Goal: Information Seeking & Learning: Learn about a topic

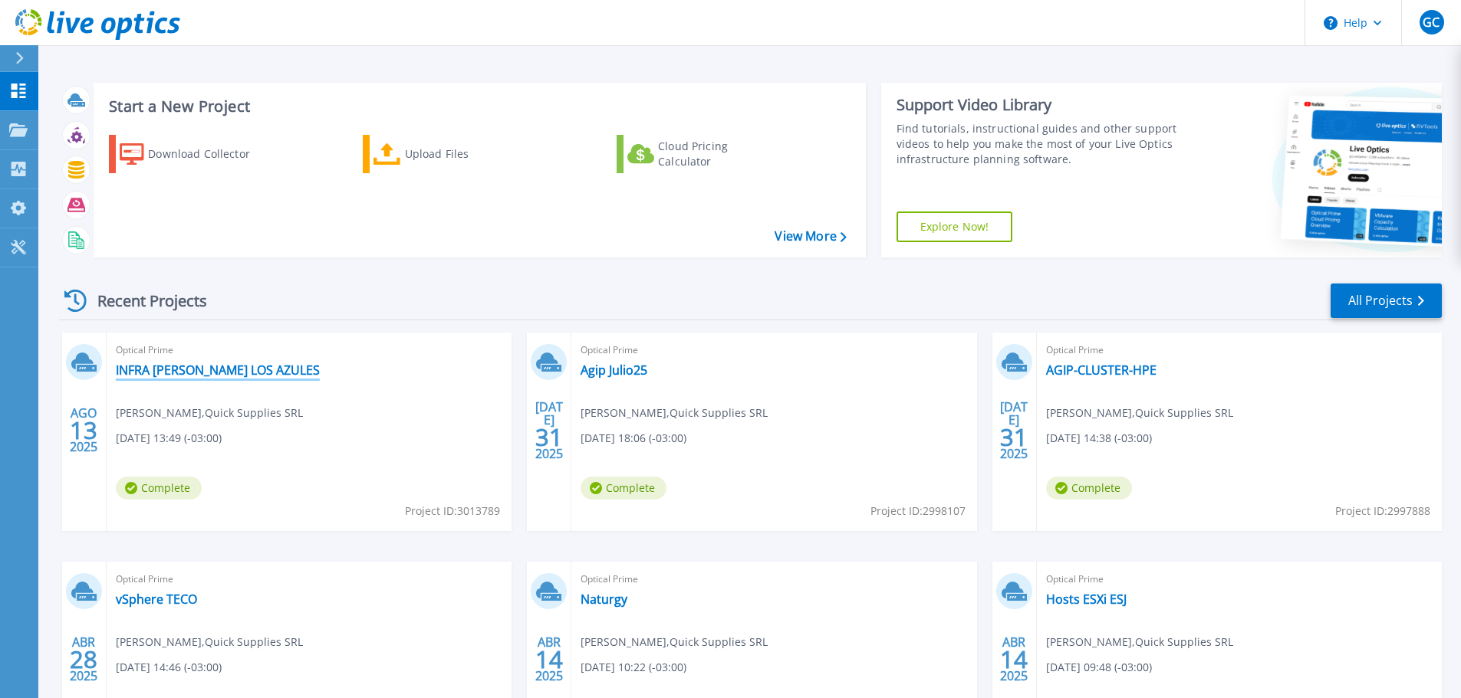
click at [255, 363] on link "INFRA [PERSON_NAME] LOS AZULES" at bounding box center [218, 370] width 204 height 15
click at [226, 373] on link "INFRA [PERSON_NAME] LOS AZULES" at bounding box center [218, 370] width 204 height 15
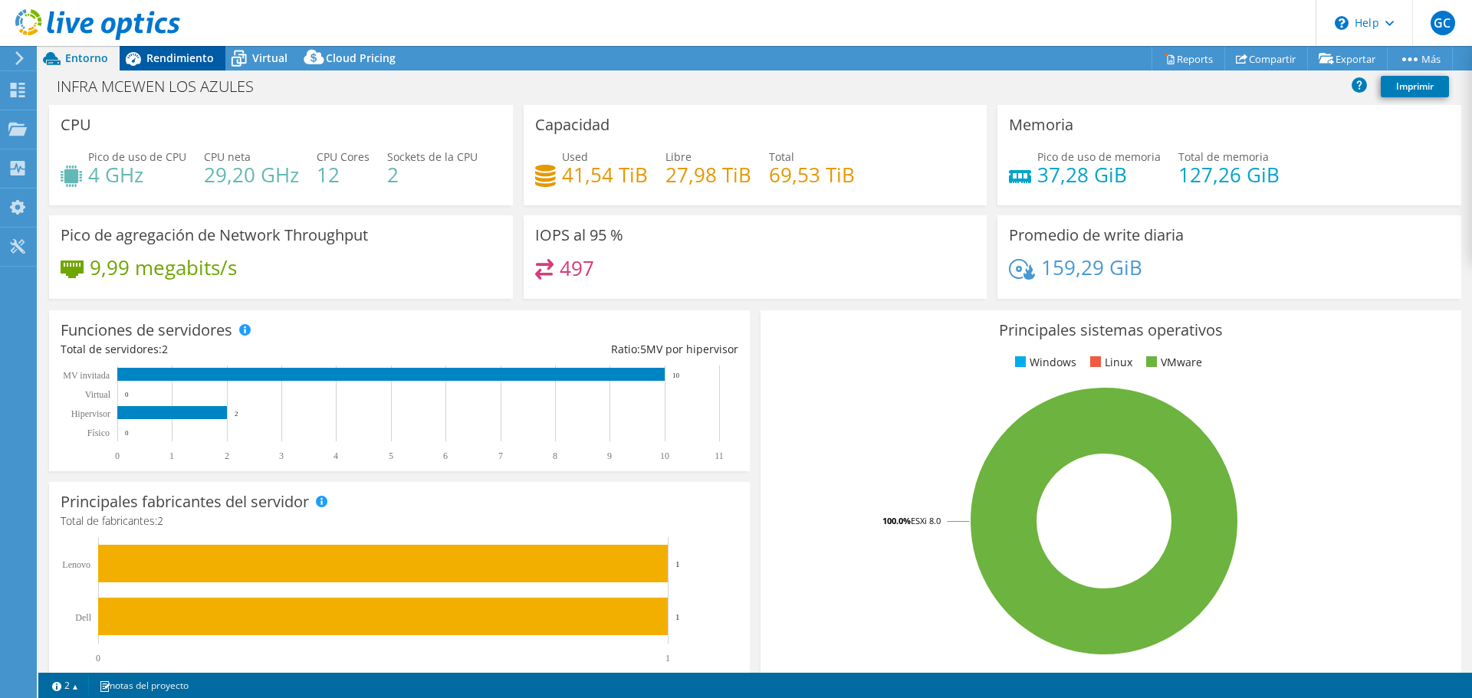
click at [195, 70] on div "Rendimiento" at bounding box center [173, 58] width 106 height 25
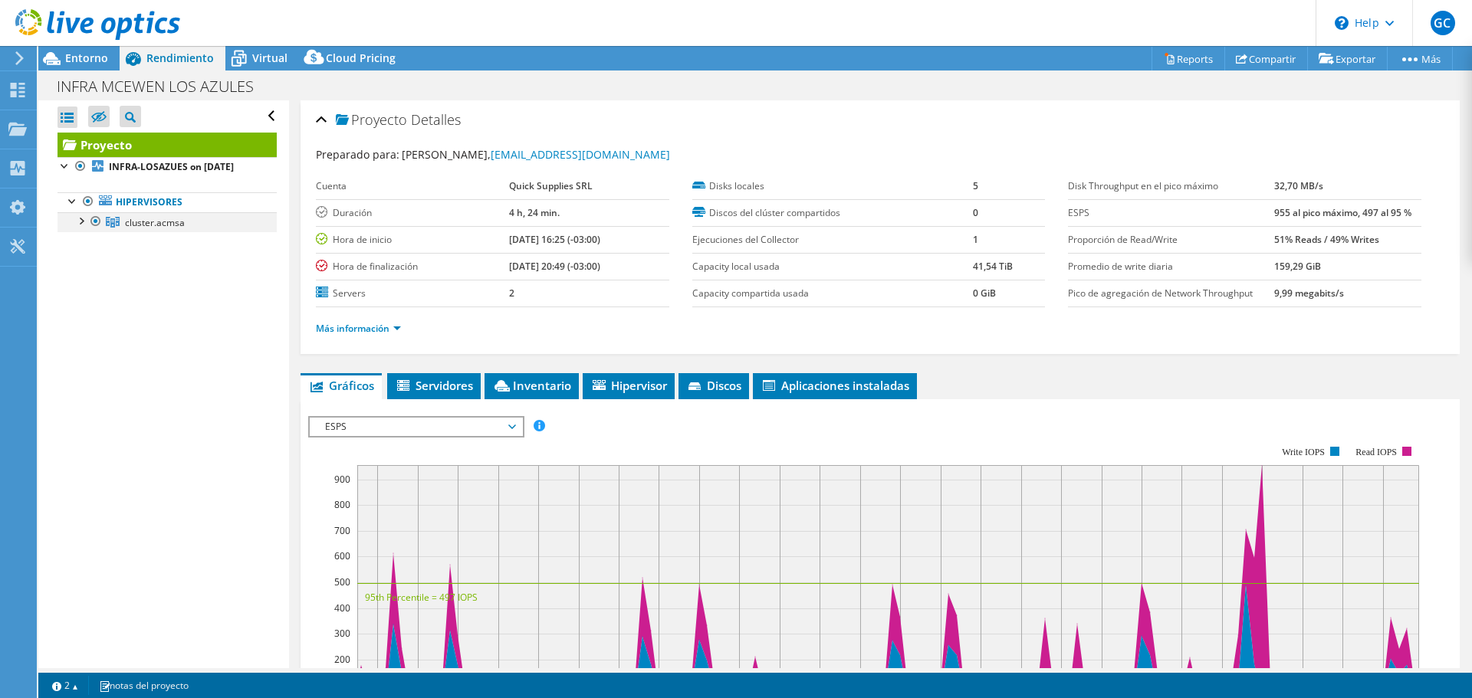
click at [82, 228] on div at bounding box center [80, 219] width 15 height 15
click at [91, 268] on div at bounding box center [88, 259] width 15 height 15
click at [91, 248] on div at bounding box center [88, 239] width 15 height 15
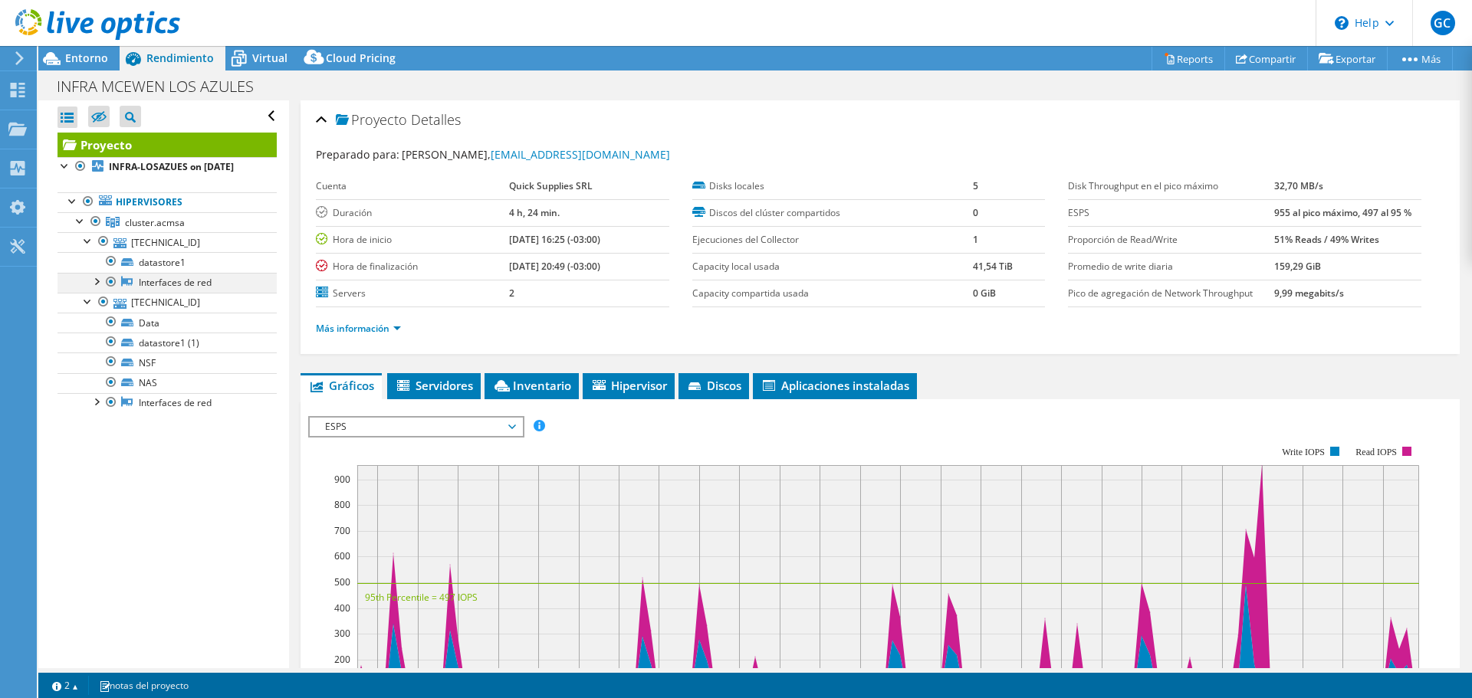
click at [94, 288] on div at bounding box center [95, 280] width 15 height 15
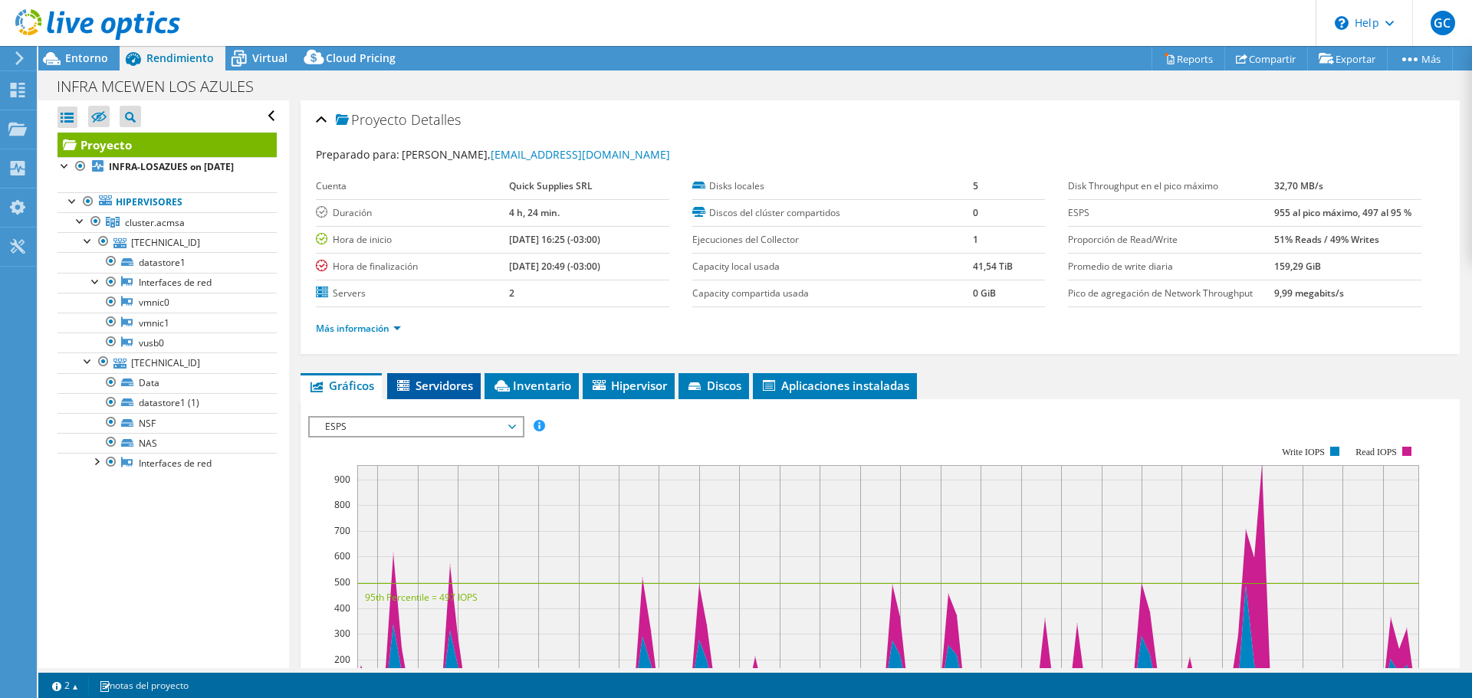
click at [453, 383] on span "Servidores" at bounding box center [434, 385] width 78 height 15
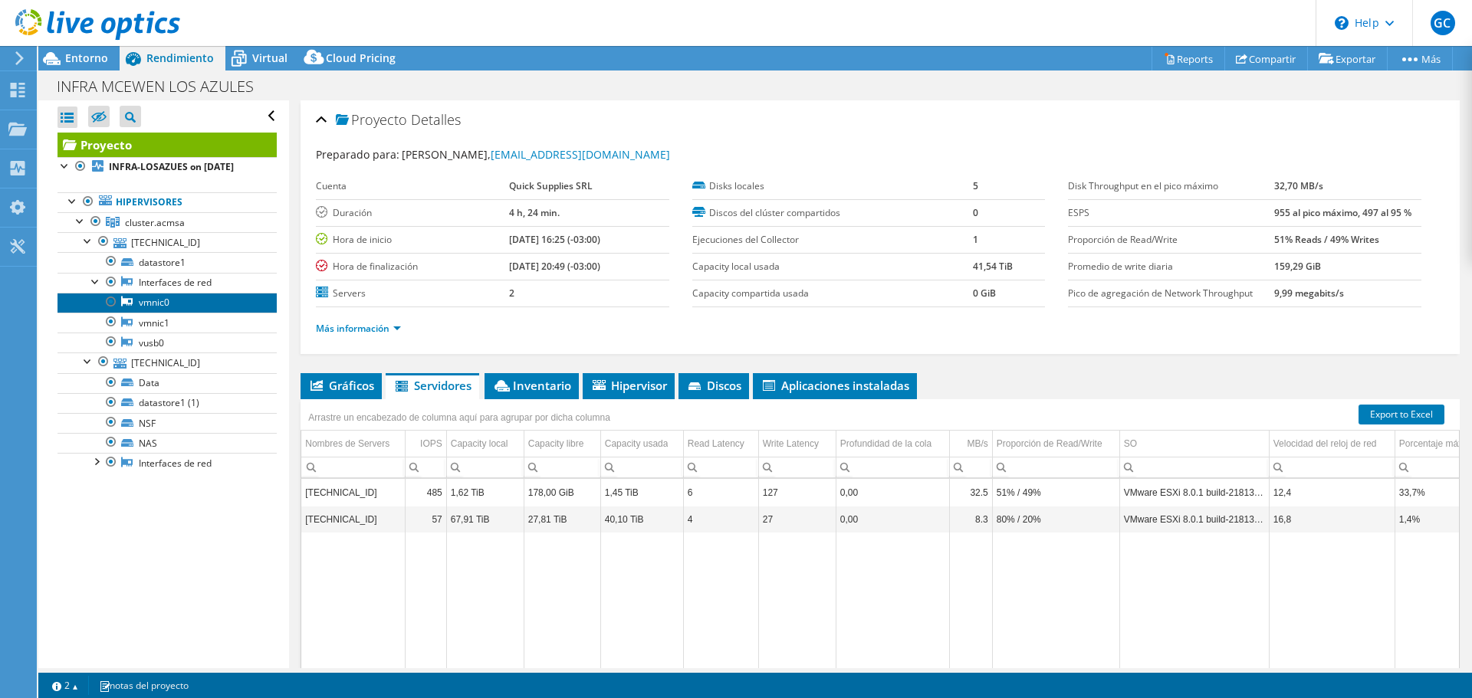
click at [157, 313] on link "vmnic0" at bounding box center [167, 303] width 219 height 20
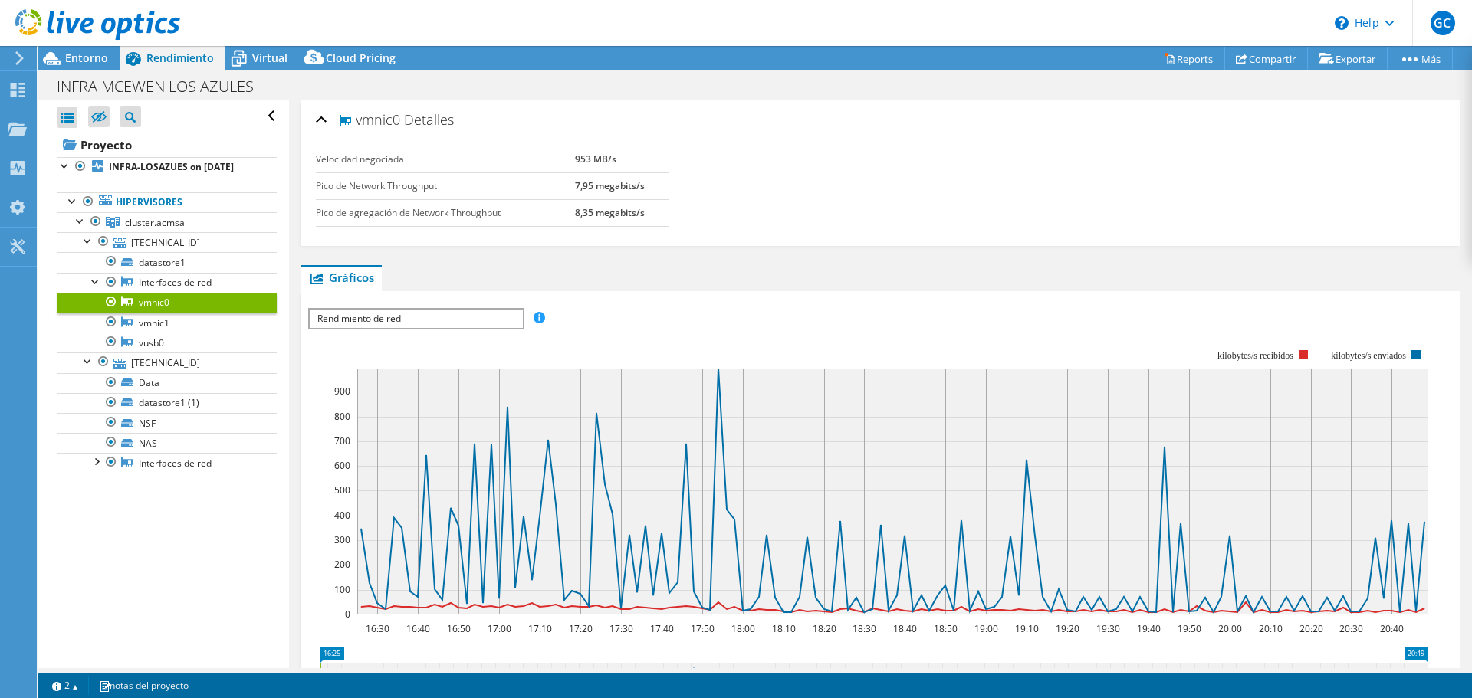
click at [399, 318] on span "Rendimiento de red" at bounding box center [416, 319] width 212 height 18
click at [402, 318] on span "Rendimiento de red" at bounding box center [416, 319] width 212 height 18
click at [219, 333] on link "vmnic1" at bounding box center [167, 323] width 219 height 20
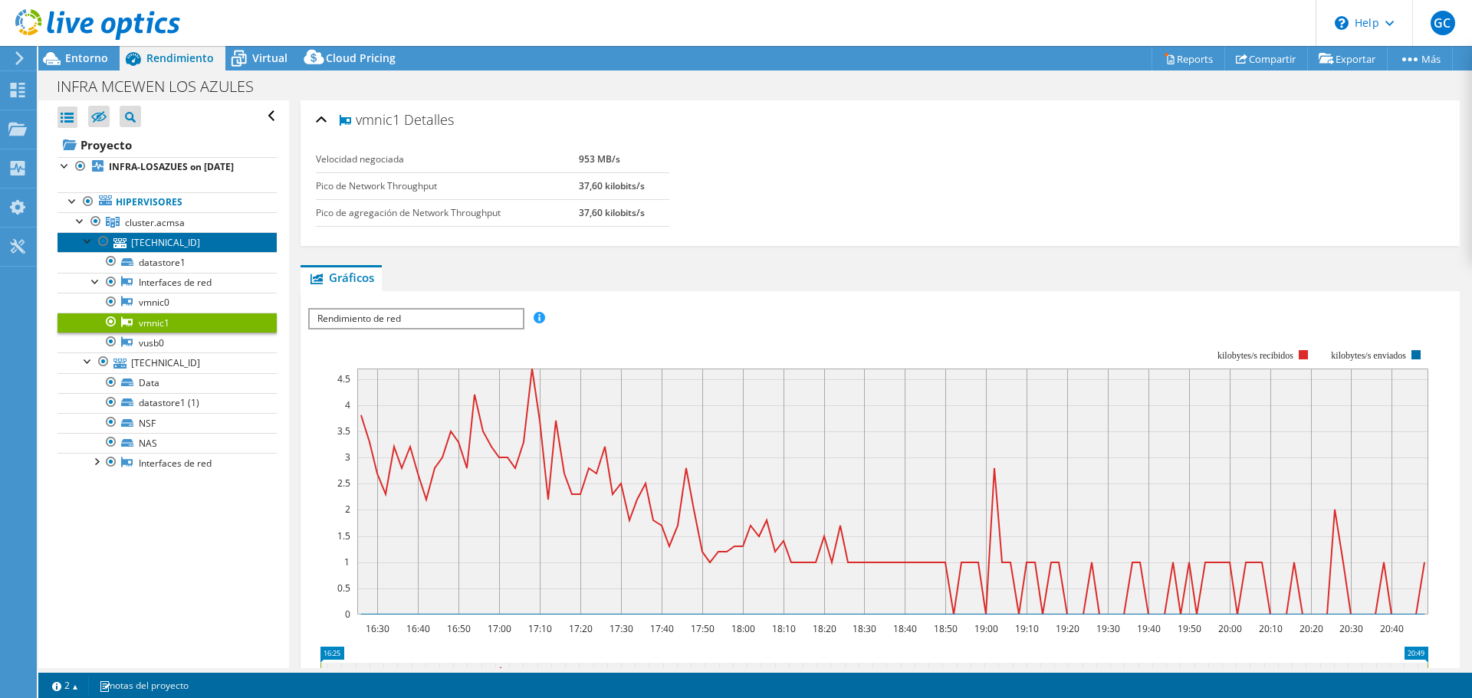
click at [202, 252] on link "[TECHNICAL_ID]" at bounding box center [167, 242] width 219 height 20
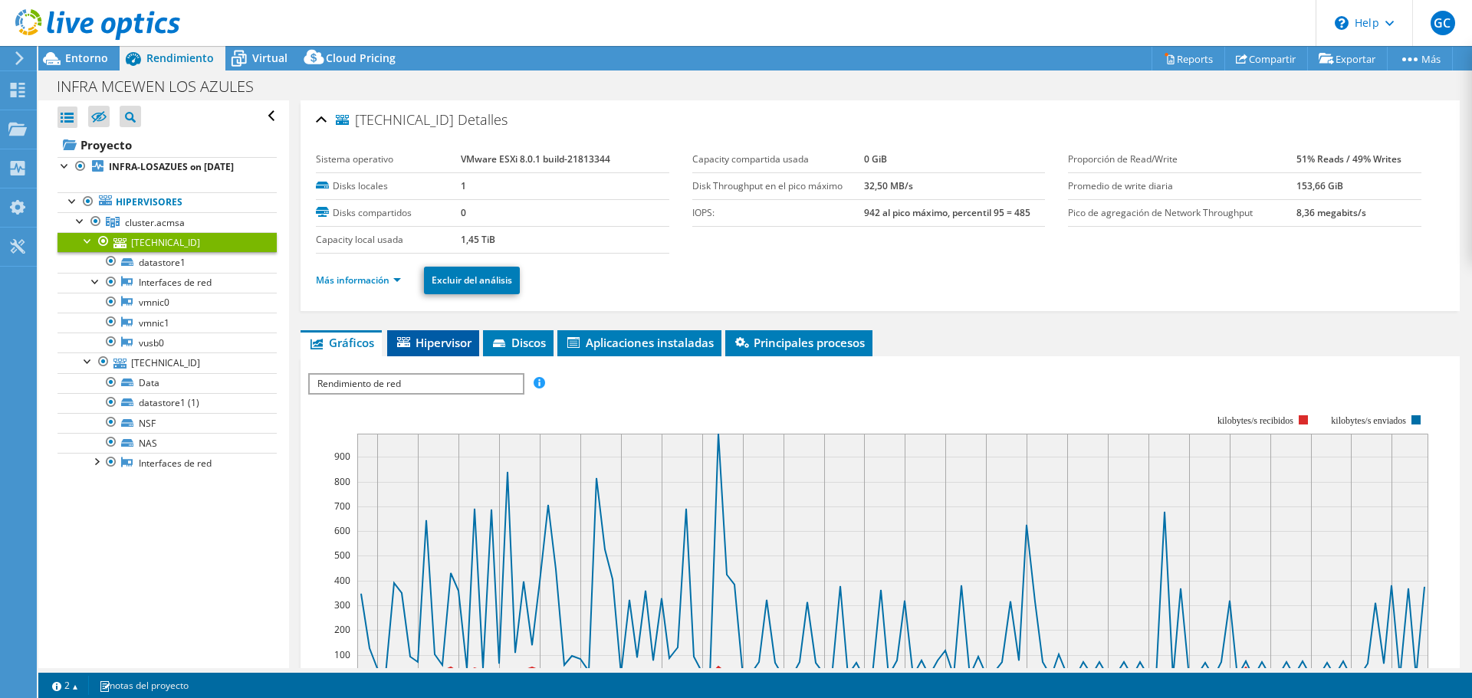
click at [439, 339] on span "Hipervisor" at bounding box center [433, 342] width 77 height 15
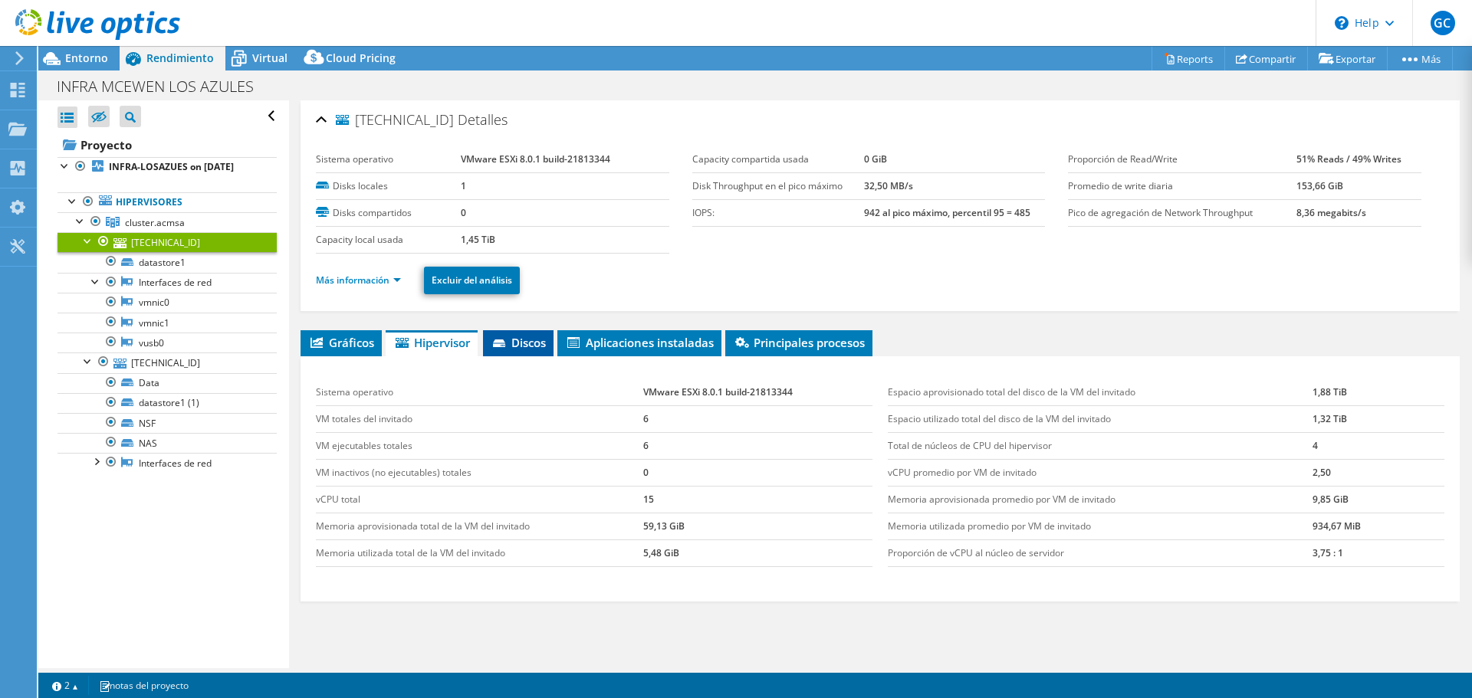
click at [536, 344] on span "Discos" at bounding box center [518, 342] width 55 height 15
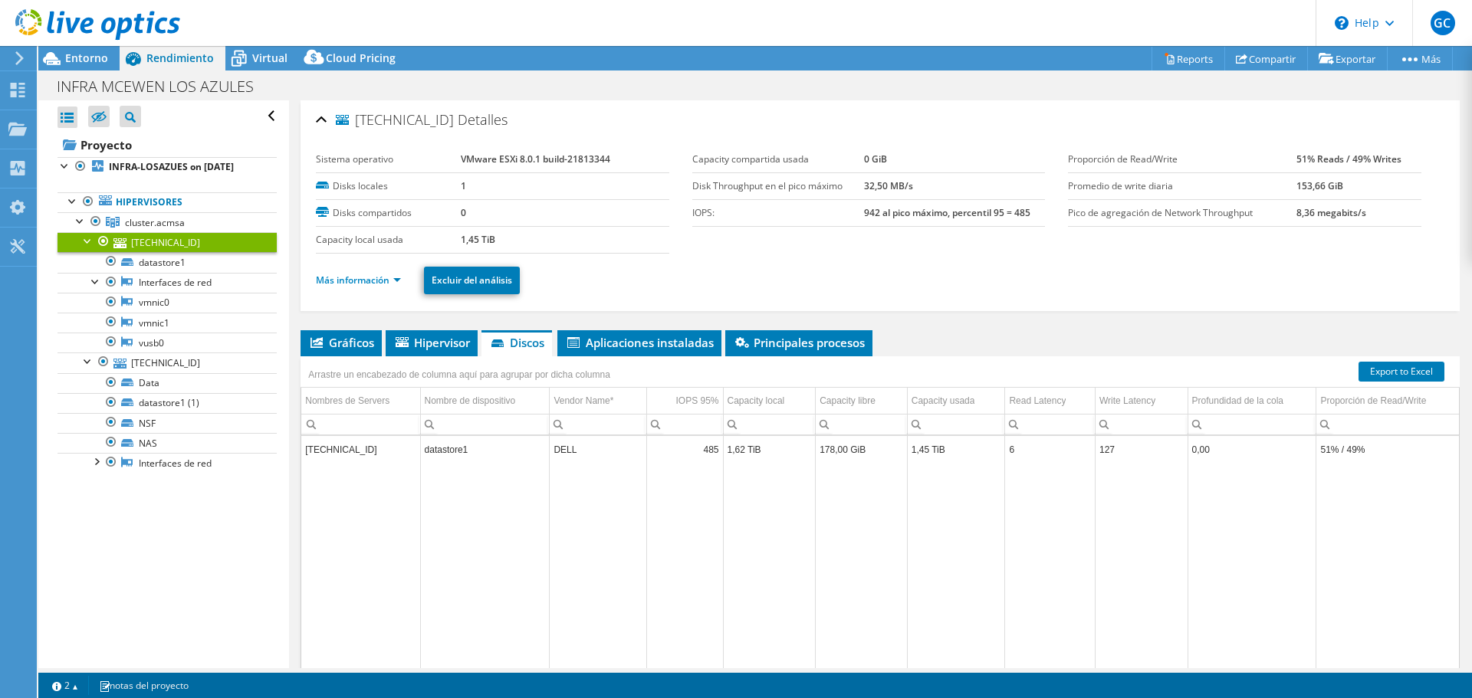
click at [843, 452] on td "178,00 GiB" at bounding box center [862, 449] width 92 height 27
click at [732, 455] on td "1,62 TiB" at bounding box center [769, 449] width 93 height 27
click at [327, 451] on td "[TECHNICAL_ID]" at bounding box center [360, 449] width 119 height 27
click at [184, 272] on link "datastore1" at bounding box center [167, 262] width 219 height 20
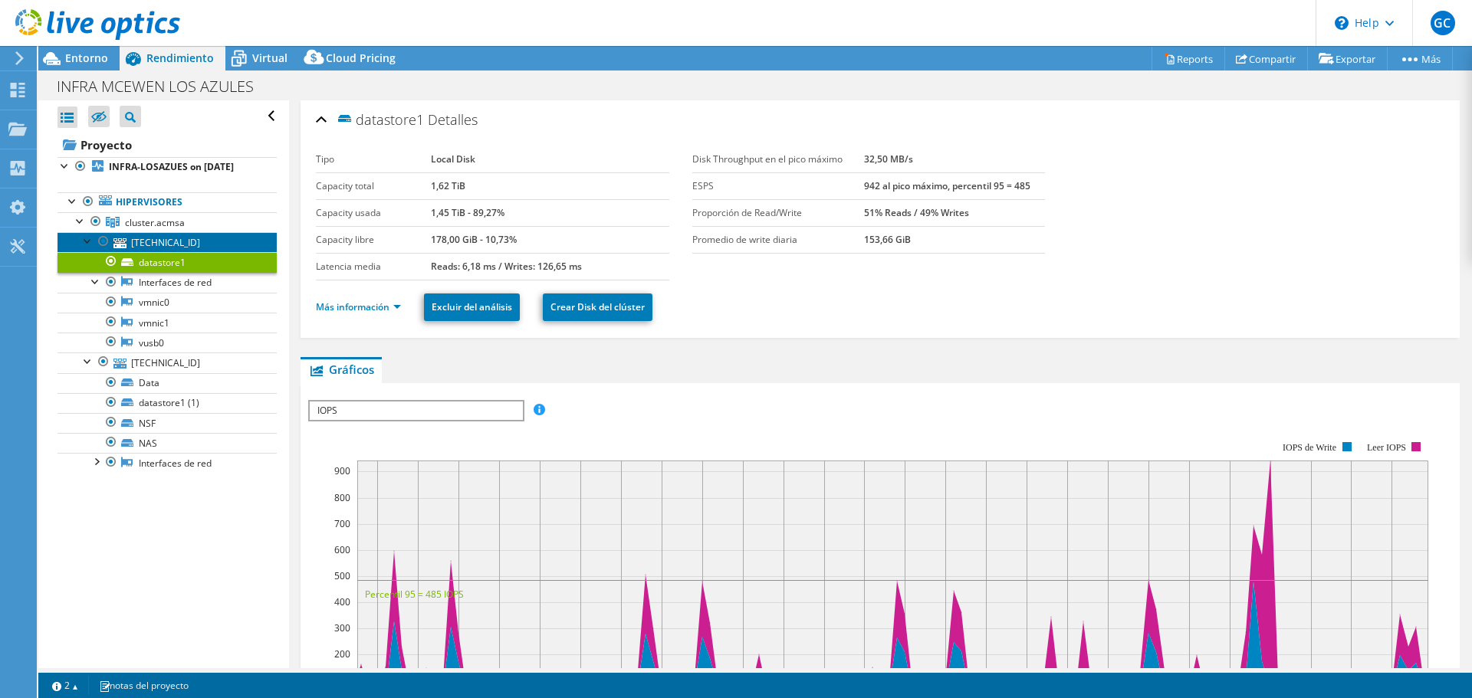
click at [182, 252] on link "[TECHNICAL_ID]" at bounding box center [167, 242] width 219 height 20
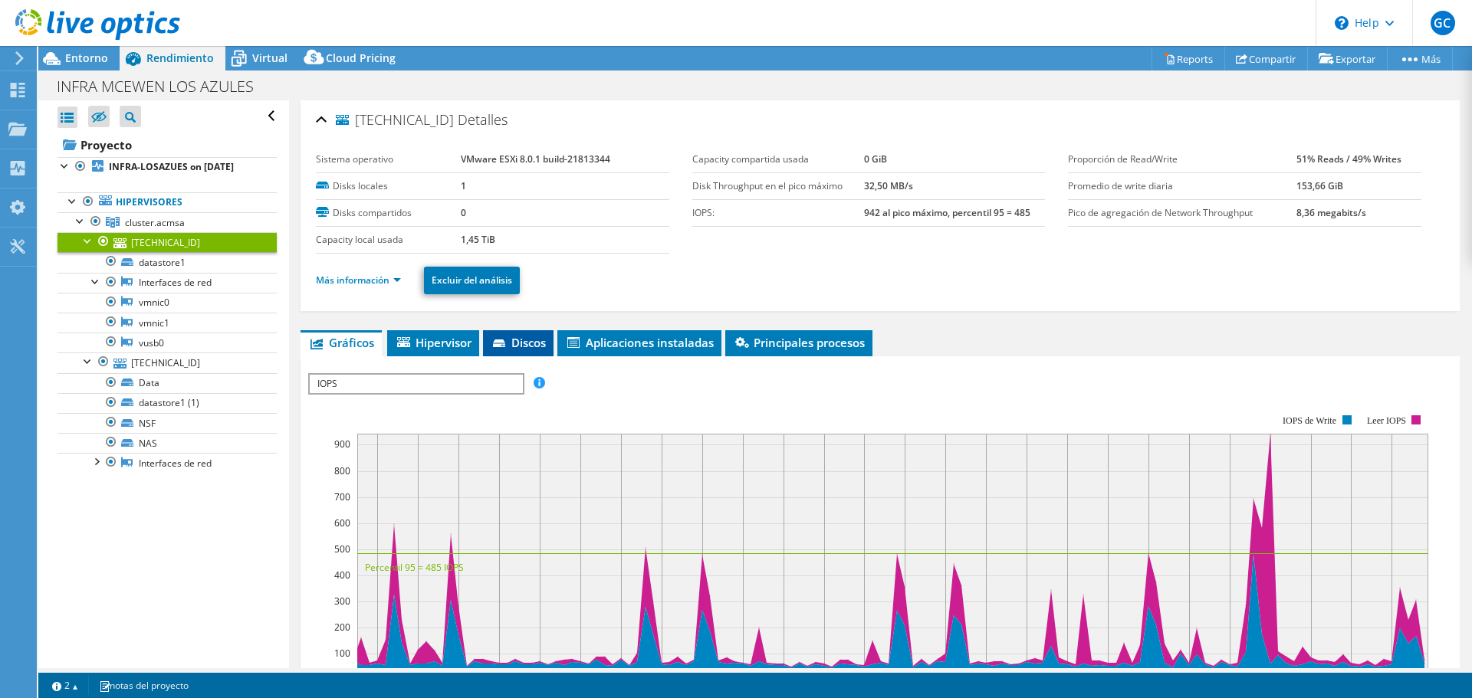
click at [526, 344] on span "Discos" at bounding box center [518, 342] width 55 height 15
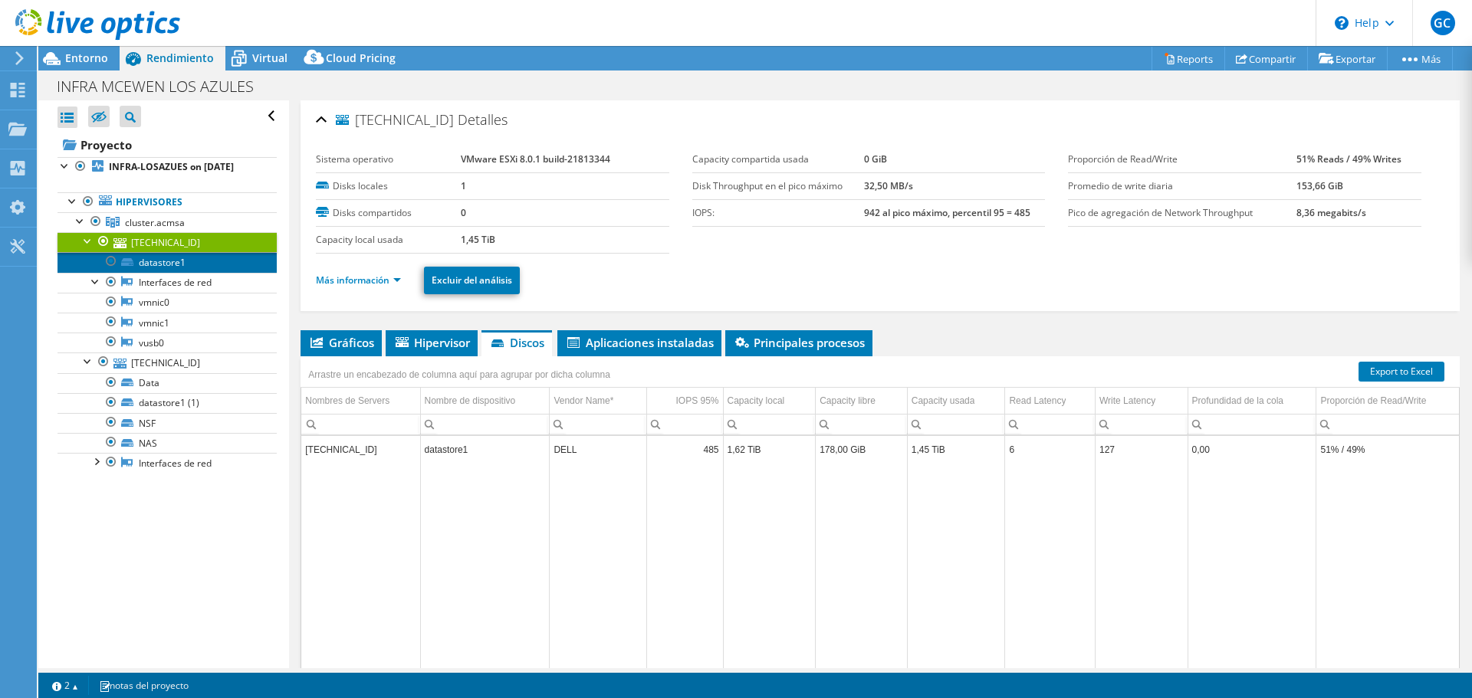
click at [146, 271] on link "datastore1" at bounding box center [167, 262] width 219 height 20
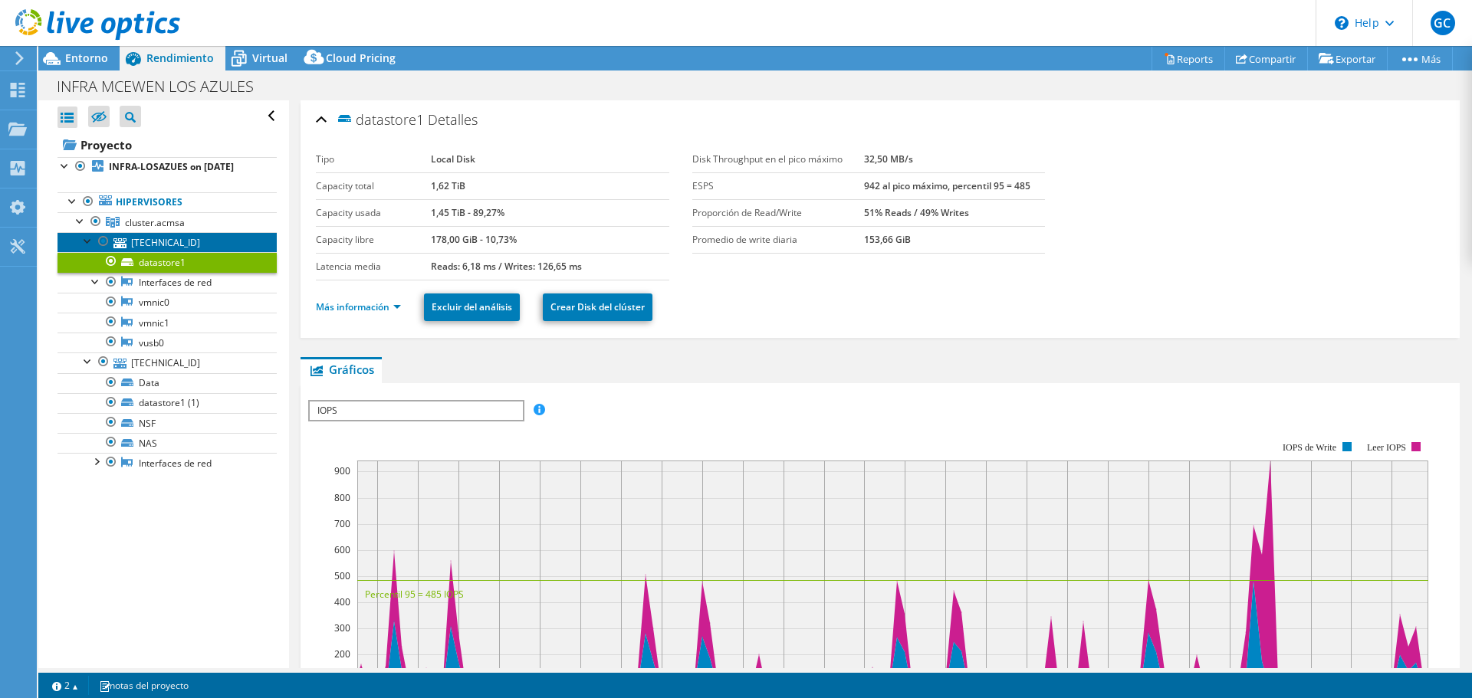
click at [202, 252] on link "[TECHNICAL_ID]" at bounding box center [167, 242] width 219 height 20
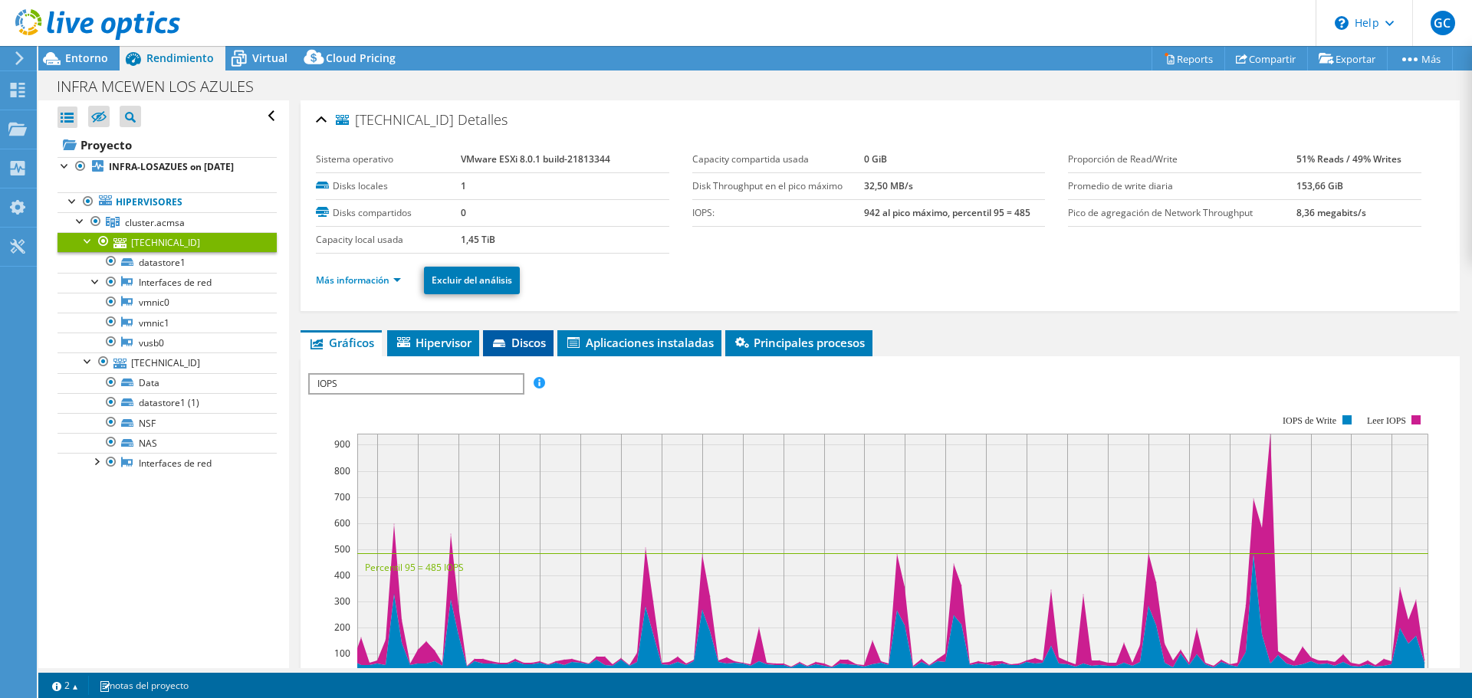
click at [529, 342] on span "Discos" at bounding box center [518, 342] width 55 height 15
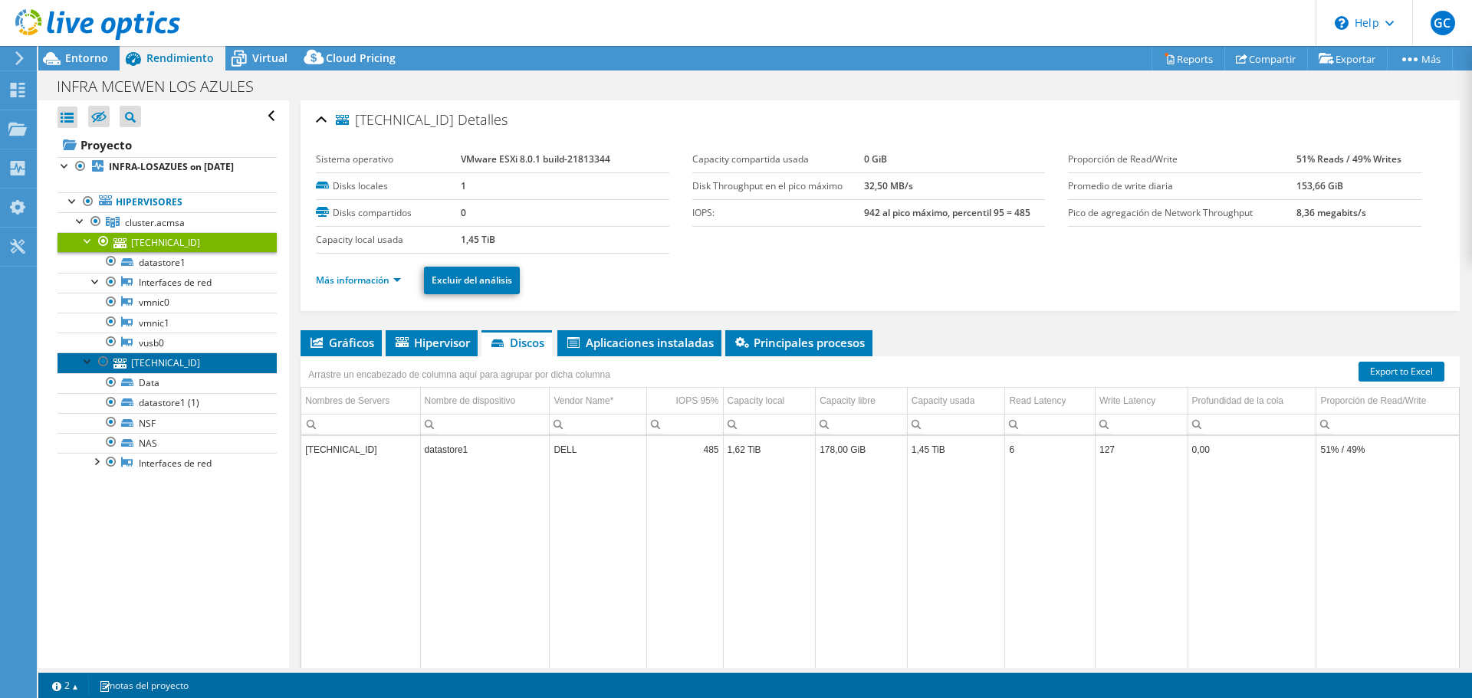
click at [163, 373] on link "[TECHNICAL_ID]" at bounding box center [167, 363] width 219 height 20
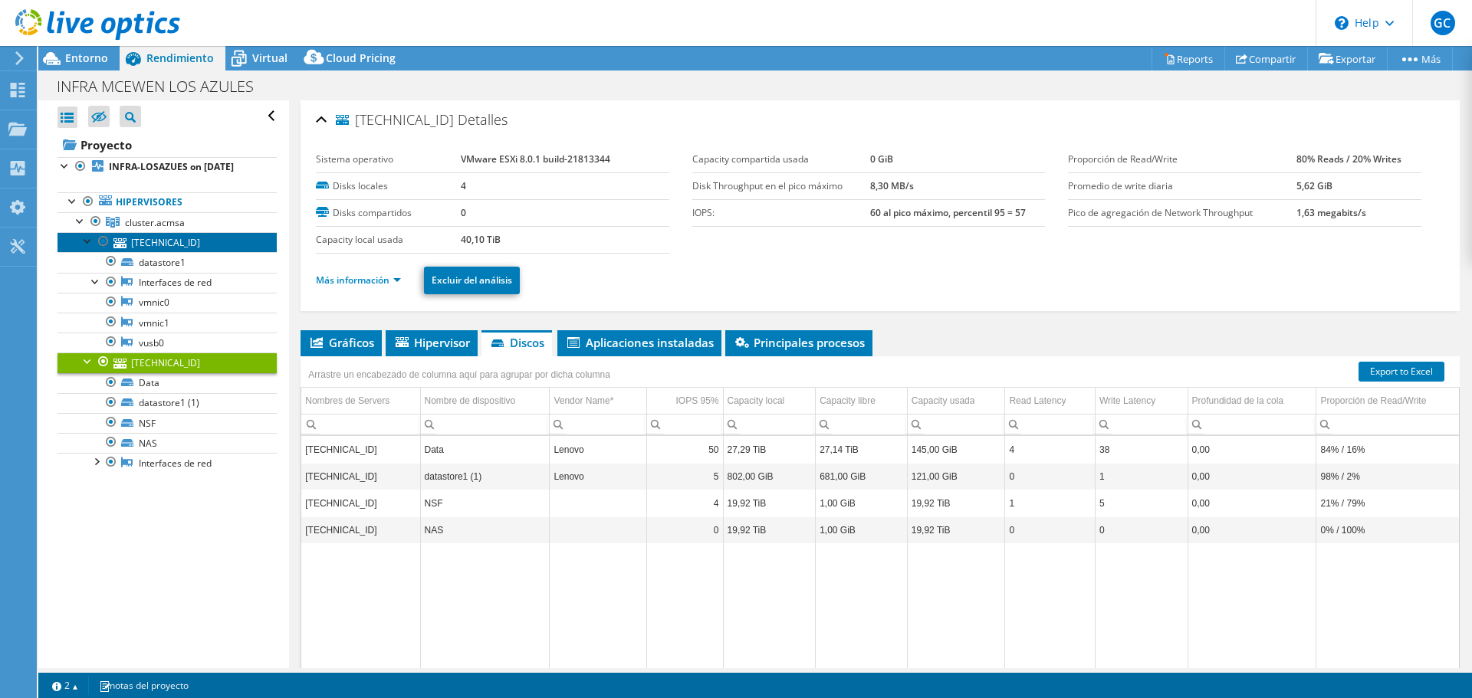
click at [189, 252] on link "[TECHNICAL_ID]" at bounding box center [167, 242] width 219 height 20
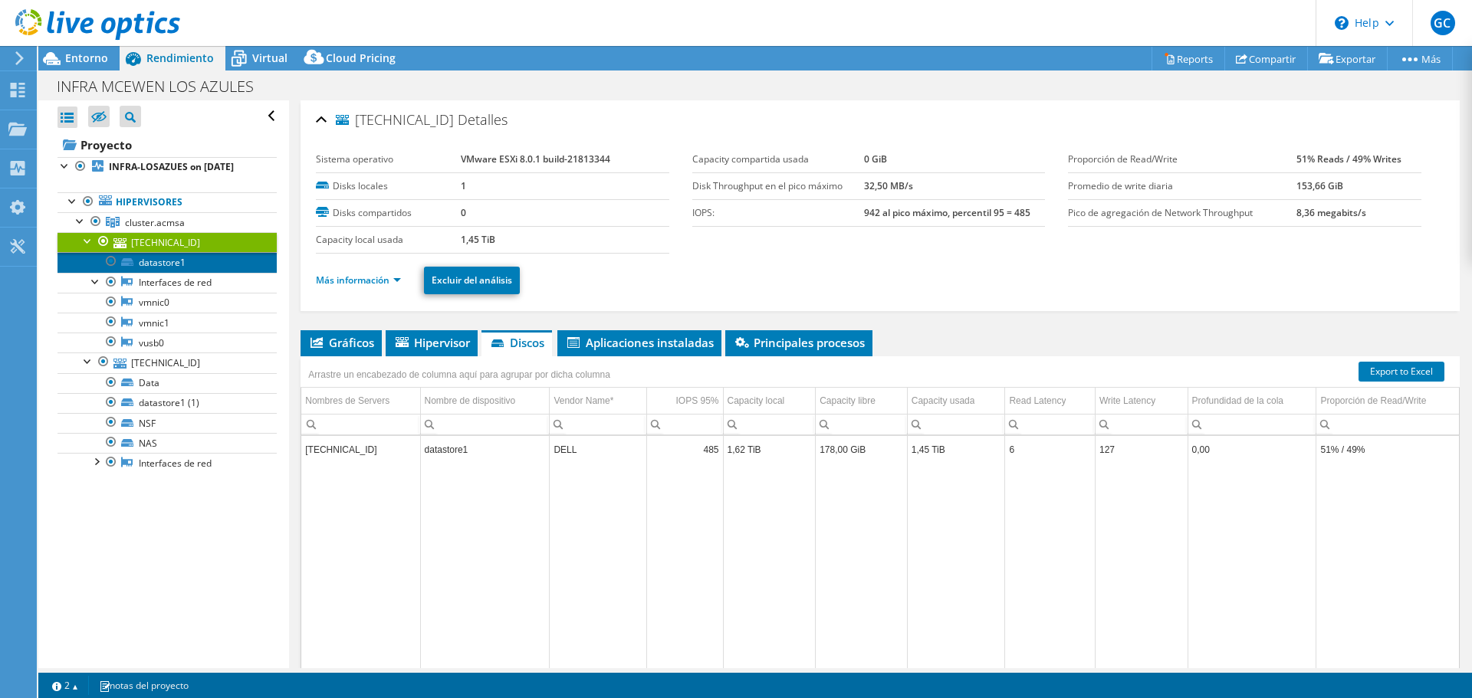
click at [192, 272] on link "datastore1" at bounding box center [167, 262] width 219 height 20
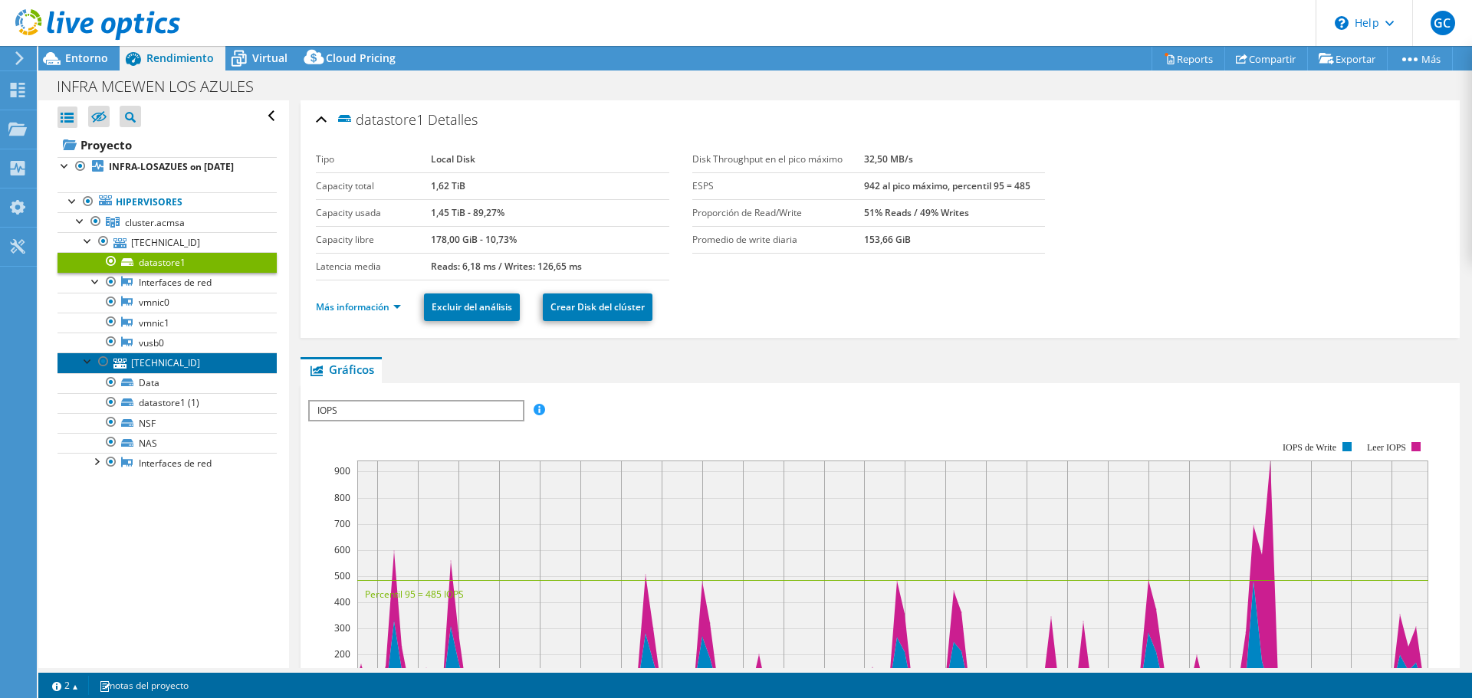
click at [189, 373] on link "[TECHNICAL_ID]" at bounding box center [167, 363] width 219 height 20
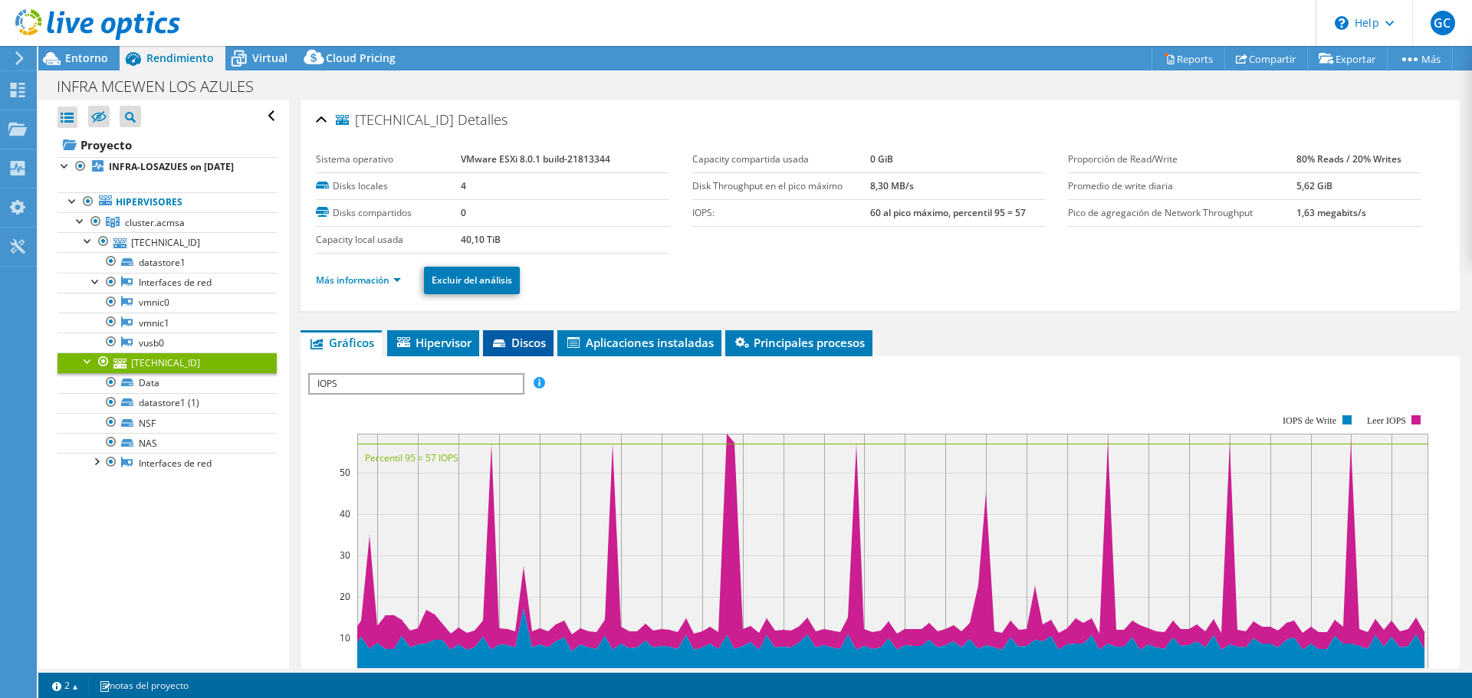
click at [540, 348] on span "Discos" at bounding box center [518, 342] width 55 height 15
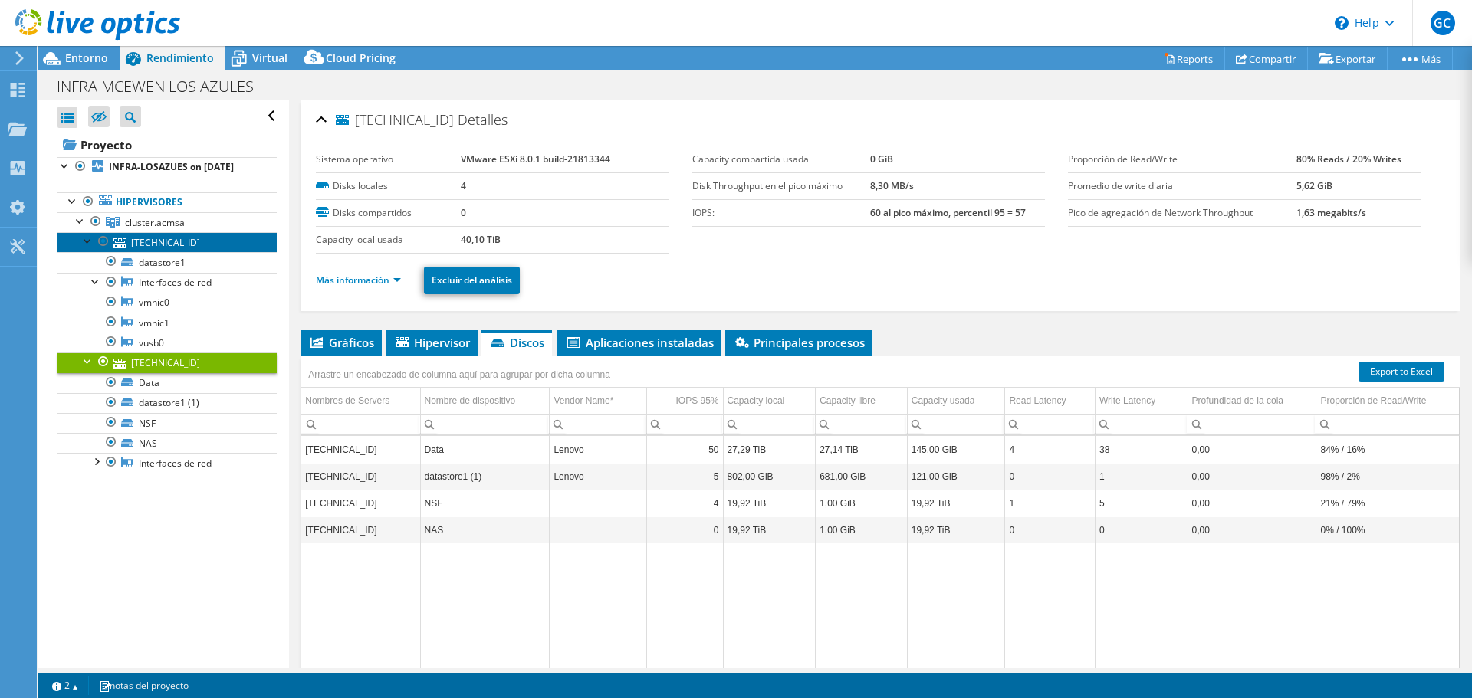
click at [188, 251] on link "[TECHNICAL_ID]" at bounding box center [167, 242] width 219 height 20
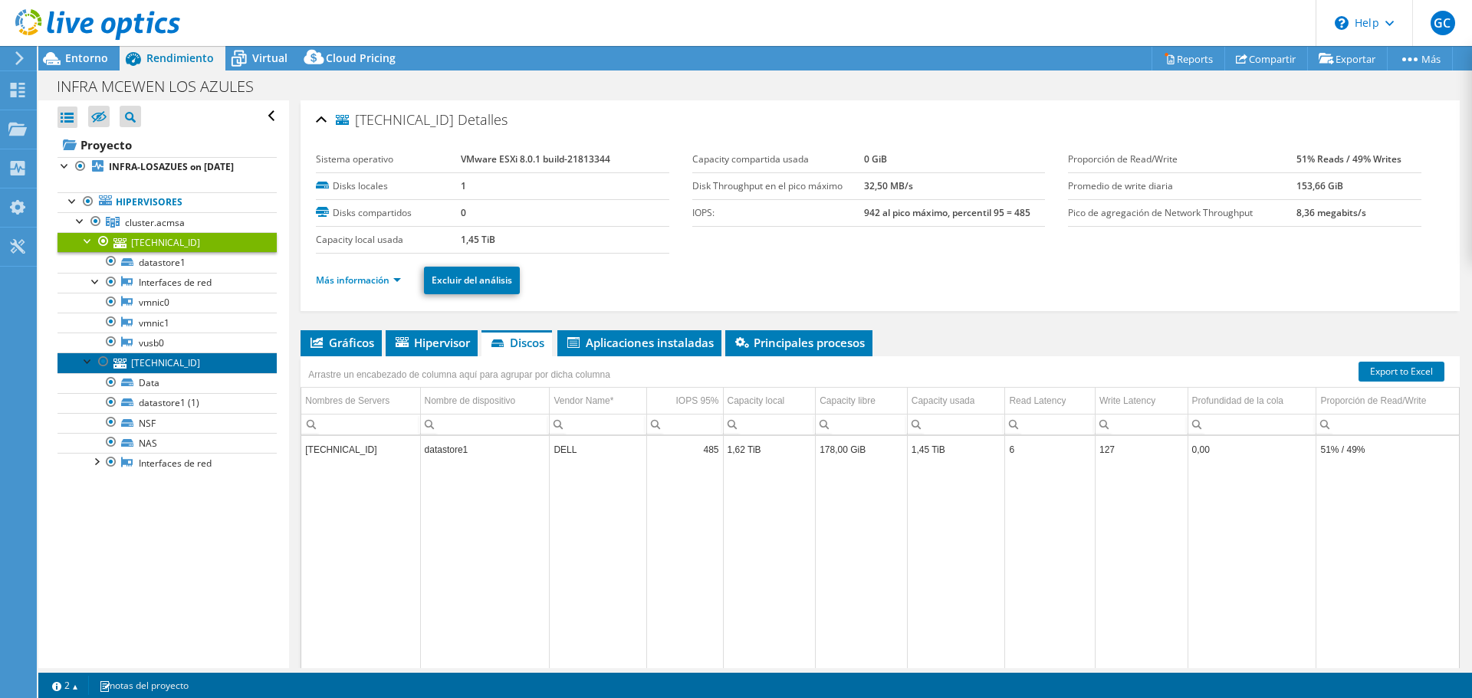
click at [209, 370] on link "[TECHNICAL_ID]" at bounding box center [167, 363] width 219 height 20
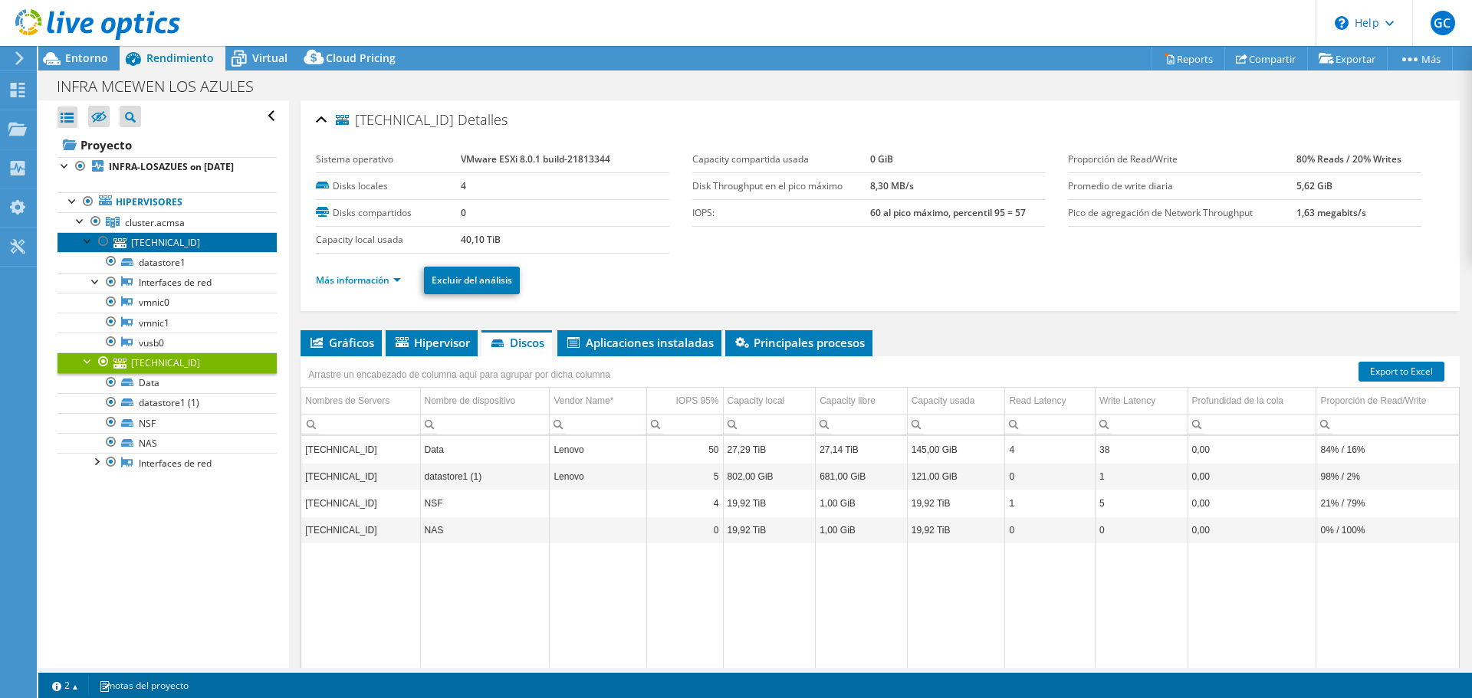
click at [205, 251] on link "[TECHNICAL_ID]" at bounding box center [167, 242] width 219 height 20
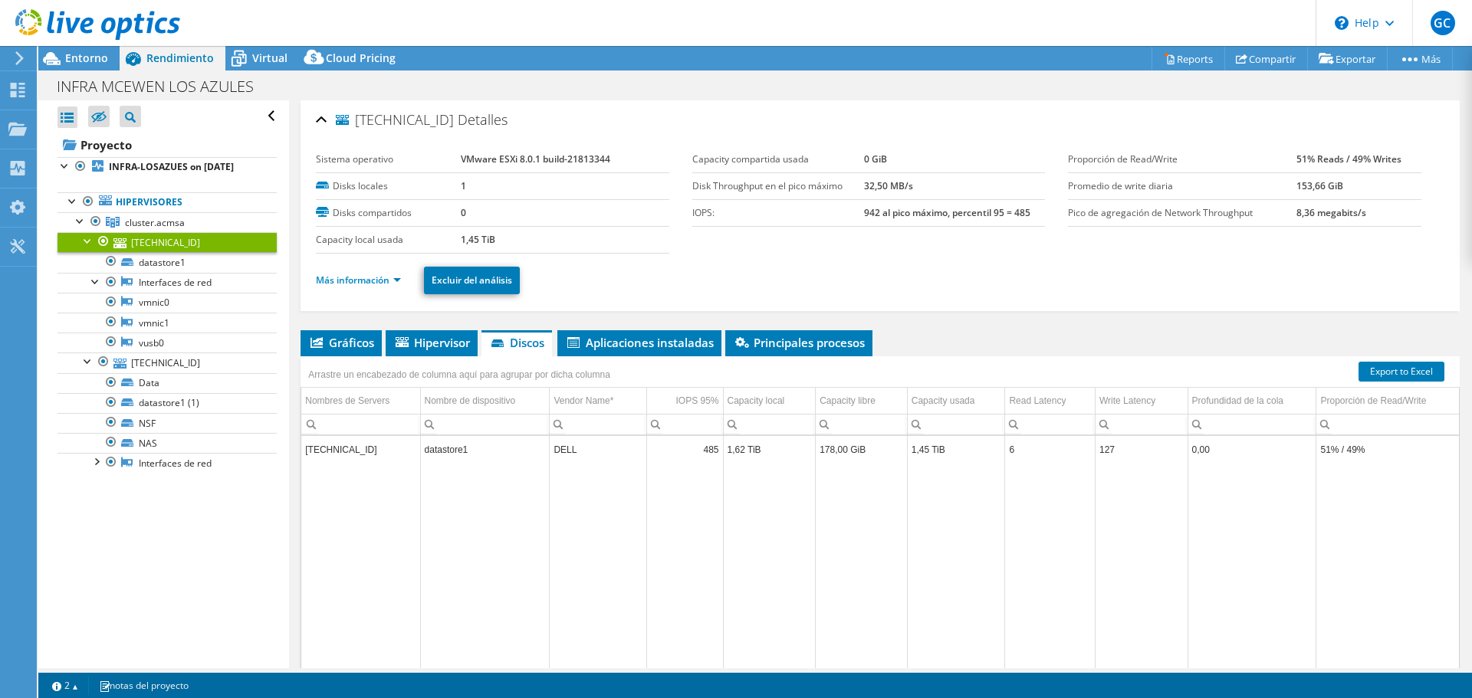
click at [760, 452] on td "1,62 TiB" at bounding box center [769, 449] width 93 height 27
click at [213, 373] on link "[TECHNICAL_ID]" at bounding box center [167, 363] width 219 height 20
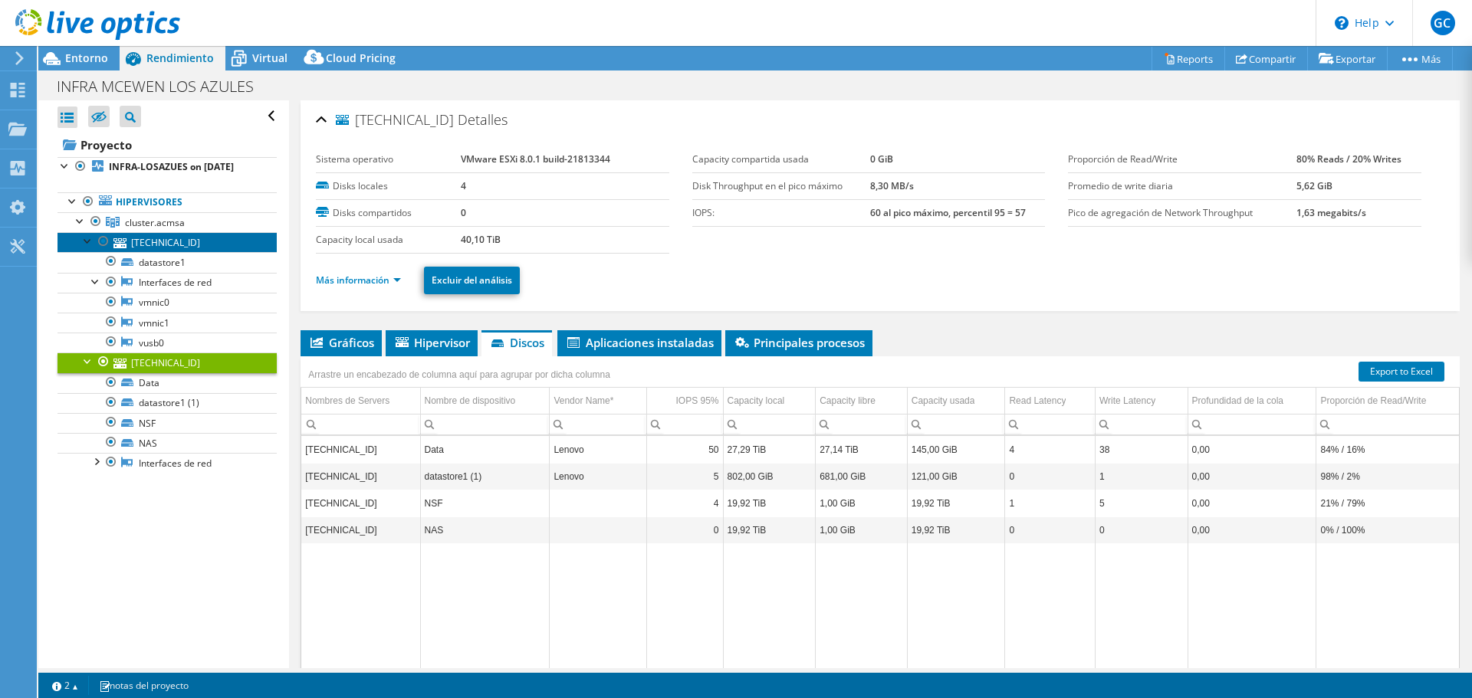
click at [190, 252] on link "[TECHNICAL_ID]" at bounding box center [167, 242] width 219 height 20
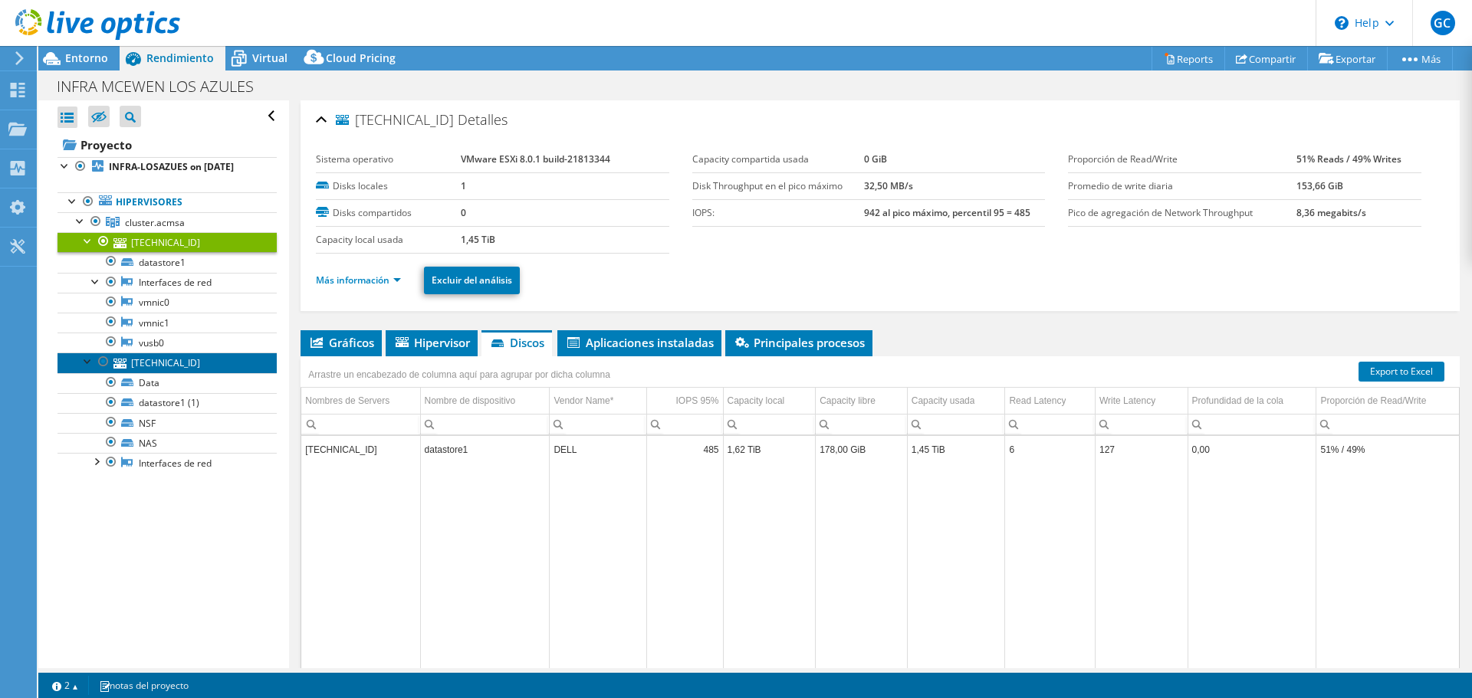
click at [211, 373] on link "[TECHNICAL_ID]" at bounding box center [167, 363] width 219 height 20
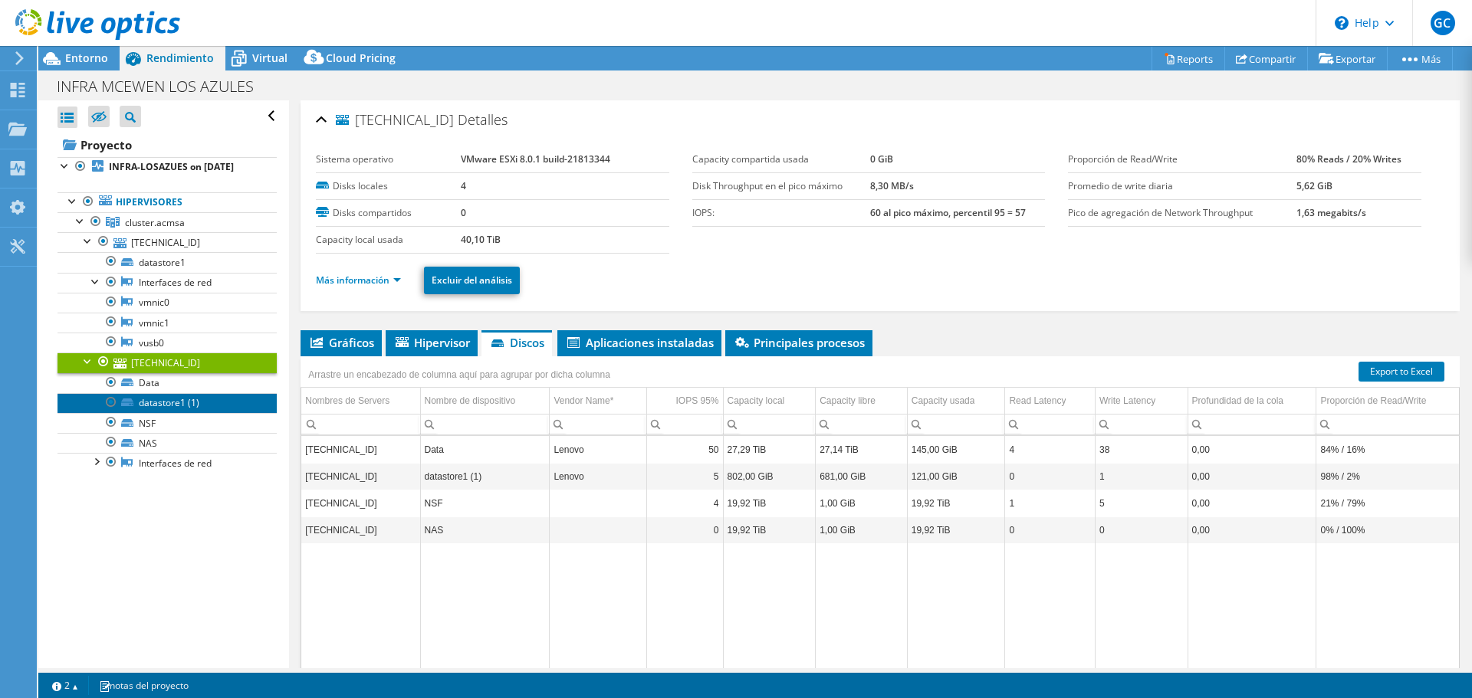
click at [196, 413] on link "datastore1 (1)" at bounding box center [167, 403] width 219 height 20
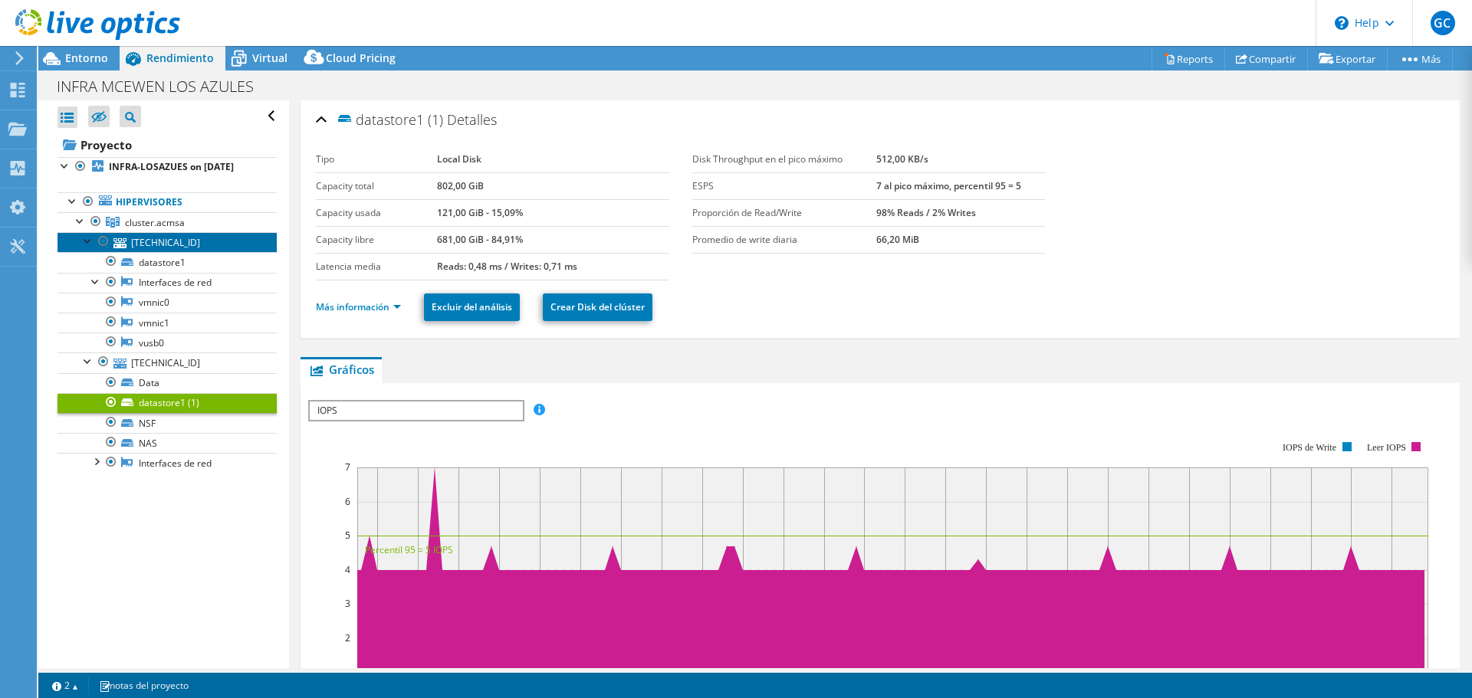
click at [173, 252] on link "[TECHNICAL_ID]" at bounding box center [167, 242] width 219 height 20
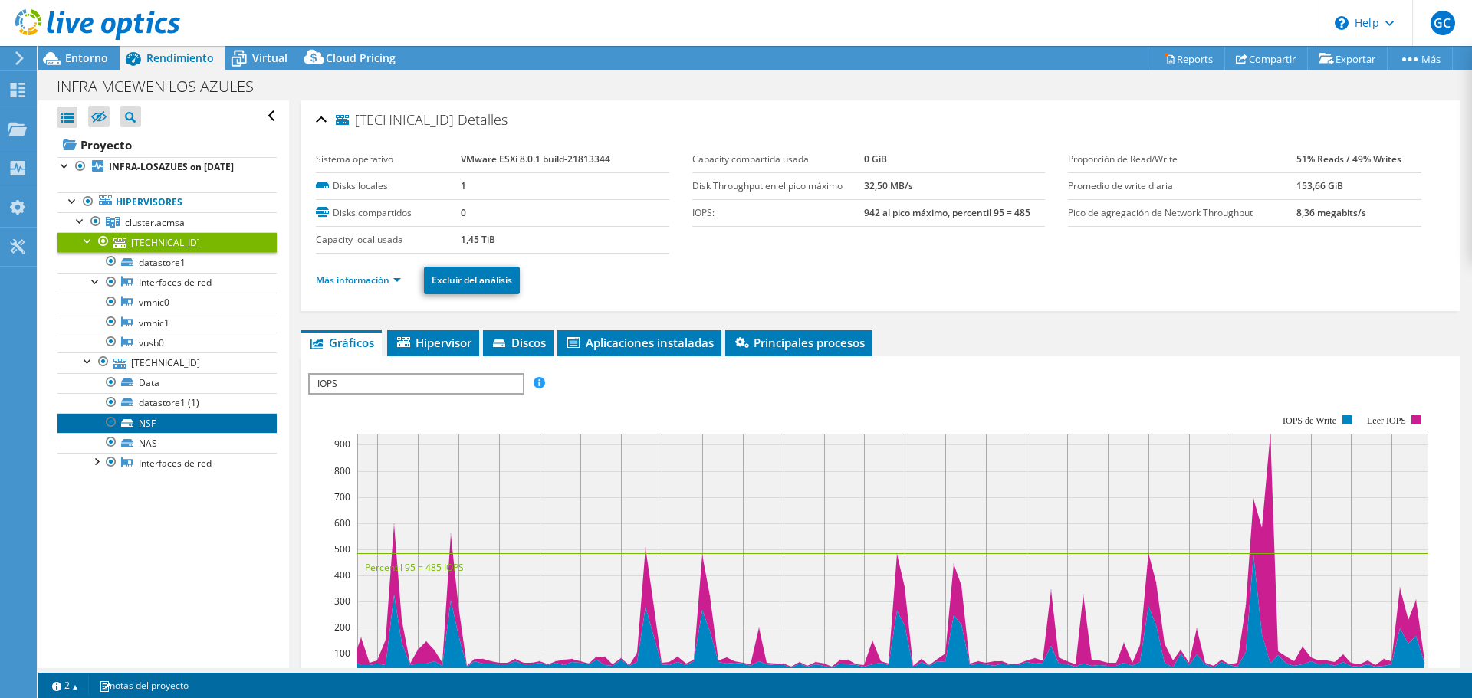
click at [153, 433] on link "NSF" at bounding box center [167, 423] width 219 height 20
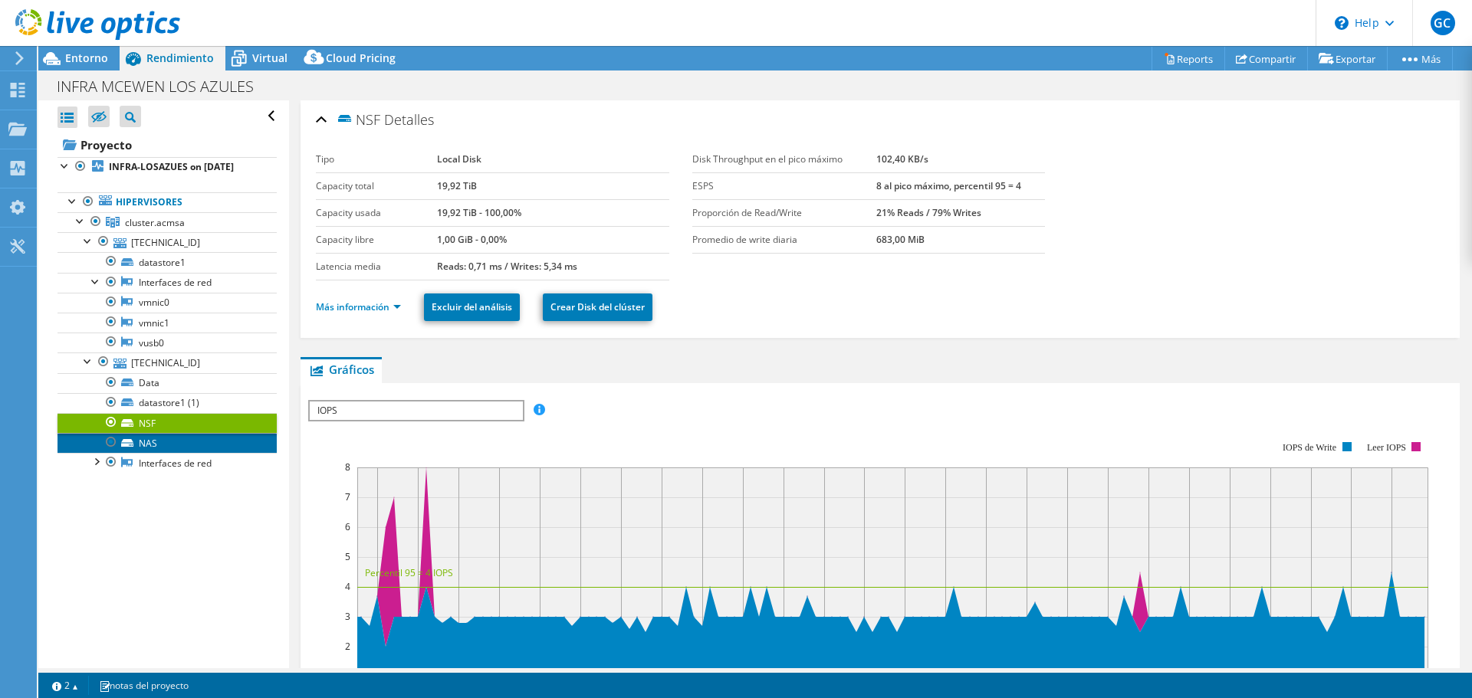
click at [179, 453] on link "NAS" at bounding box center [167, 443] width 219 height 20
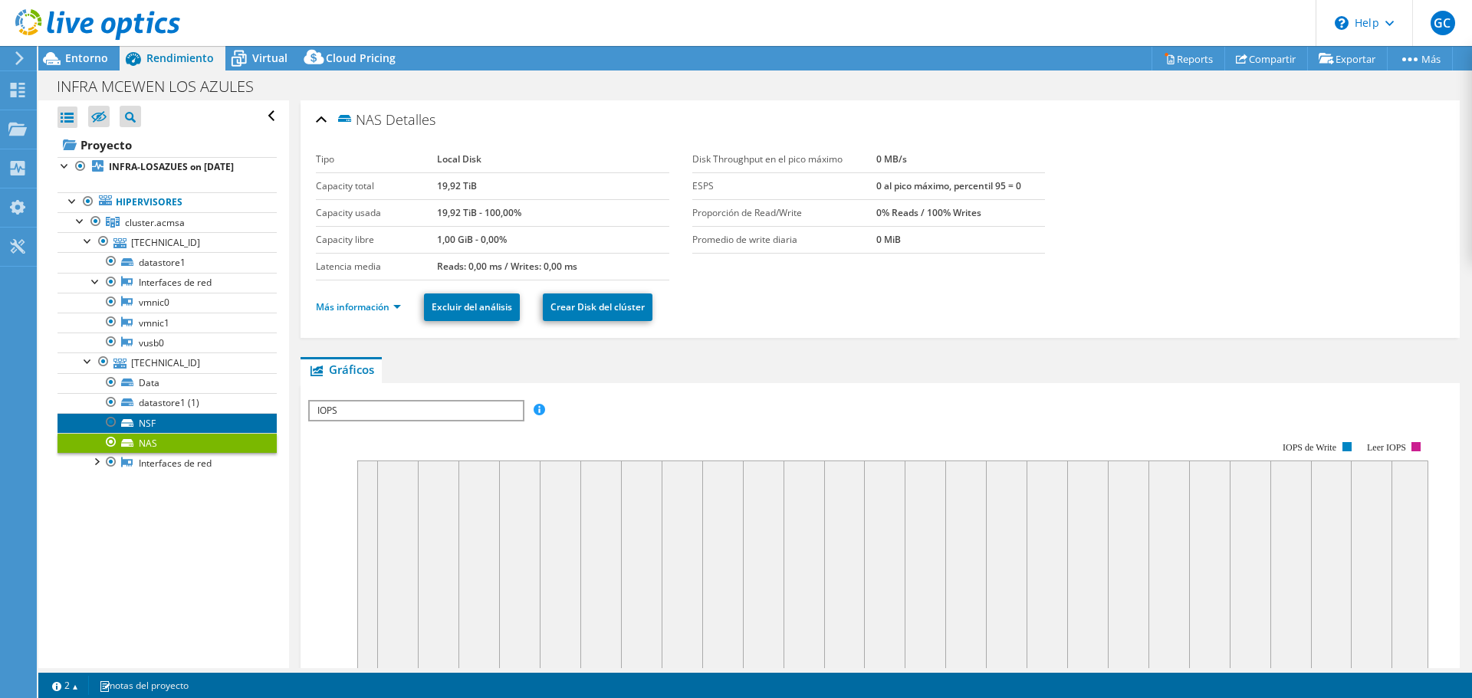
click at [176, 433] on link "NSF" at bounding box center [167, 423] width 219 height 20
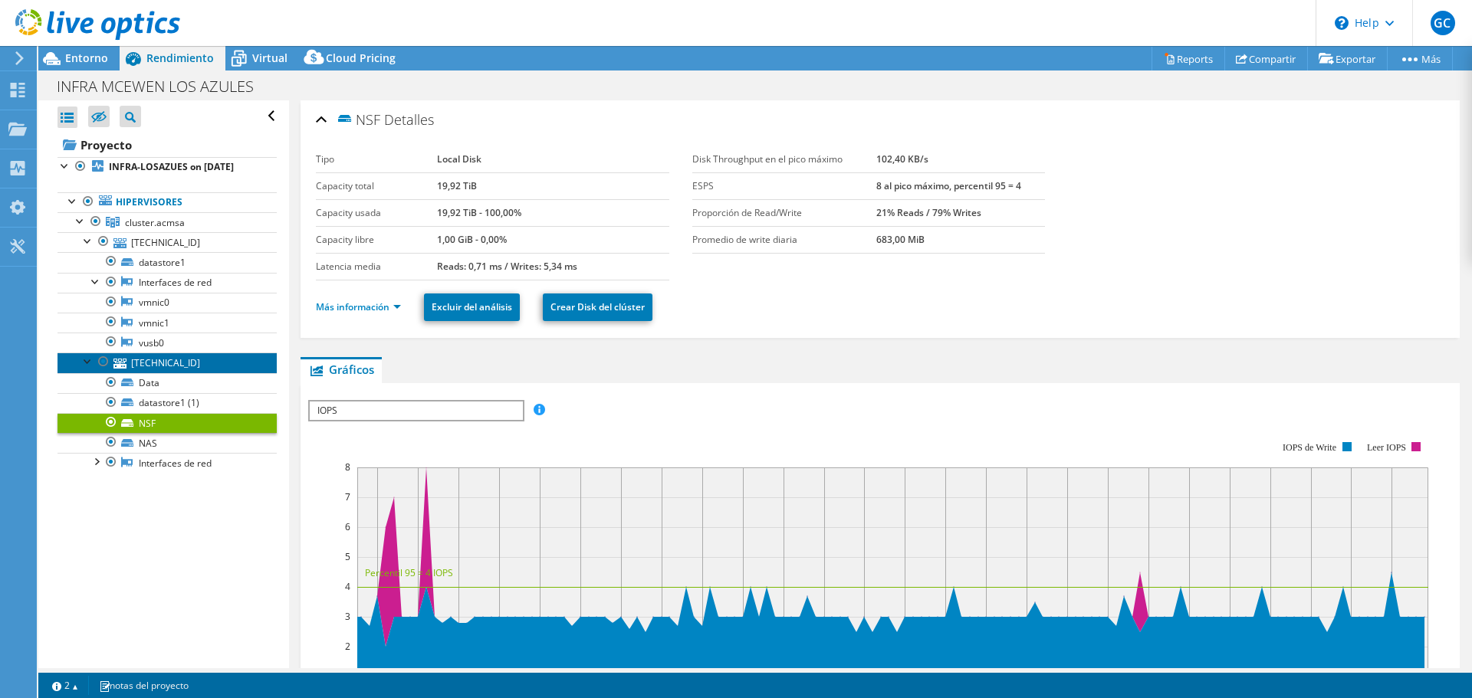
click at [166, 373] on link "[TECHNICAL_ID]" at bounding box center [167, 363] width 219 height 20
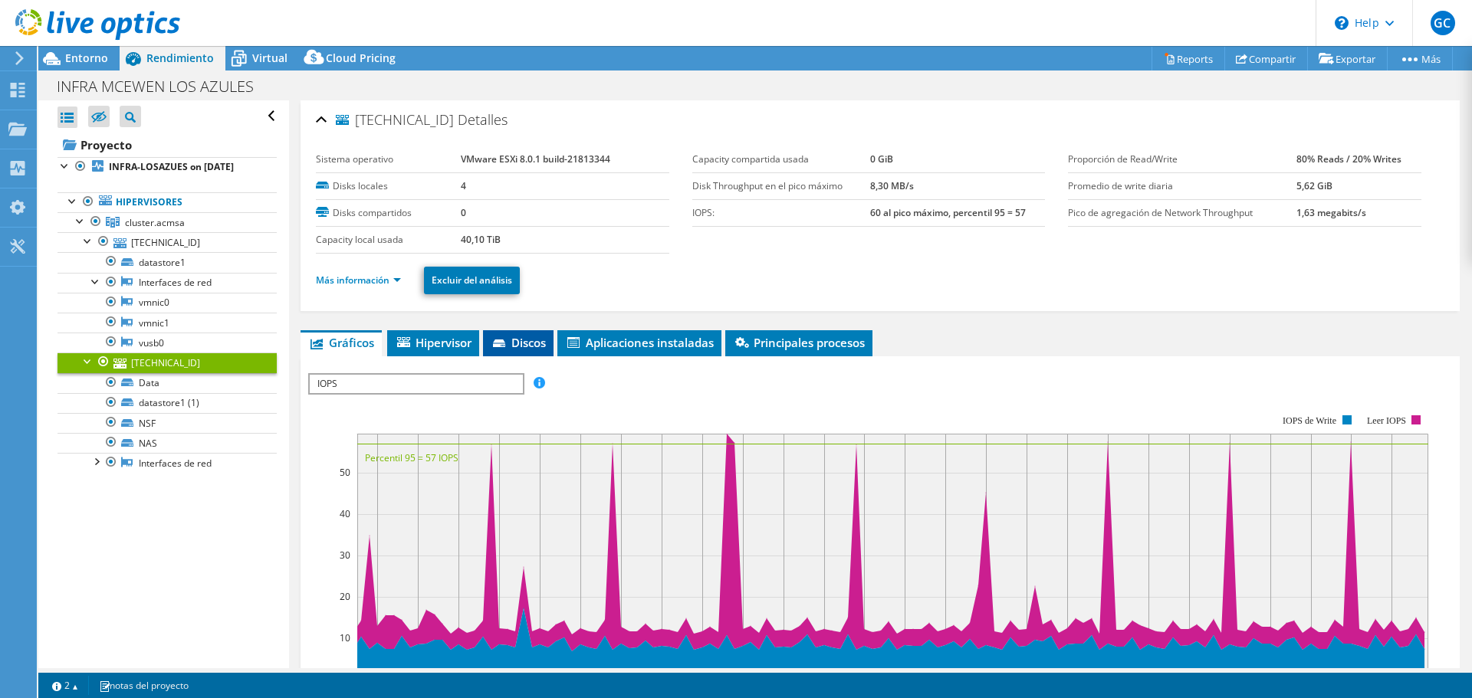
click at [520, 339] on span "Discos" at bounding box center [518, 342] width 55 height 15
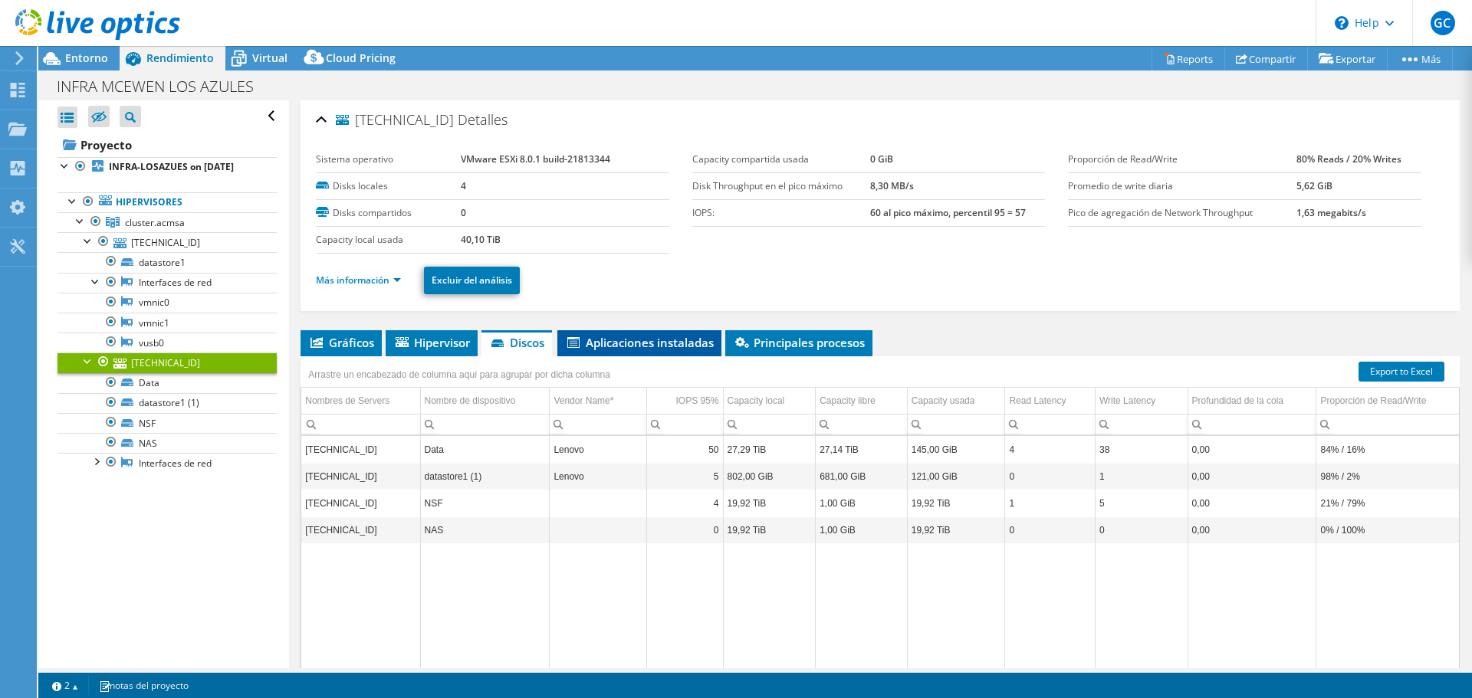
click at [649, 347] on span "Aplicaciones instaladas" at bounding box center [639, 342] width 149 height 15
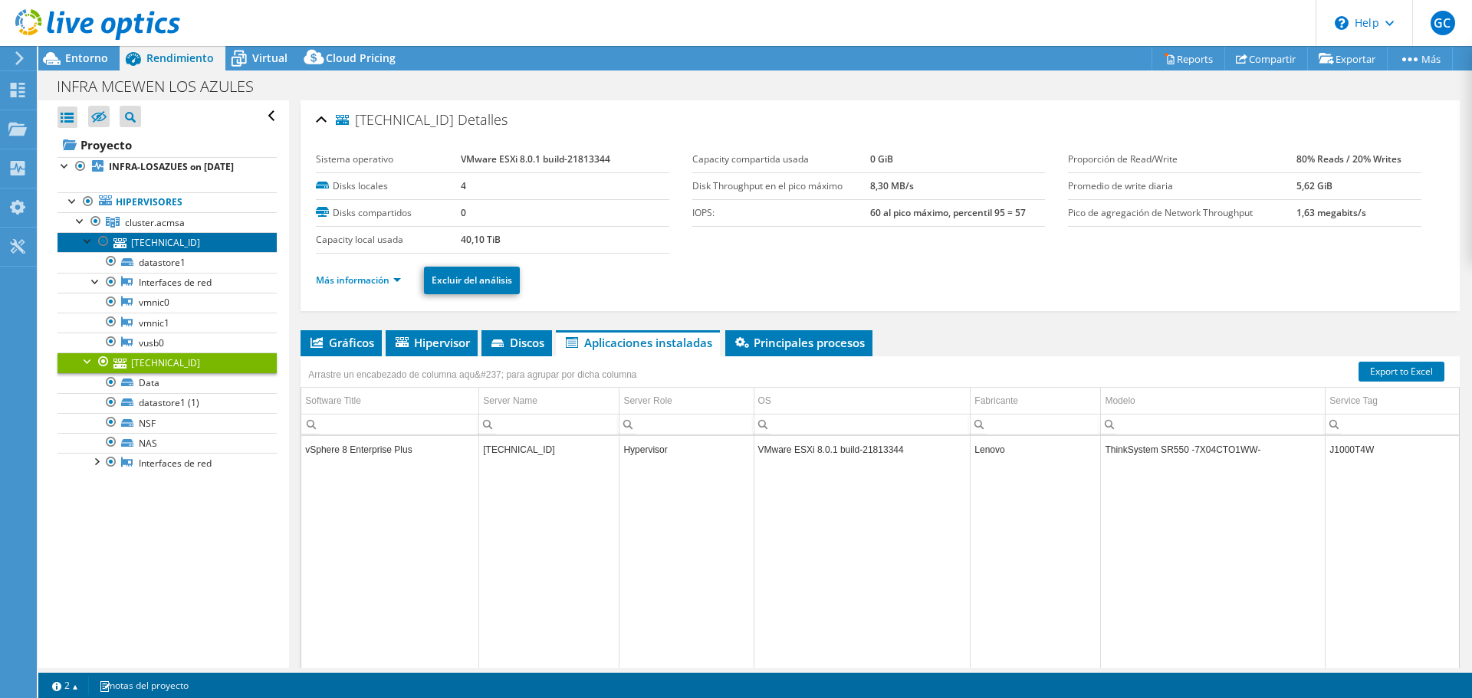
click at [187, 252] on link "[TECHNICAL_ID]" at bounding box center [167, 242] width 219 height 20
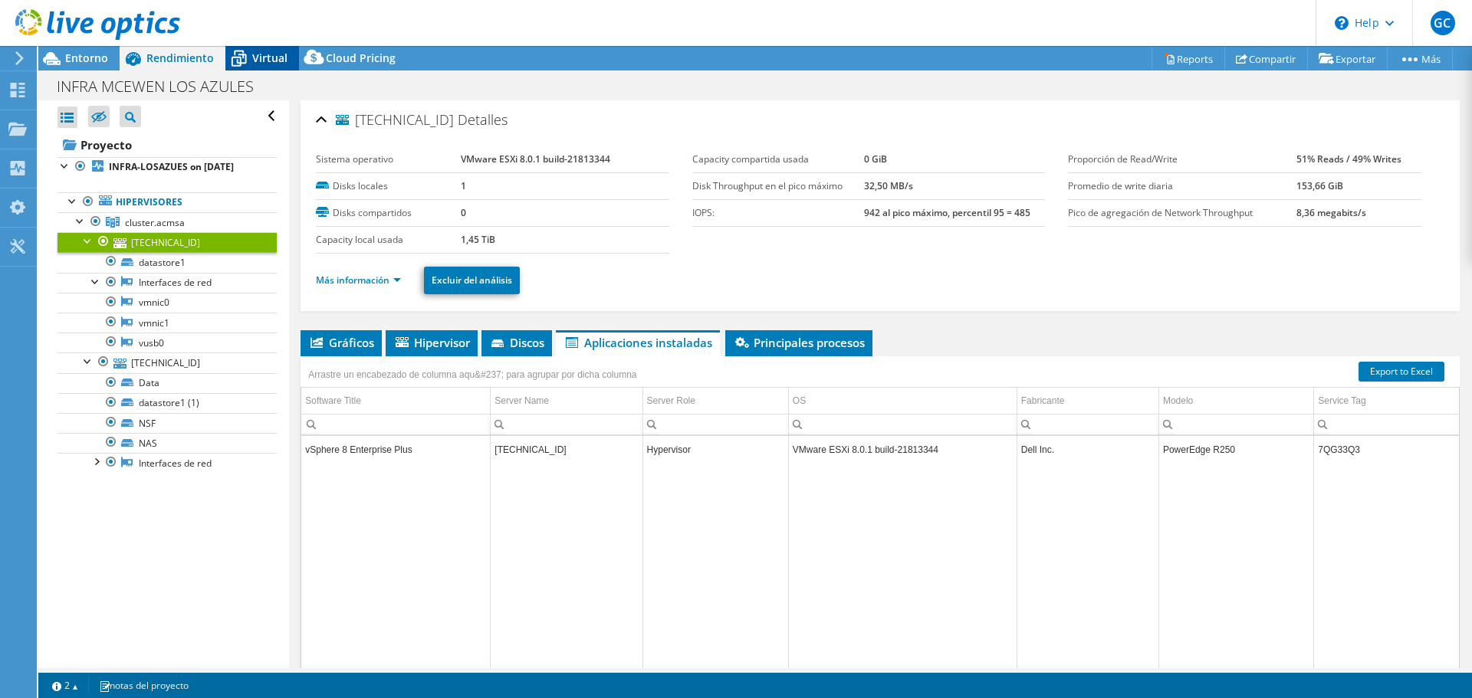
click at [268, 55] on span "Virtual" at bounding box center [269, 58] width 35 height 15
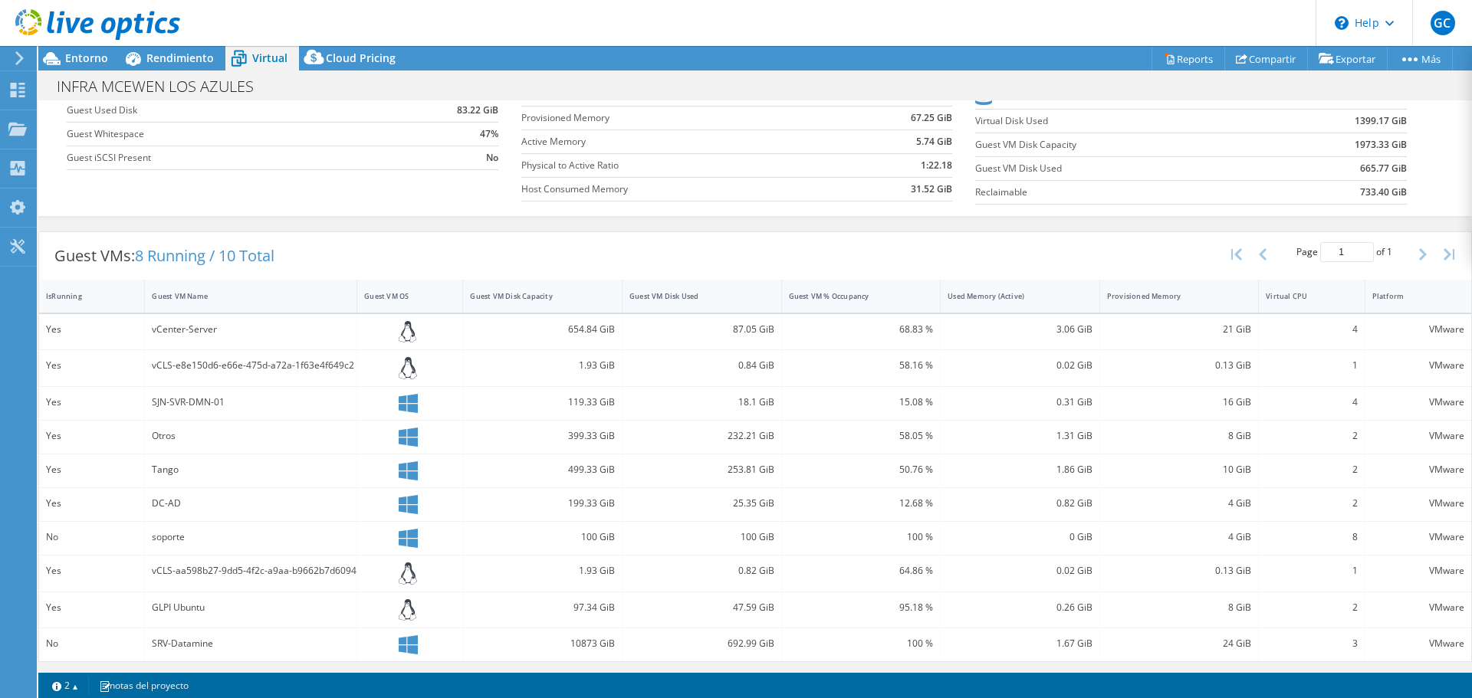
scroll to position [172, 0]
drag, startPoint x: 566, startPoint y: 327, endPoint x: 767, endPoint y: 331, distance: 200.9
click at [767, 331] on div "Yes vCenter-Server 654.84 GiB 87.05 GiB 68.83 % 3.06 GiB 21 GiB 4 VMware" at bounding box center [755, 331] width 1432 height 36
drag, startPoint x: 574, startPoint y: 363, endPoint x: 768, endPoint y: 363, distance: 194.0
click at [768, 363] on div "Yes vCLS-e8e150d6-e66e-475d-a72a-1f63e4f649c2 1.93 GiB 0.84 GiB 58.16 % 0.02 Gi…" at bounding box center [755, 367] width 1432 height 36
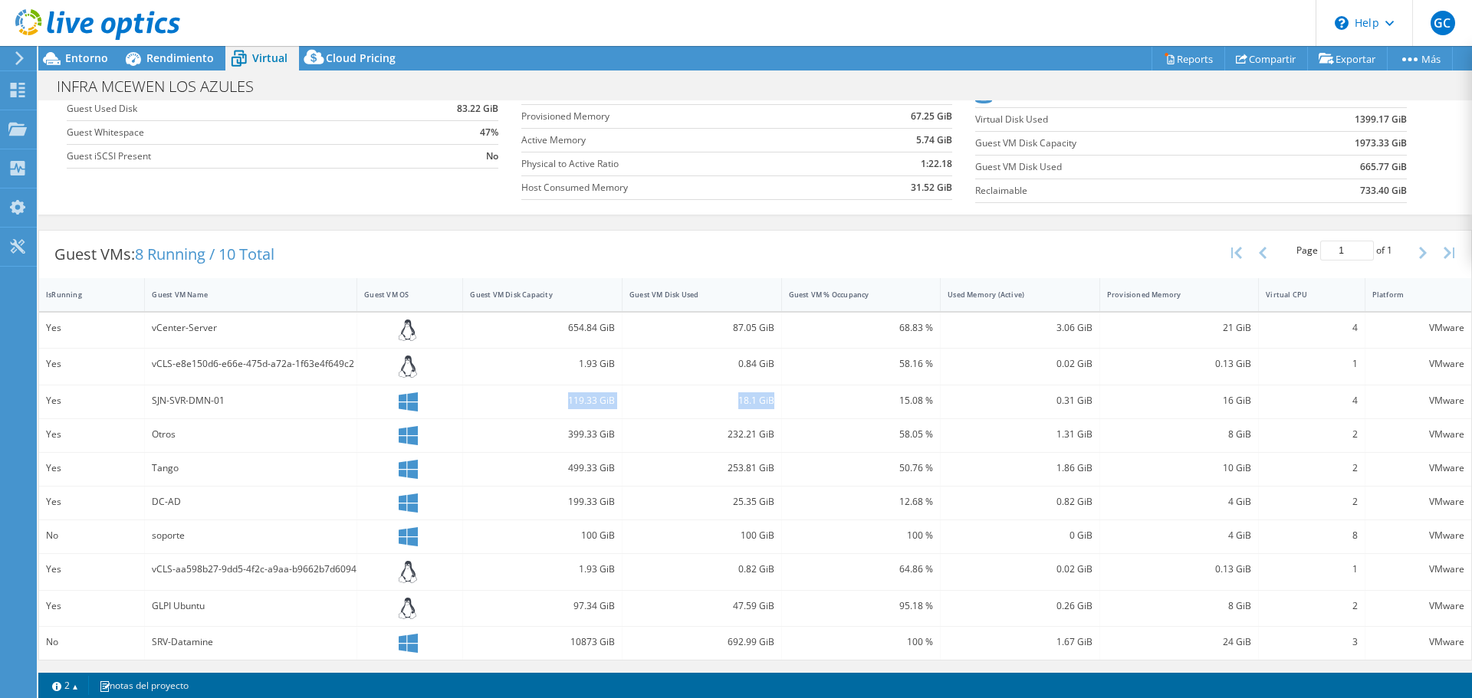
drag, startPoint x: 564, startPoint y: 399, endPoint x: 768, endPoint y: 398, distance: 203.9
click at [768, 398] on div "Yes SJN-SVR-DMN-01 119.33 GiB 18.1 GiB 15.08 % 0.31 GiB 16 GiB 4 VMware" at bounding box center [755, 402] width 1432 height 33
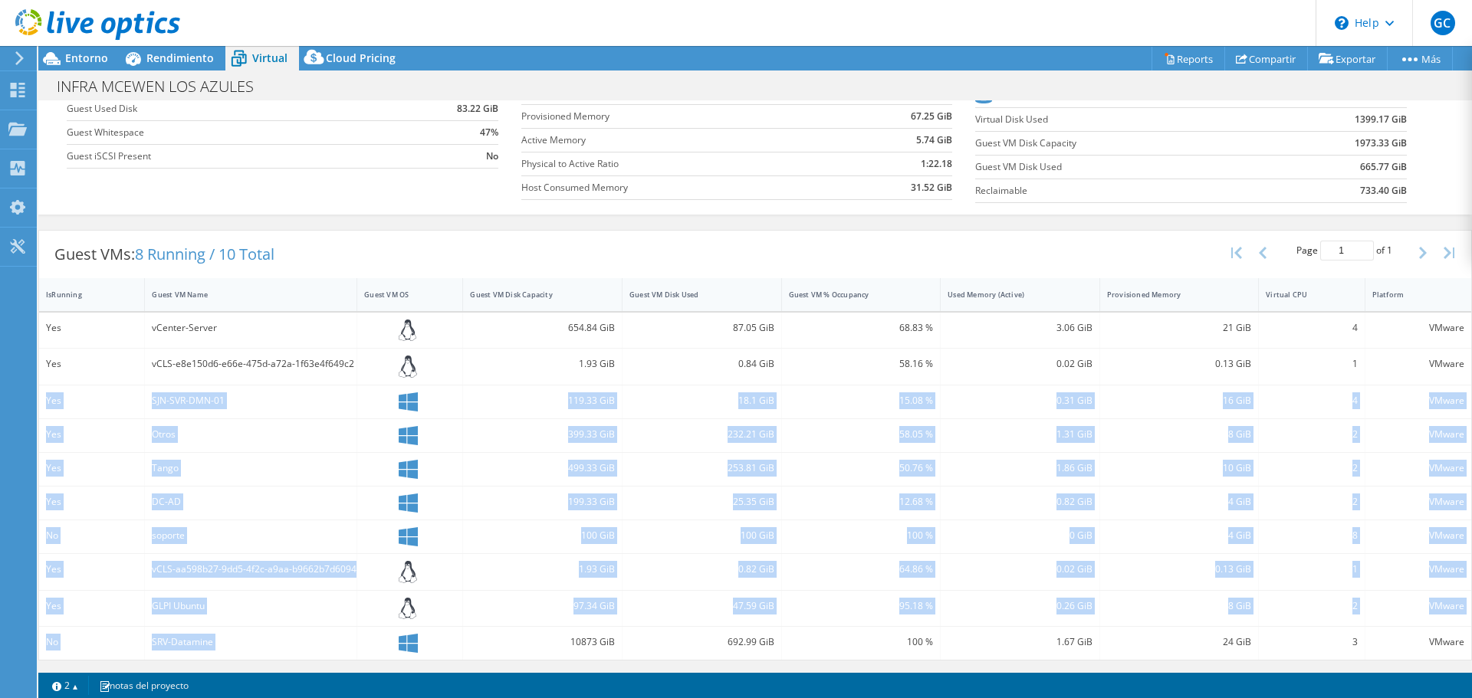
drag, startPoint x: 46, startPoint y: 399, endPoint x: 416, endPoint y: 636, distance: 439.0
click at [416, 636] on div "Yes vCenter-Server 654.84 GiB 87.05 GiB 68.83 % 3.06 GiB 21 GiB 4 VMware Yes vC…" at bounding box center [755, 486] width 1432 height 347
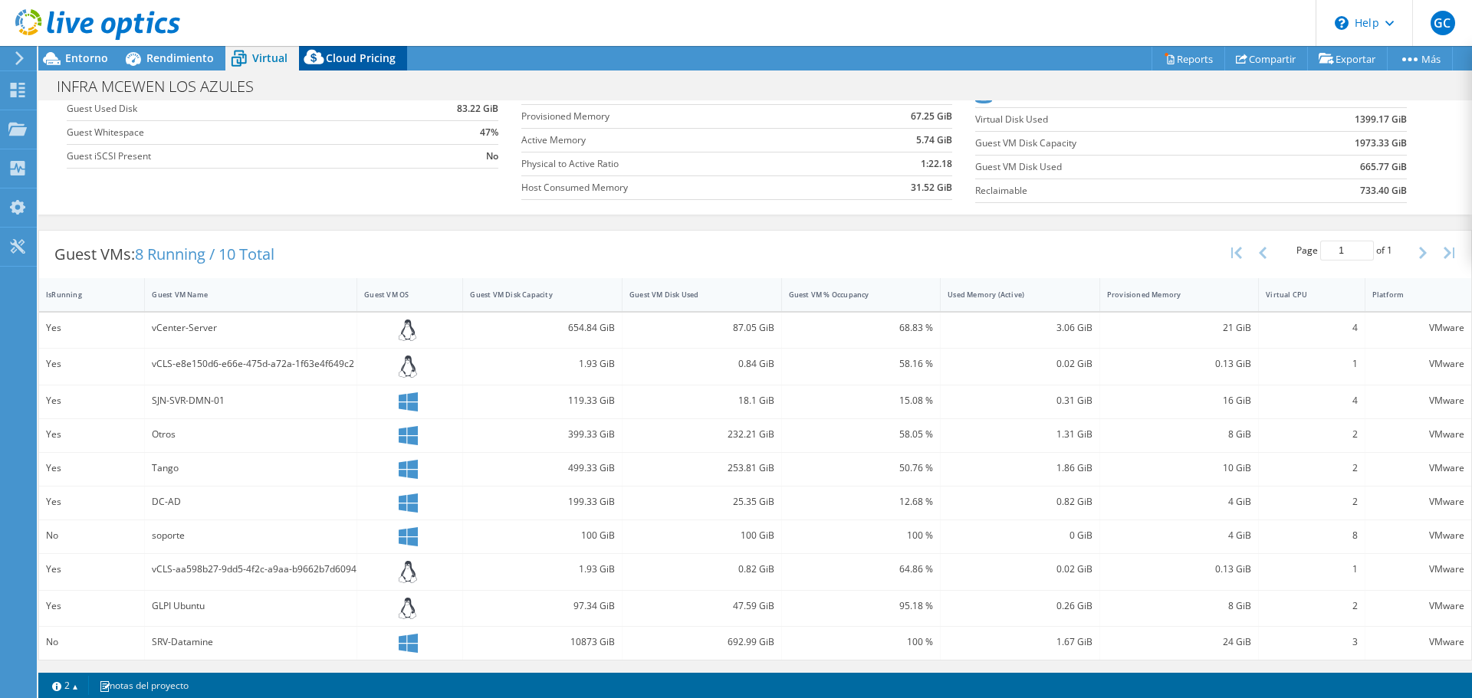
click at [356, 58] on span "Cloud Pricing" at bounding box center [361, 58] width 70 height 15
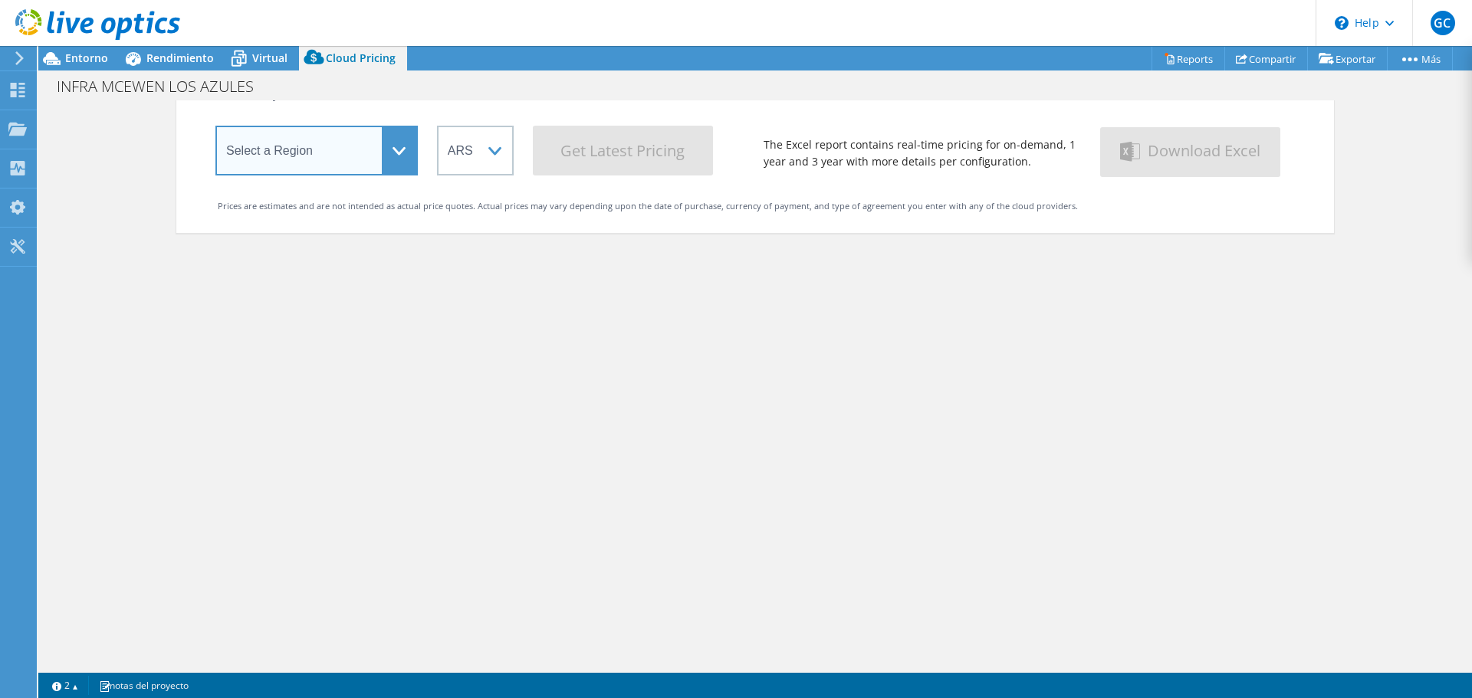
click at [403, 145] on select "Select a Region [GEOGRAPHIC_DATA] ([GEOGRAPHIC_DATA]) [GEOGRAPHIC_DATA] ([GEOGR…" at bounding box center [316, 151] width 202 height 50
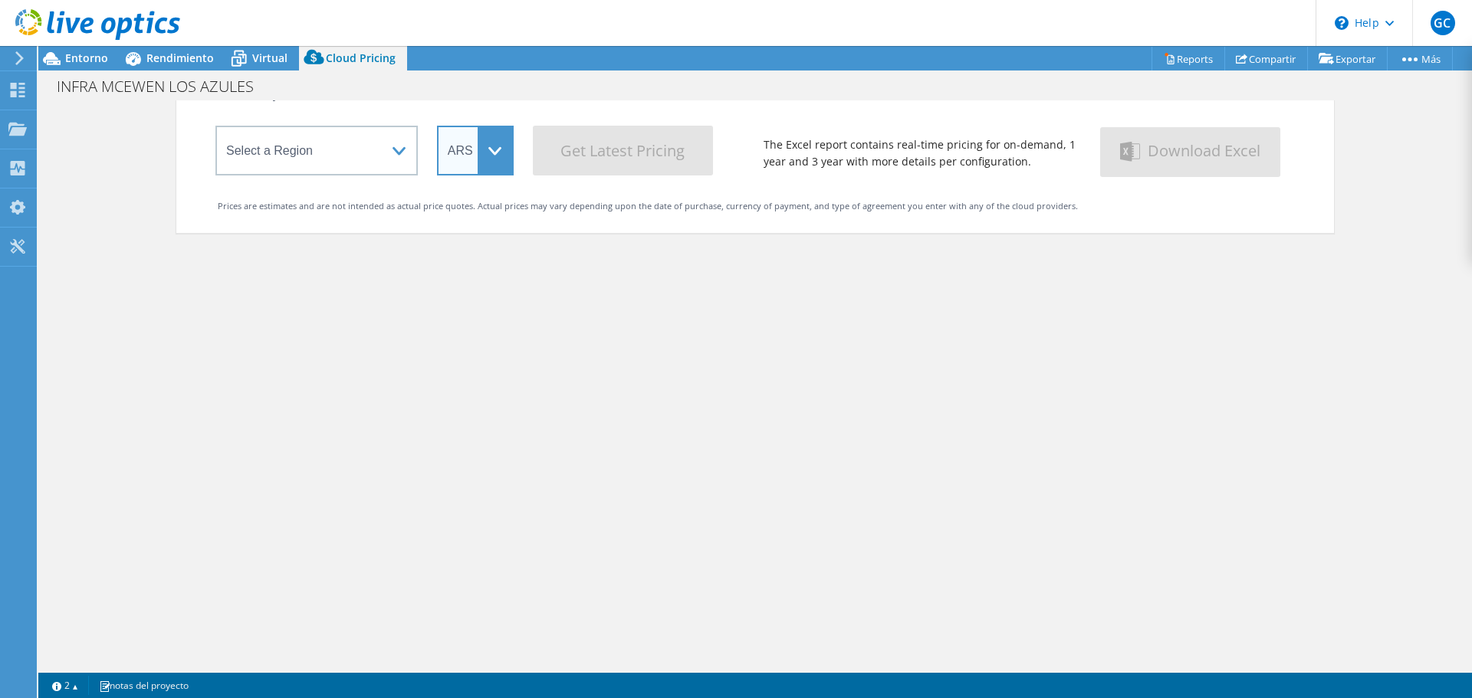
click at [495, 155] on select "ARS AUD BRL CAD CHF CLP CNY DKK EUR GBP HKD HUF INR JPY MXN MYR NOK NZD PEN SEK…" at bounding box center [475, 151] width 77 height 50
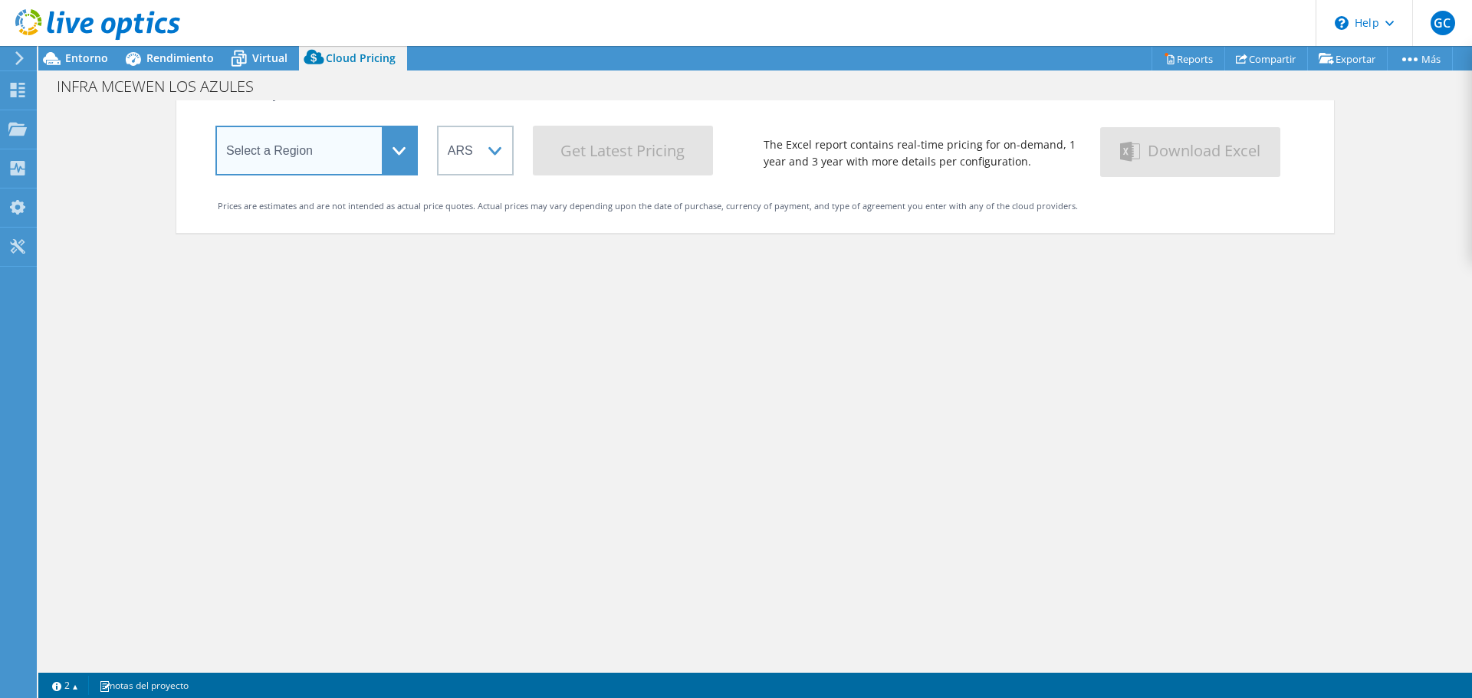
click at [394, 156] on select "Select a Region [GEOGRAPHIC_DATA] ([GEOGRAPHIC_DATA]) [GEOGRAPHIC_DATA] ([GEOGR…" at bounding box center [316, 151] width 202 height 50
click at [215, 129] on select "Select a Region [GEOGRAPHIC_DATA] ([GEOGRAPHIC_DATA]) [GEOGRAPHIC_DATA] ([GEOGR…" at bounding box center [316, 151] width 202 height 50
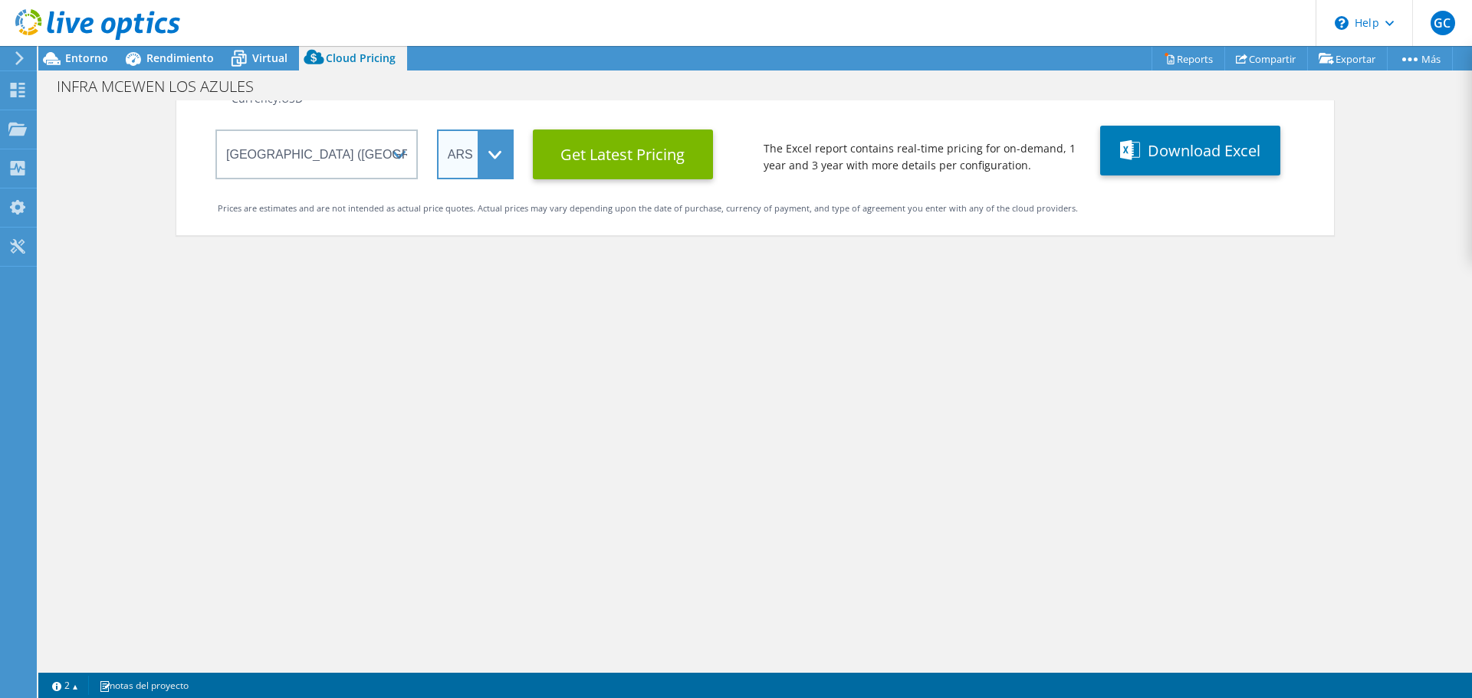
click at [487, 161] on select "ARS AUD BRL CAD CHF CLP CNY DKK EUR GBP HKD HUF INR JPY MXN MYR NOK NZD PEN SEK…" at bounding box center [475, 155] width 77 height 50
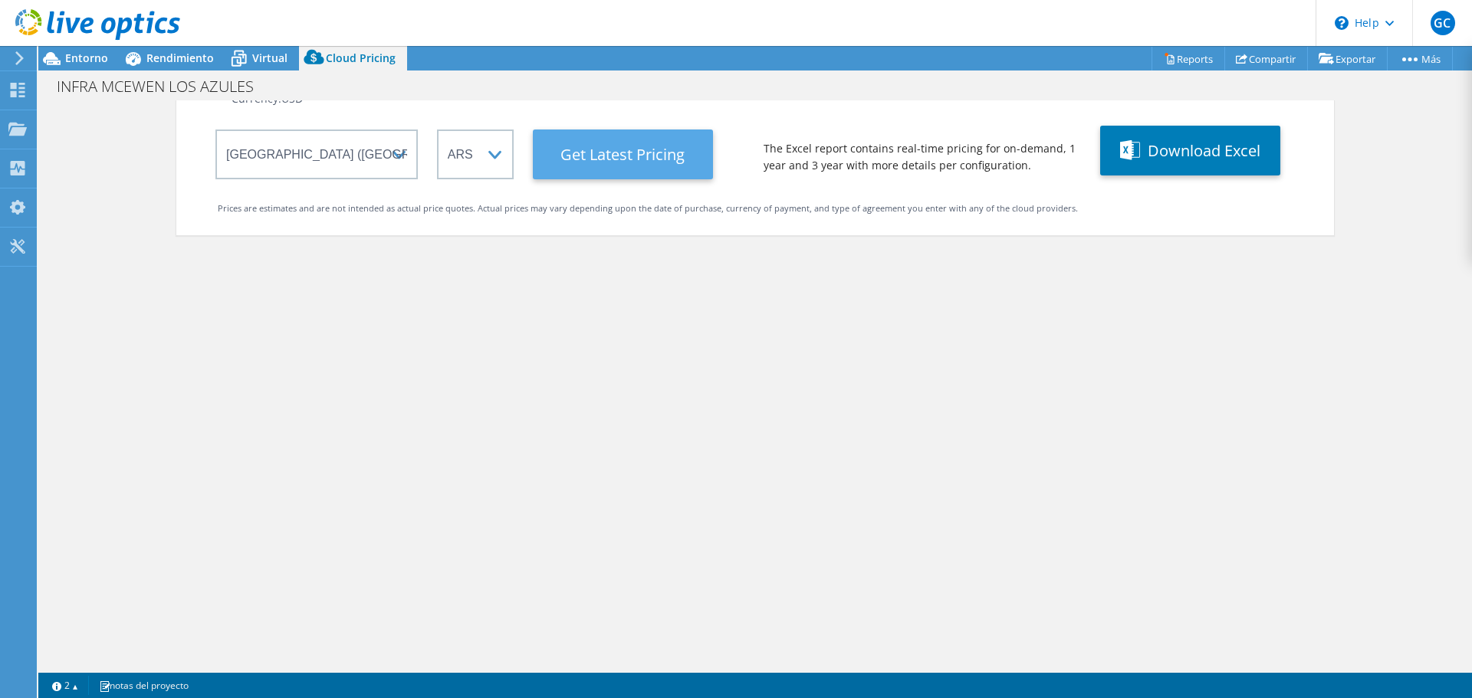
click at [621, 158] on Latest "Get Latest Pricing" at bounding box center [623, 155] width 180 height 50
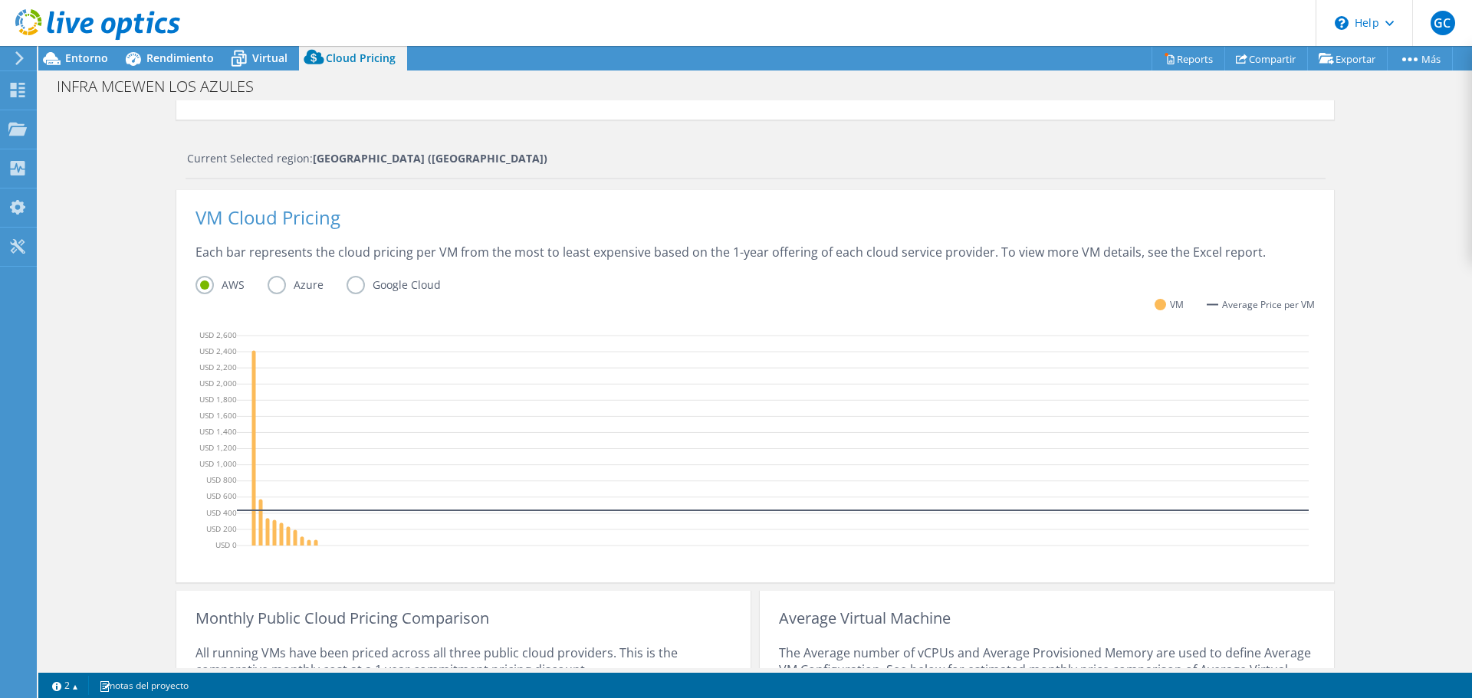
scroll to position [225, 0]
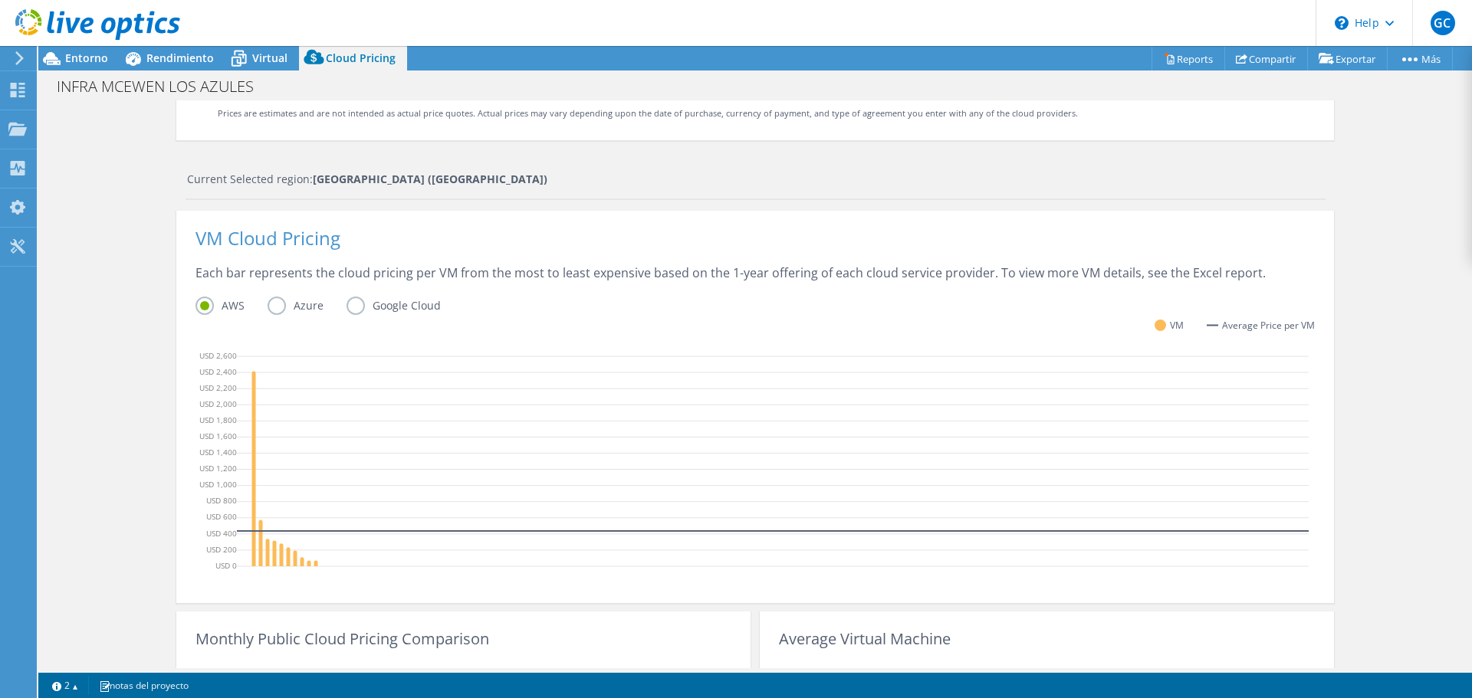
click at [271, 306] on label "Azure" at bounding box center [307, 306] width 79 height 18
click at [0, 0] on input "Azure" at bounding box center [0, 0] width 0 height 0
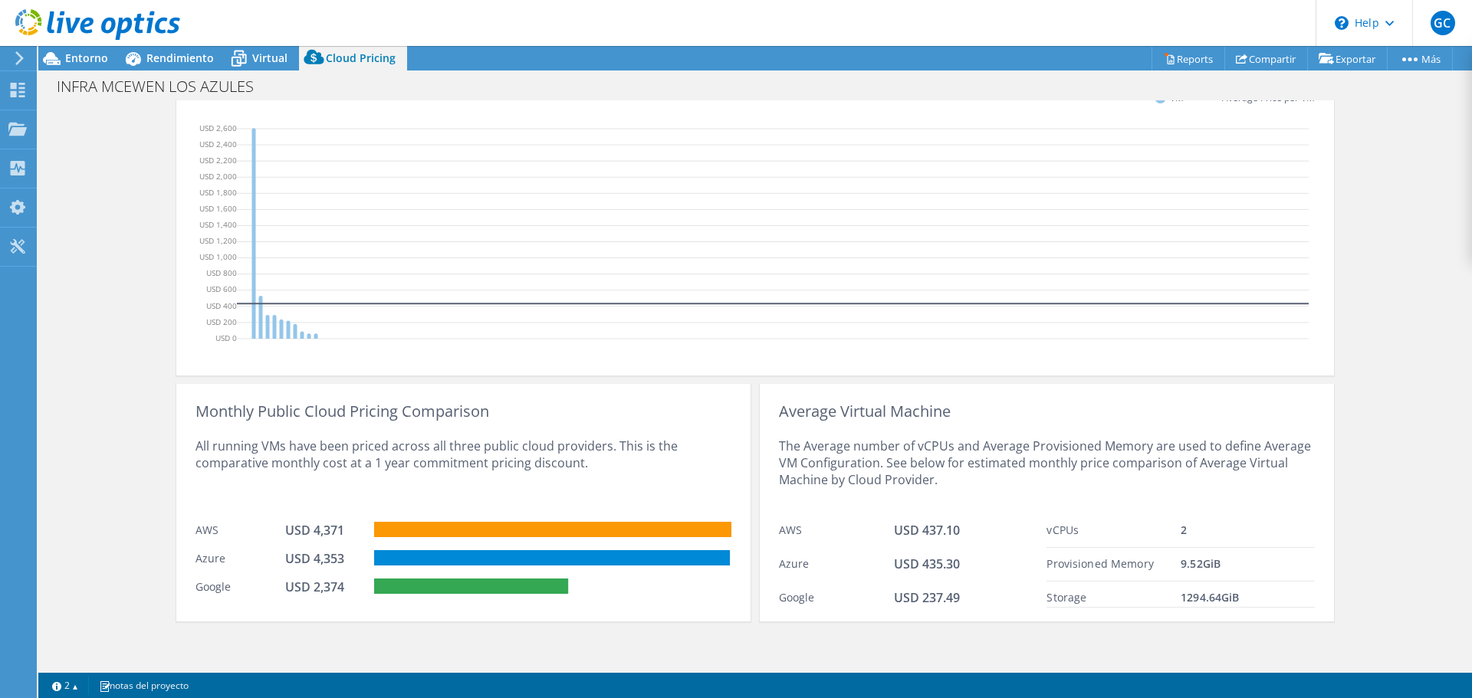
scroll to position [455, 0]
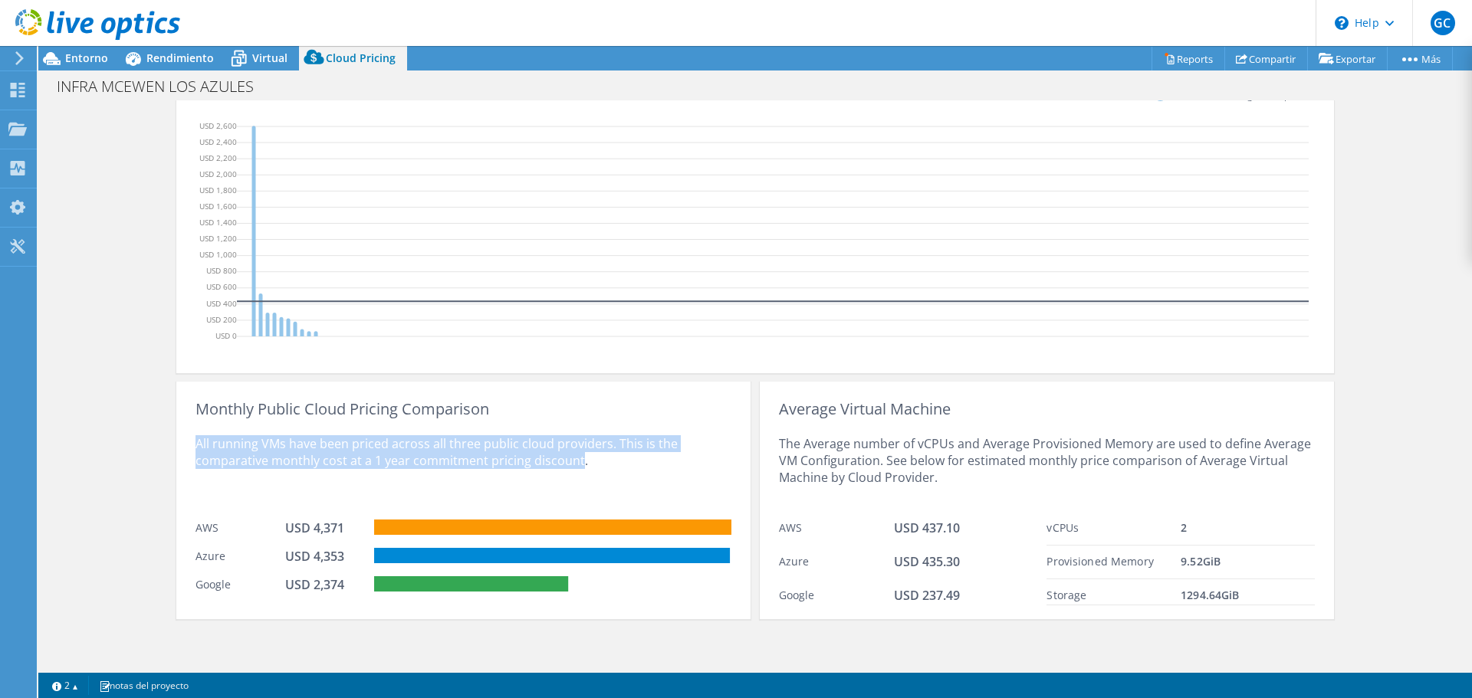
drag, startPoint x: 573, startPoint y: 459, endPoint x: 190, endPoint y: 445, distance: 382.8
click at [196, 445] on div "All running VMs have been priced across all three public cloud providers. This …" at bounding box center [464, 465] width 536 height 94
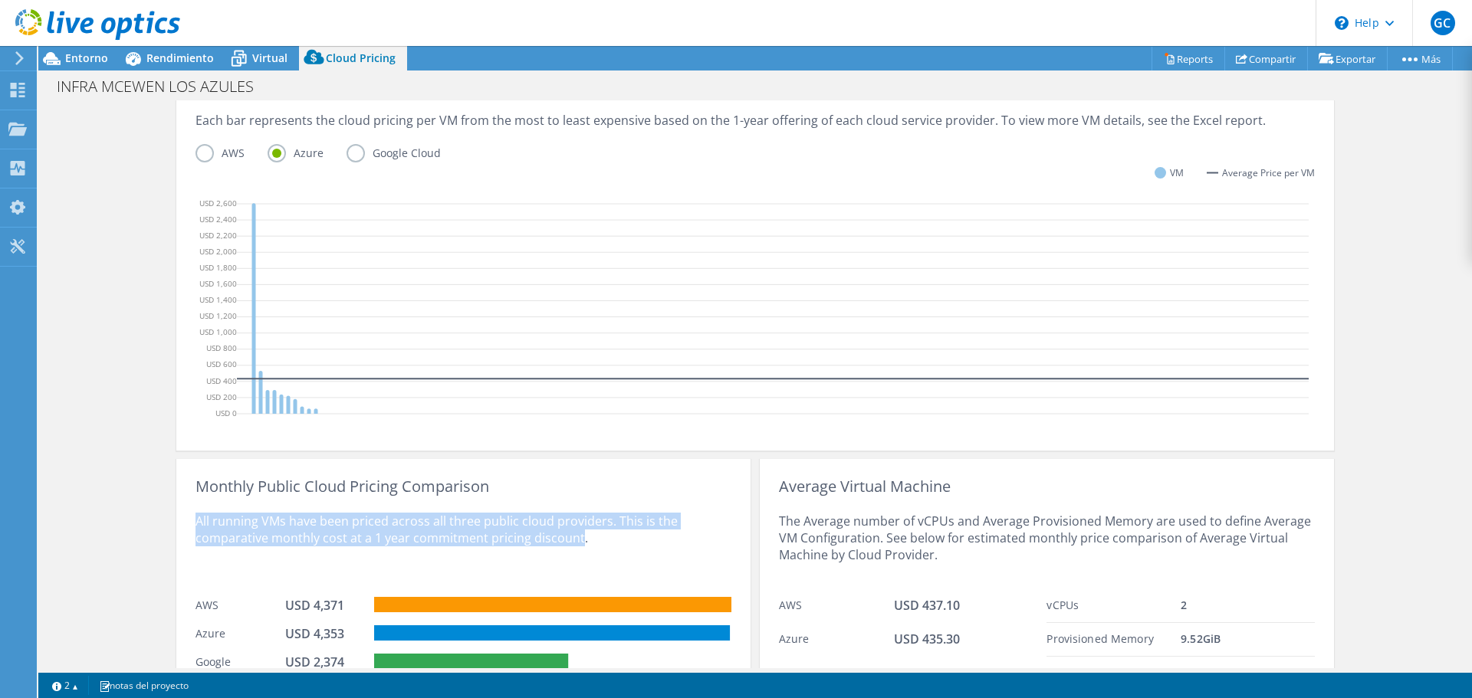
scroll to position [302, 0]
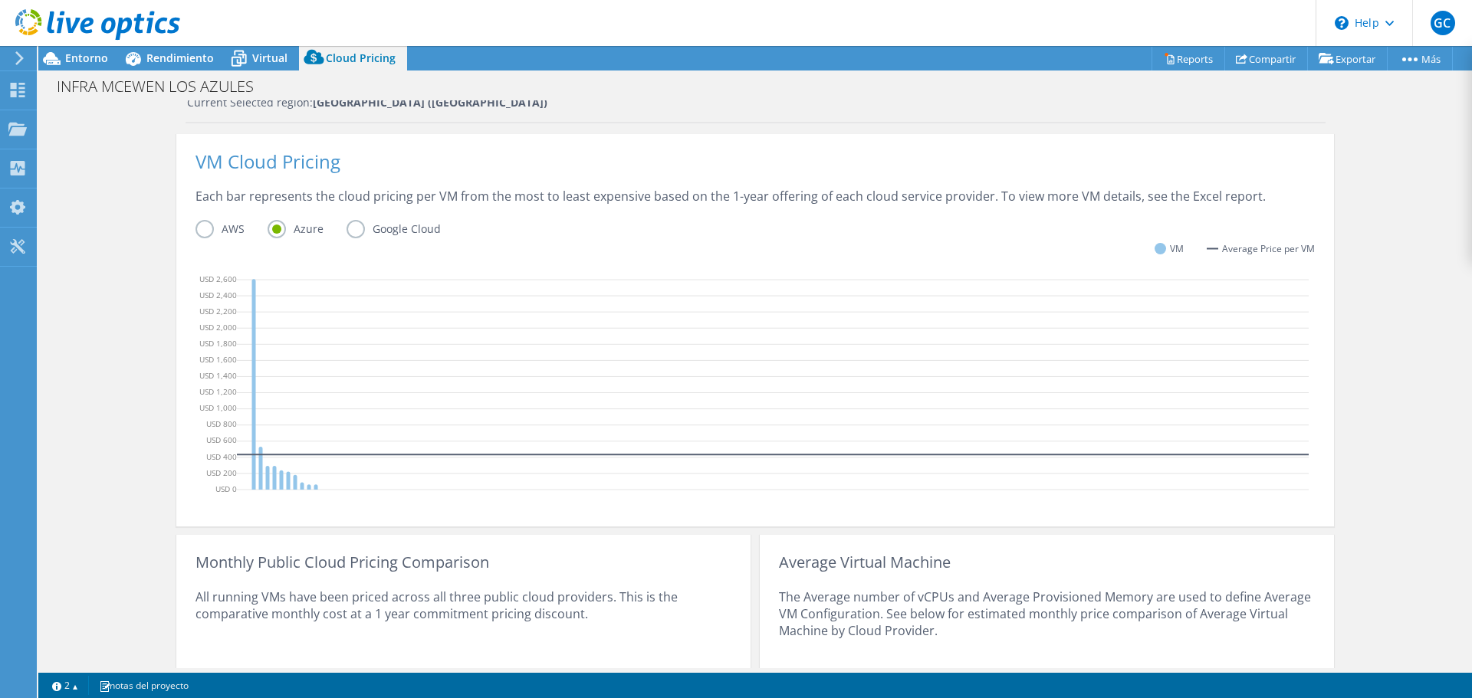
click at [358, 231] on label "Google Cloud" at bounding box center [405, 229] width 117 height 18
click at [0, 0] on input "Google Cloud" at bounding box center [0, 0] width 0 height 0
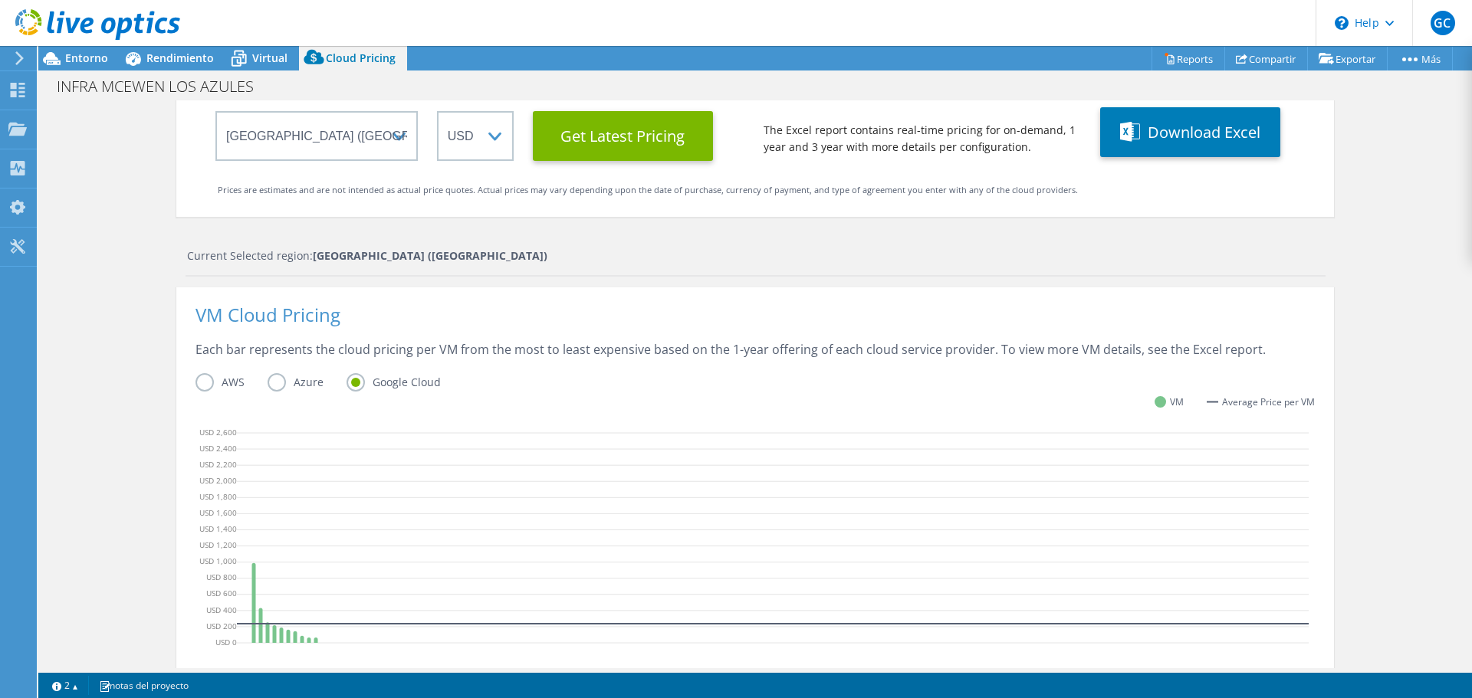
scroll to position [72, 0]
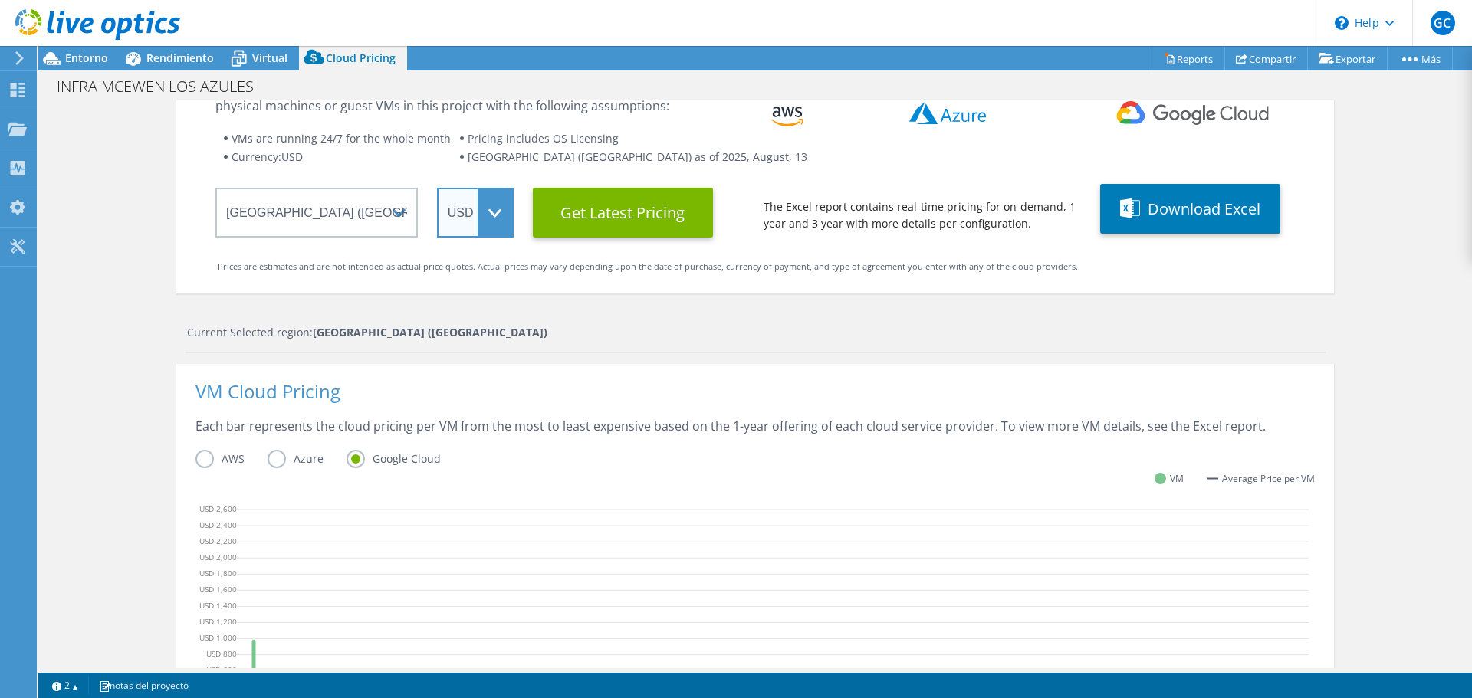
click at [492, 223] on select "ARS AUD BRL CAD CHF CLP CNY DKK EUR GBP HKD HUF INR JPY MXN MYR NOK NZD PEN SEK…" at bounding box center [475, 213] width 77 height 50
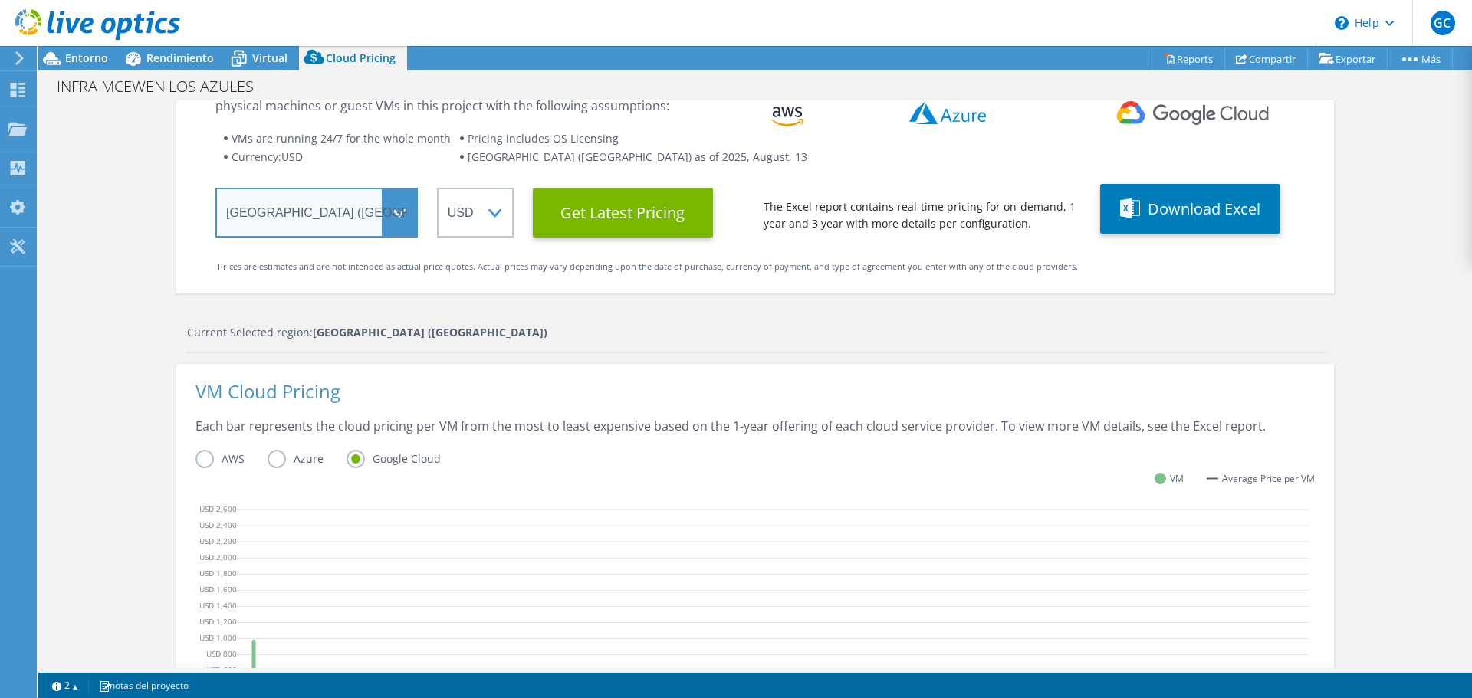
click at [405, 222] on select "Select a Region [GEOGRAPHIC_DATA] ([GEOGRAPHIC_DATA]) [GEOGRAPHIC_DATA] ([GEOGR…" at bounding box center [316, 213] width 202 height 50
select select "USEast"
click at [215, 188] on select "Select a Region [GEOGRAPHIC_DATA] ([GEOGRAPHIC_DATA]) [GEOGRAPHIC_DATA] ([GEOGR…" at bounding box center [316, 213] width 202 height 50
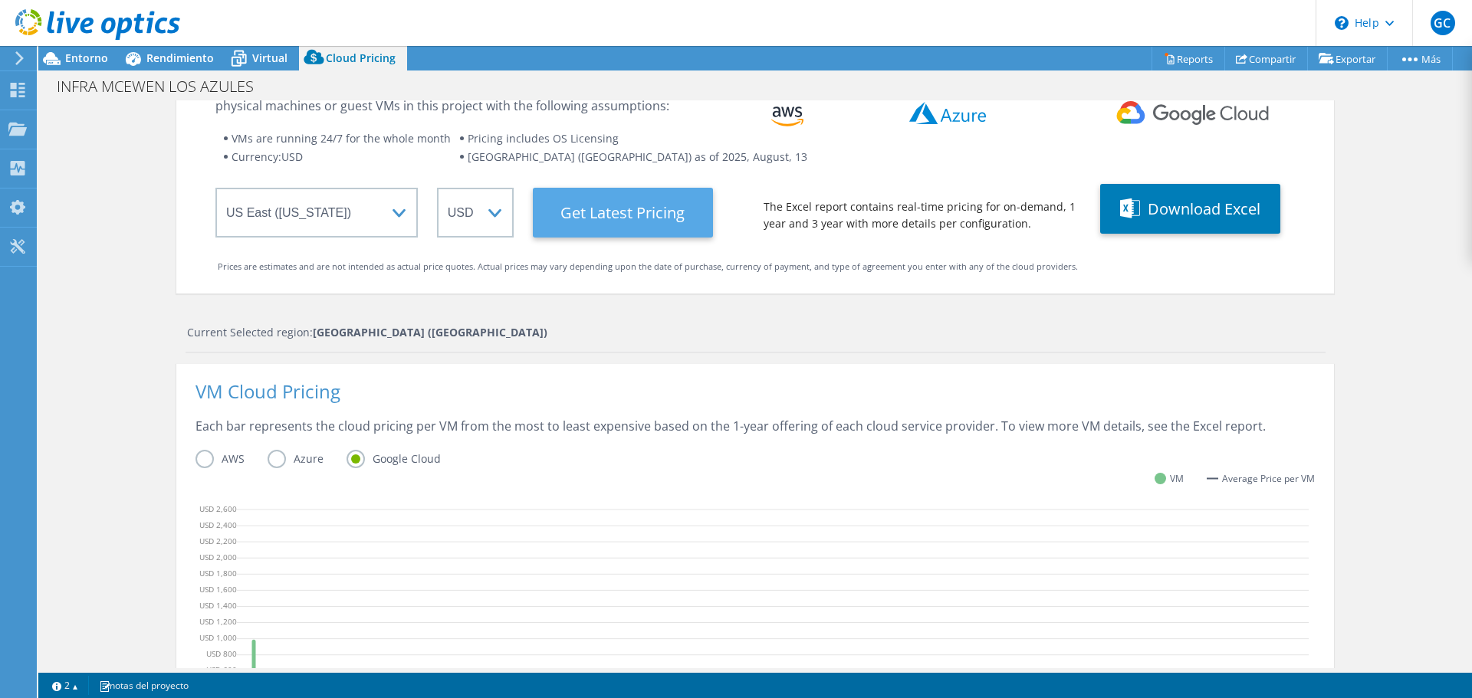
click at [608, 222] on Latest "Get Latest Pricing" at bounding box center [623, 213] width 180 height 50
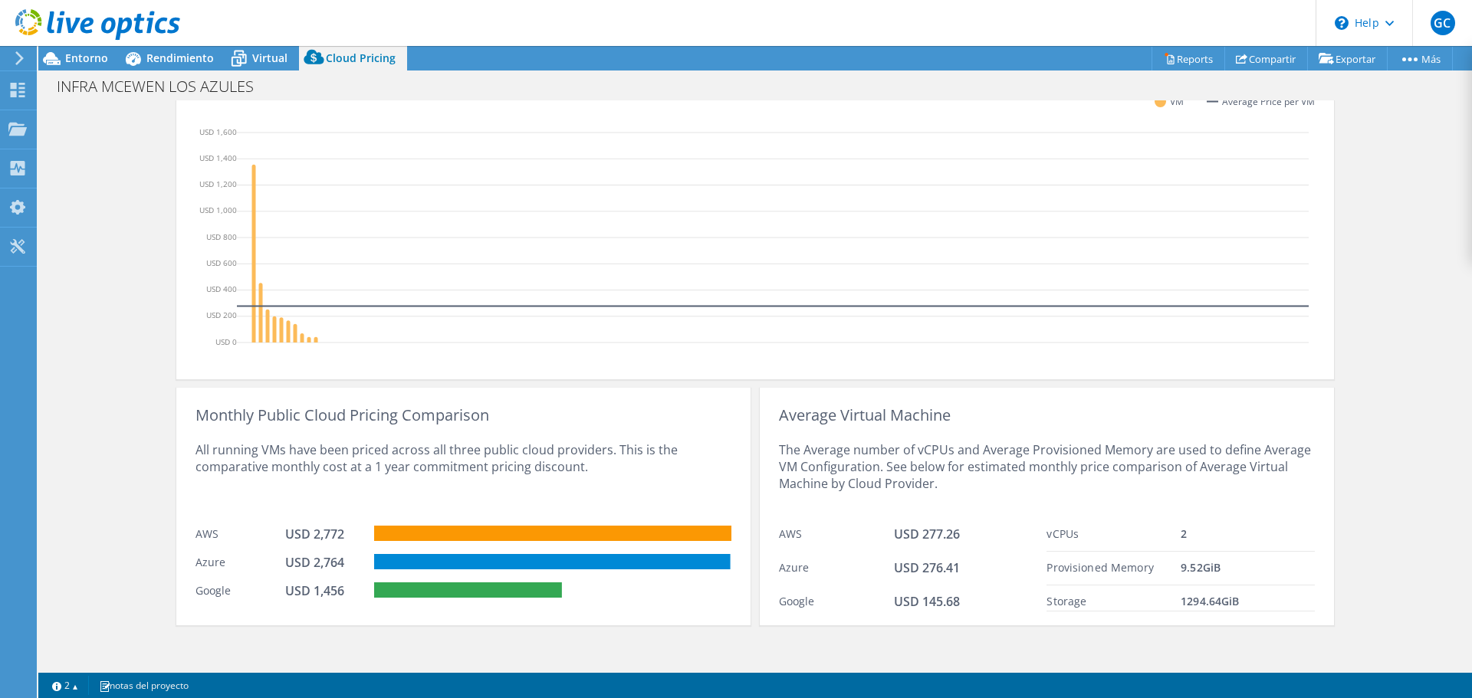
scroll to position [455, 0]
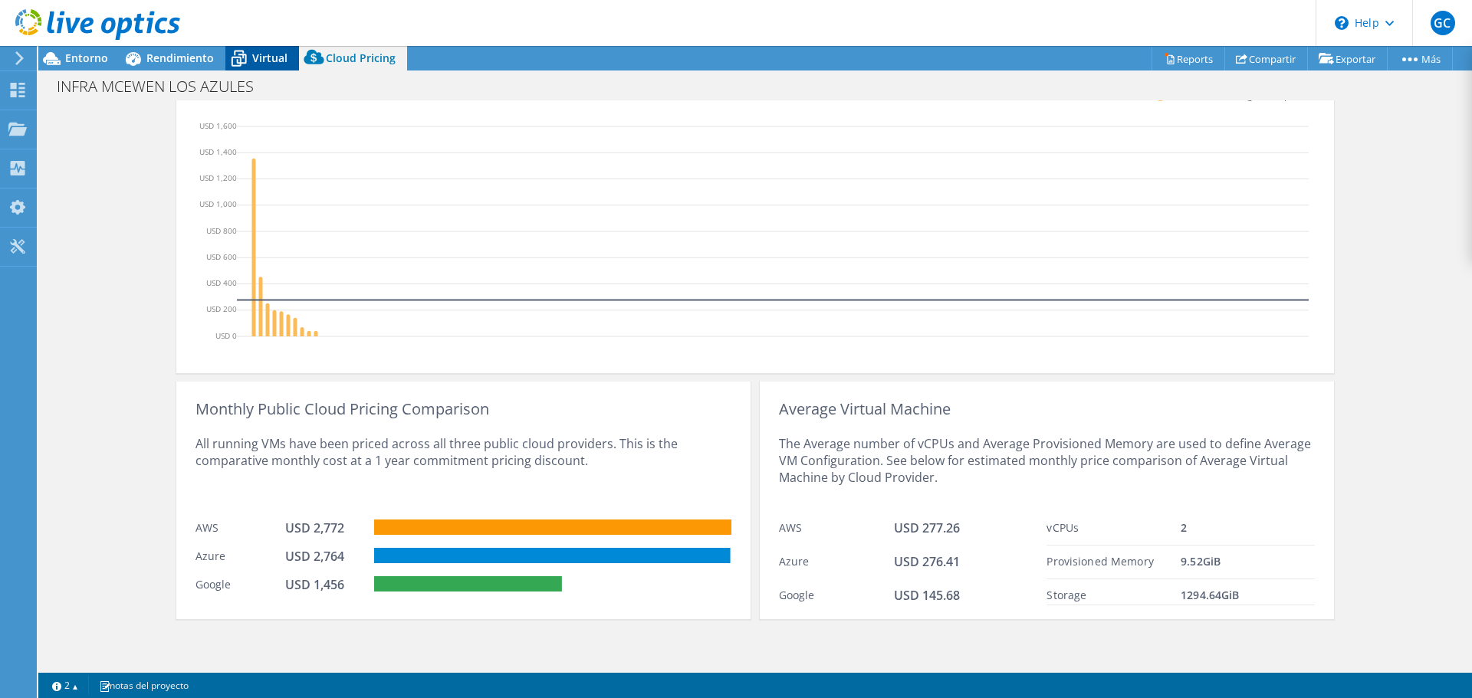
click at [266, 64] on span "Virtual" at bounding box center [269, 58] width 35 height 15
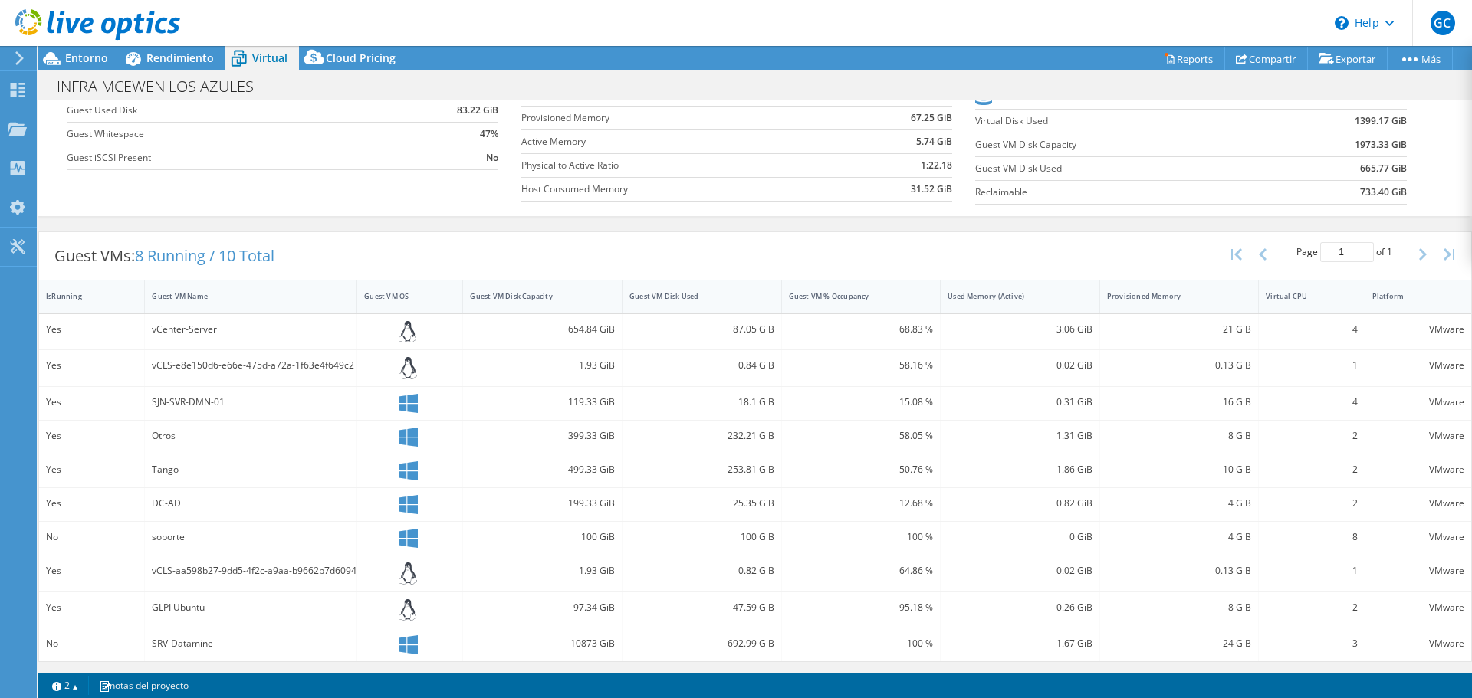
scroll to position [172, 0]
drag, startPoint x: 153, startPoint y: 642, endPoint x: 213, endPoint y: 646, distance: 60.7
click at [213, 646] on div "SRV-Datamine" at bounding box center [251, 642] width 198 height 17
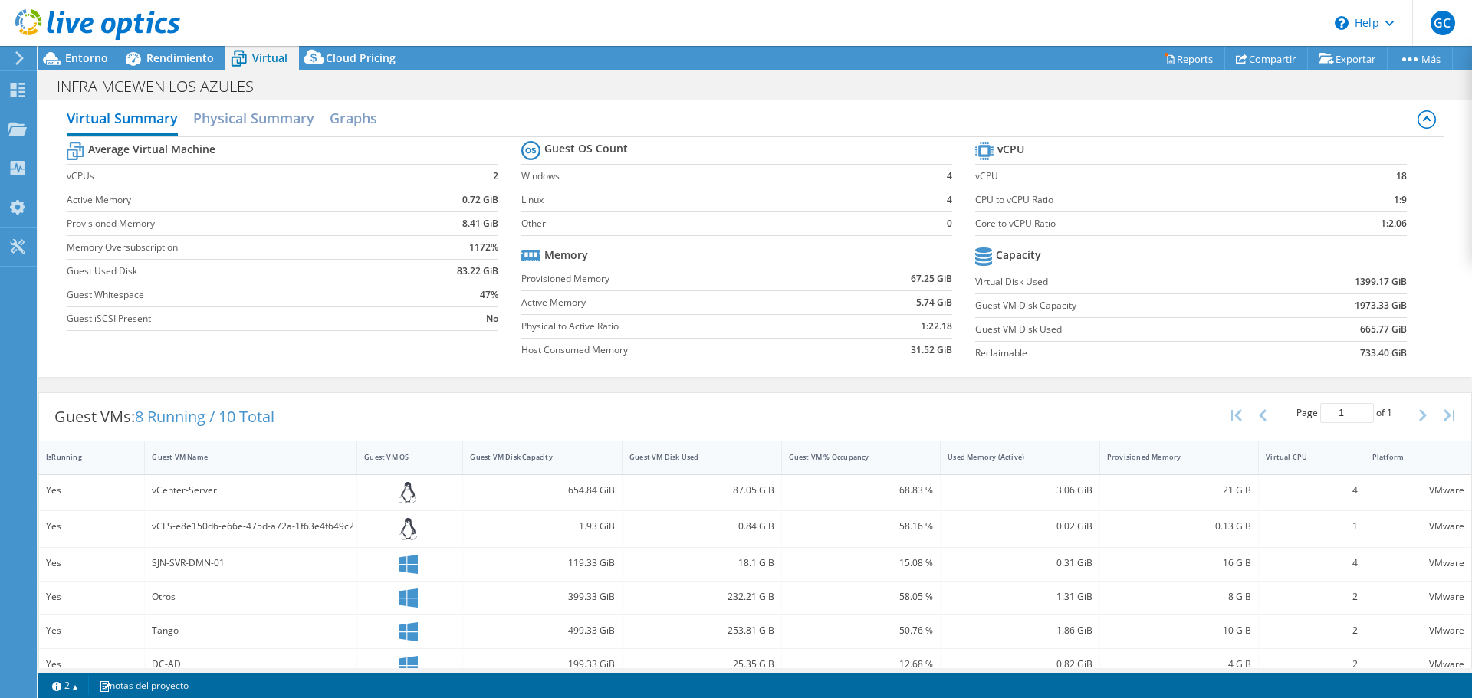
scroll to position [0, 0]
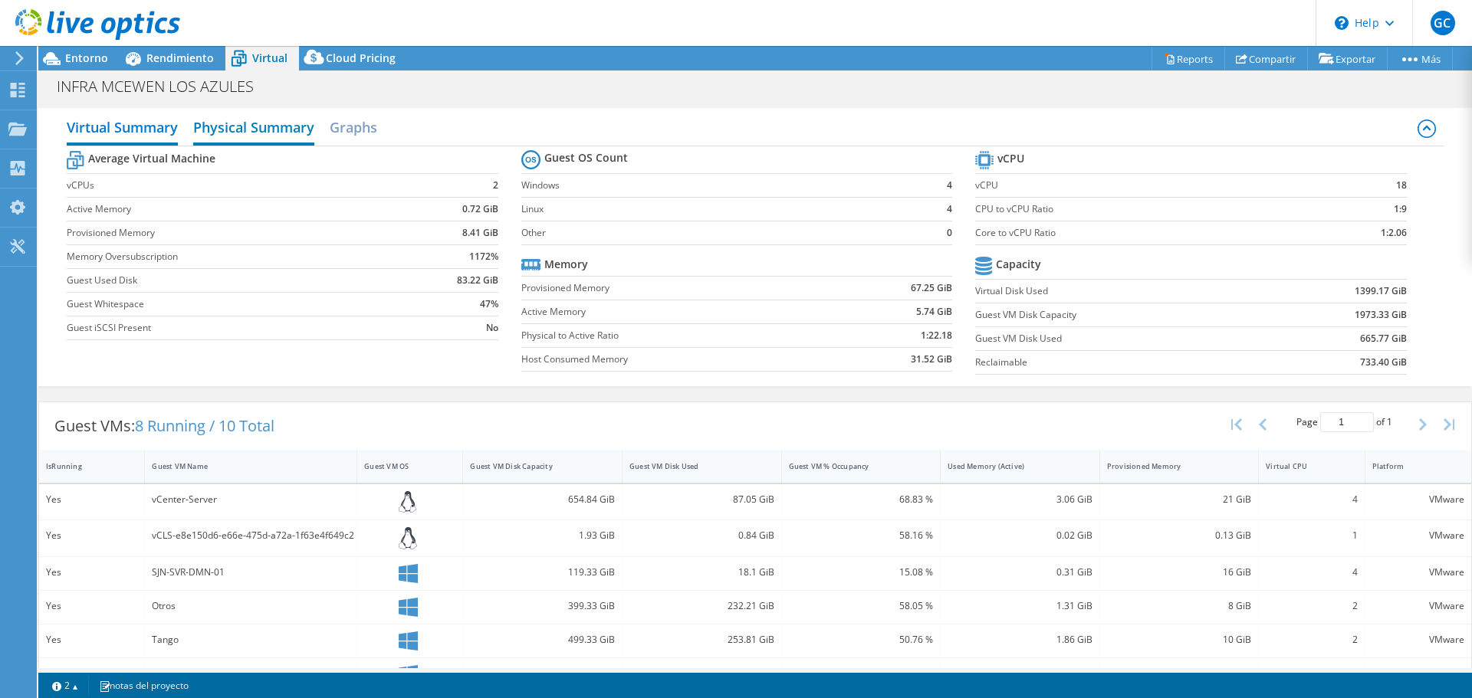
click at [252, 139] on h2 "Physical Summary" at bounding box center [253, 129] width 121 height 34
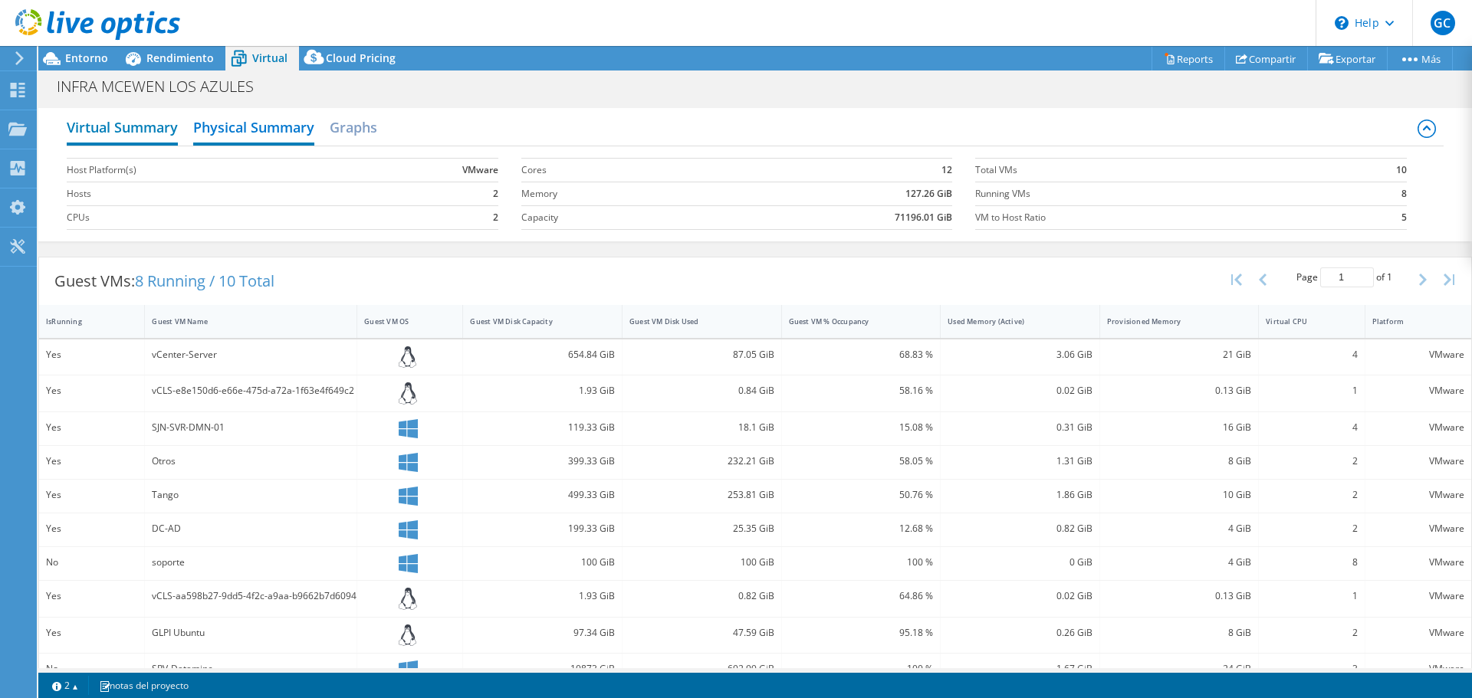
click at [137, 133] on h2 "Virtual Summary" at bounding box center [122, 129] width 111 height 34
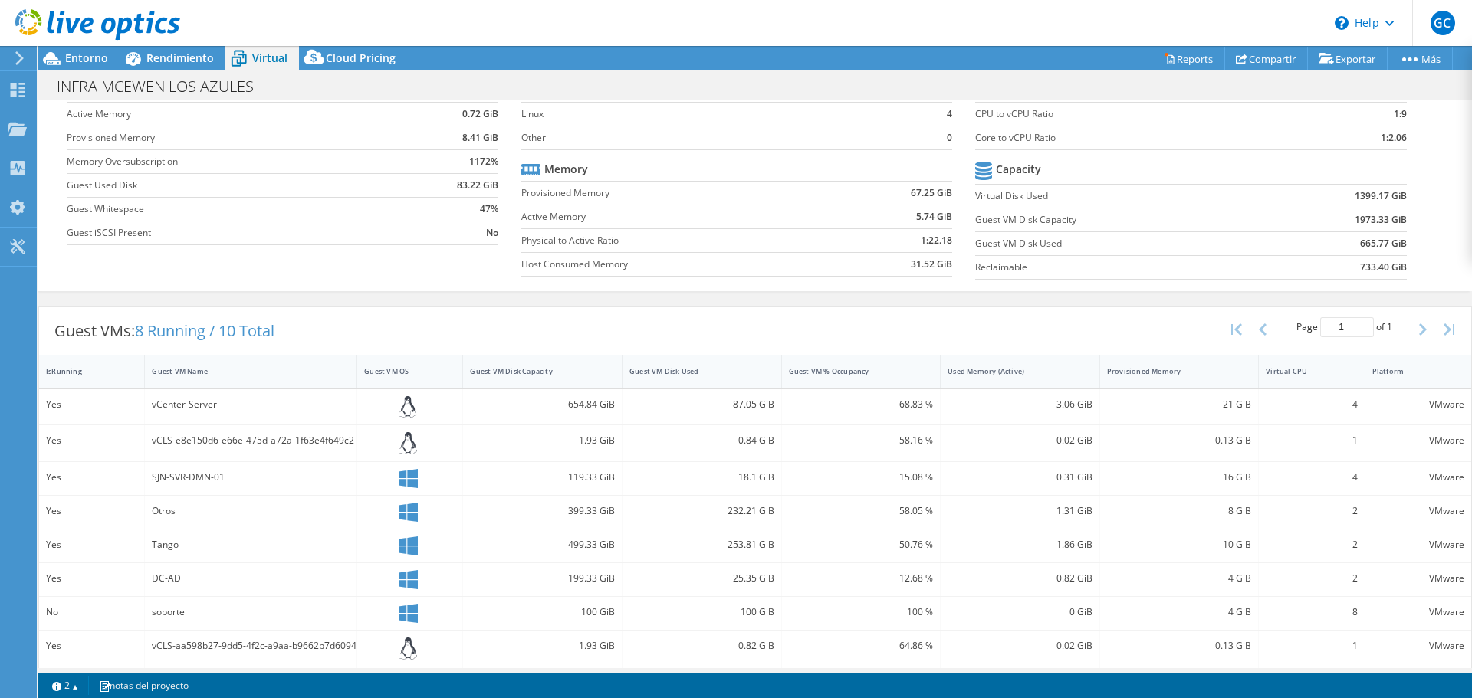
scroll to position [18, 0]
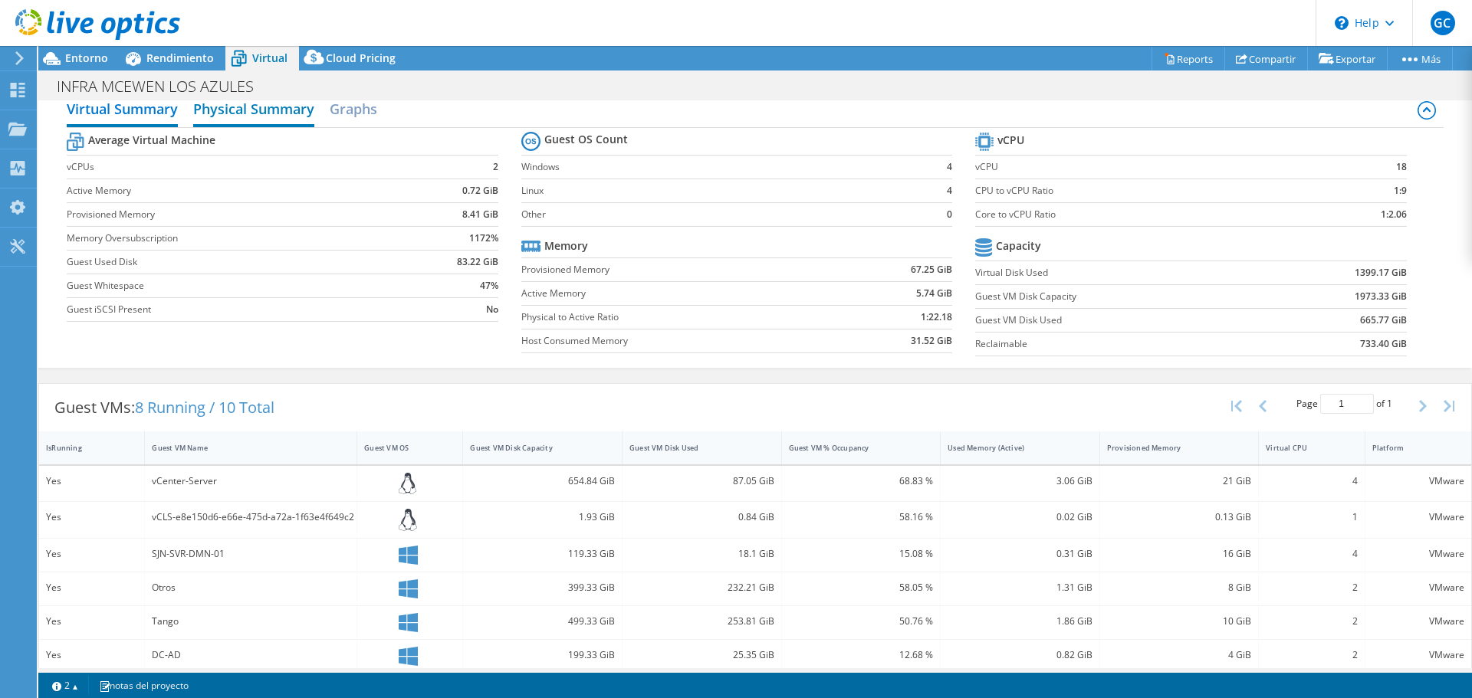
click at [245, 112] on h2 "Physical Summary" at bounding box center [253, 111] width 121 height 34
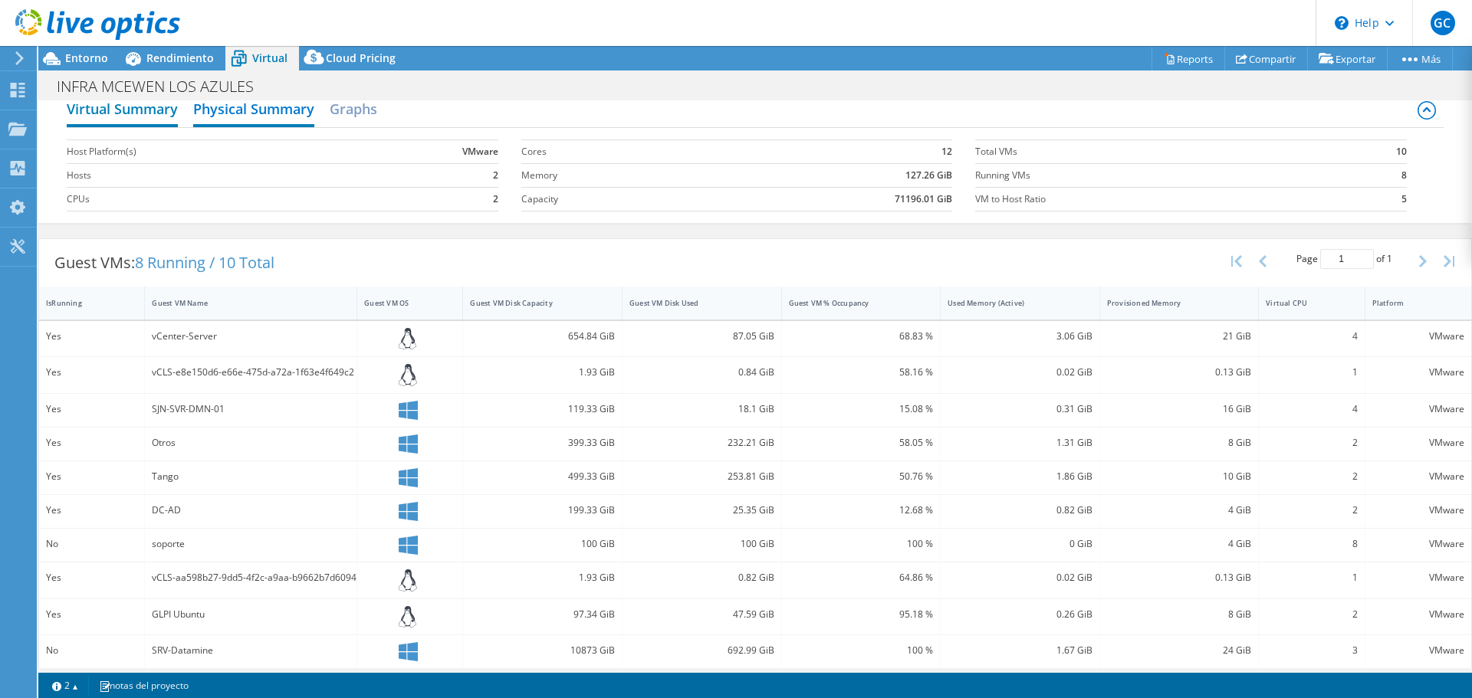
click at [155, 119] on h2 "Virtual Summary" at bounding box center [122, 111] width 111 height 34
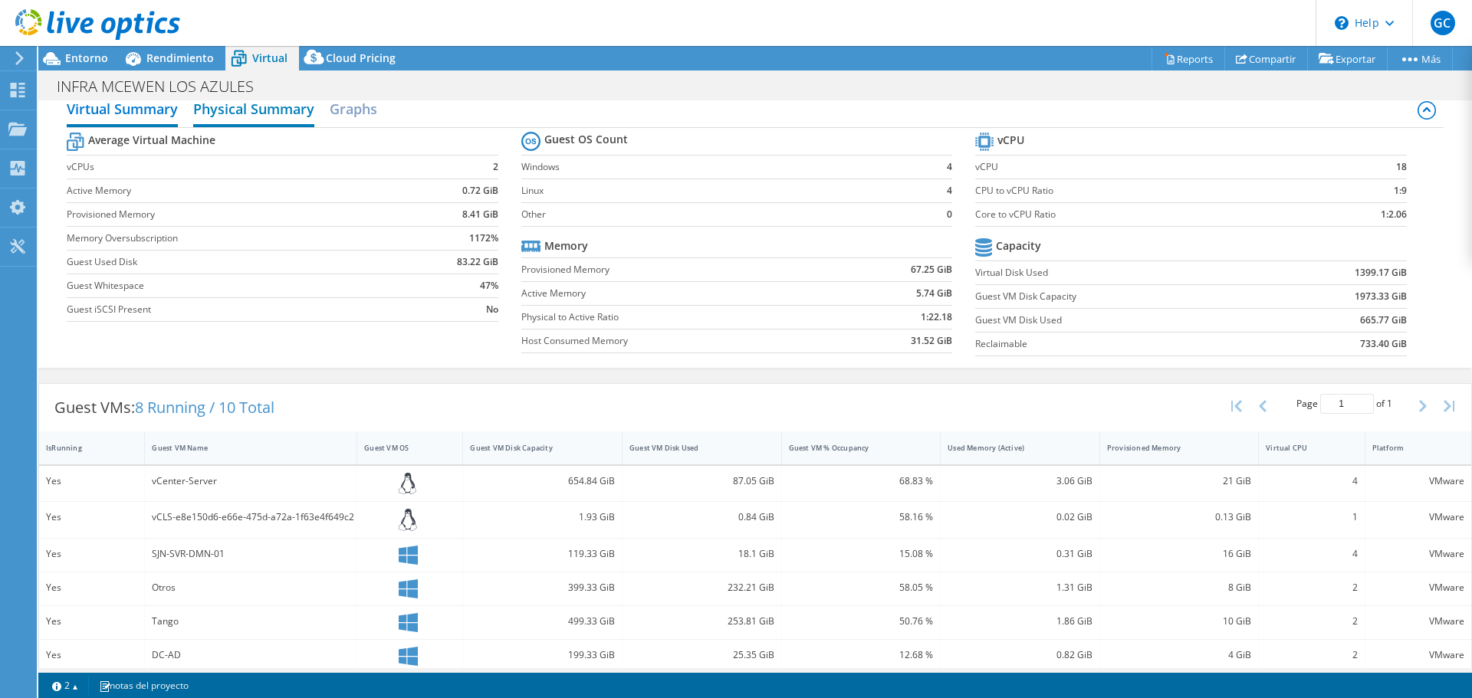
click at [269, 117] on h2 "Physical Summary" at bounding box center [253, 111] width 121 height 34
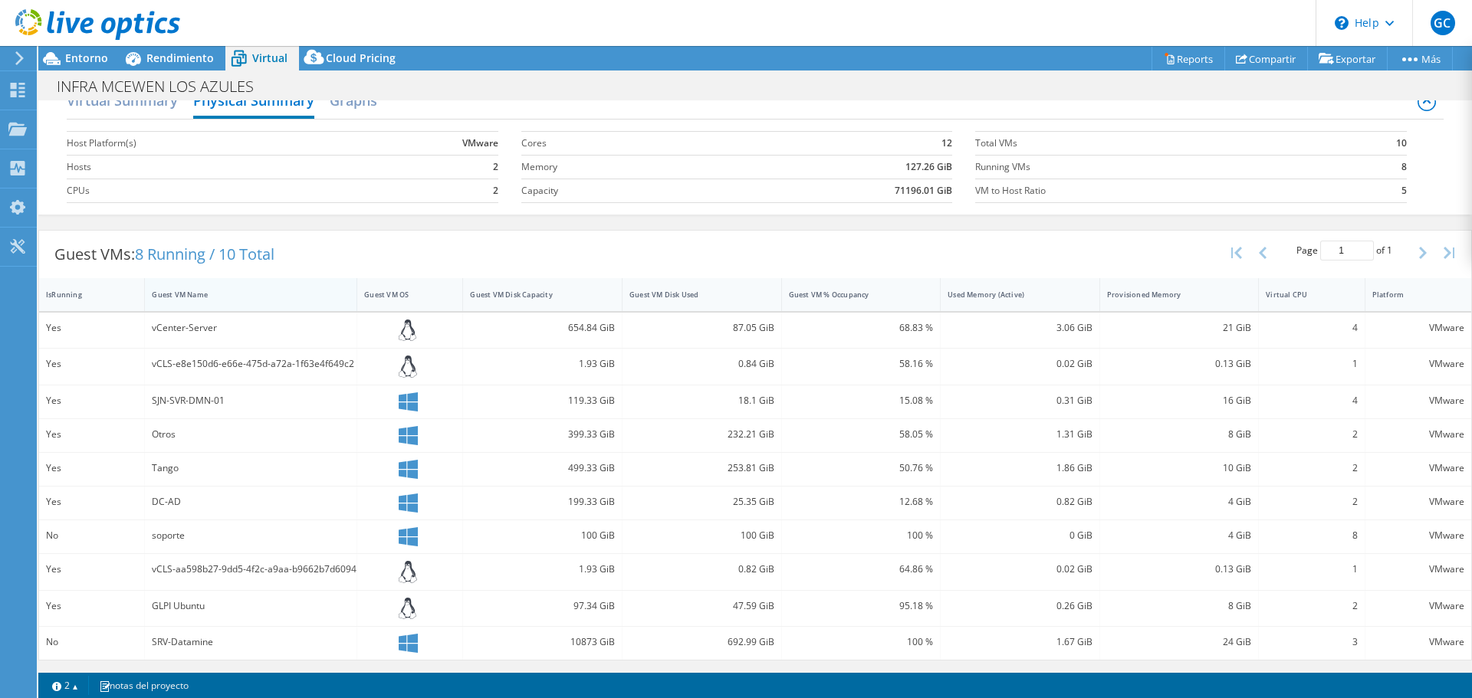
scroll to position [0, 0]
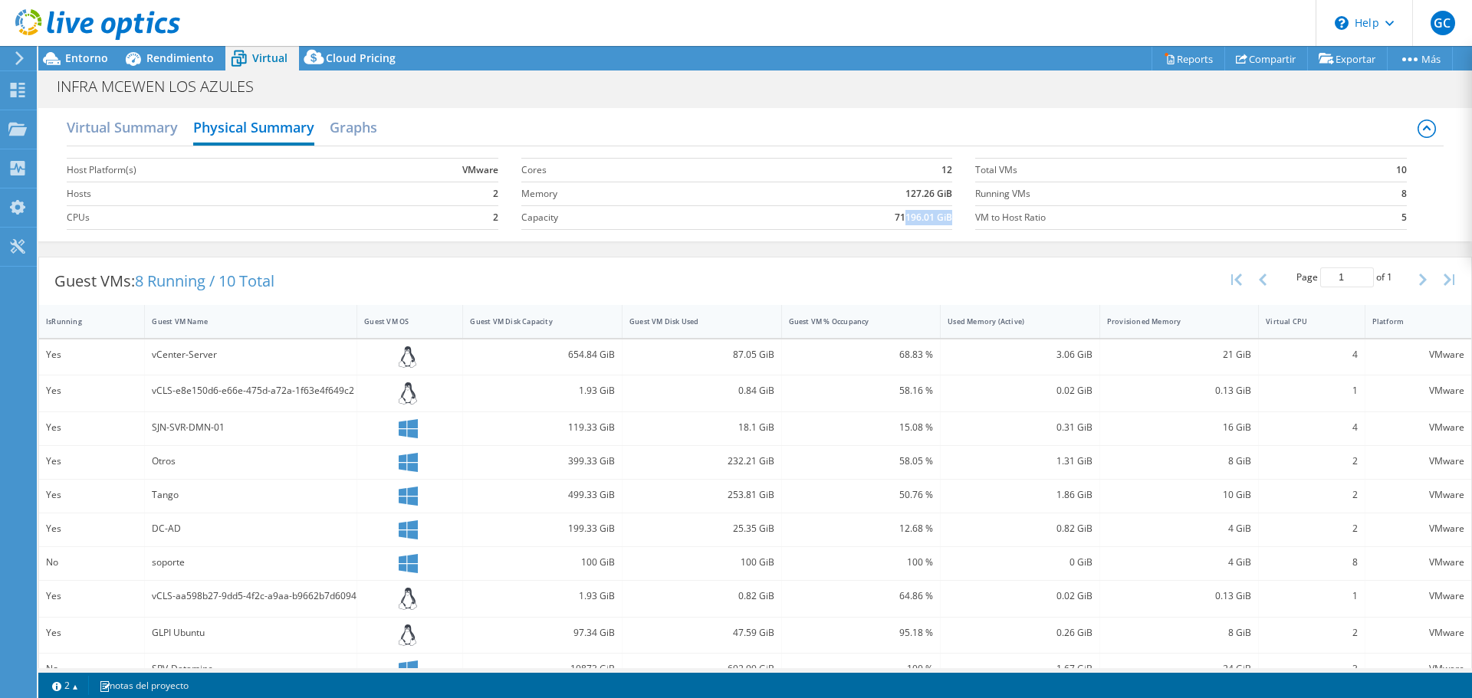
drag, startPoint x: 898, startPoint y: 219, endPoint x: 941, endPoint y: 216, distance: 43.0
click at [943, 215] on b "71196.01 GiB" at bounding box center [924, 217] width 58 height 15
click at [822, 239] on div "Virtual Summary Physical Summary Graphs Host Platform(s) VMware Hosts 2 CPUs 2 …" at bounding box center [755, 174] width 1434 height 133
click at [146, 129] on h2 "Virtual Summary" at bounding box center [122, 129] width 111 height 34
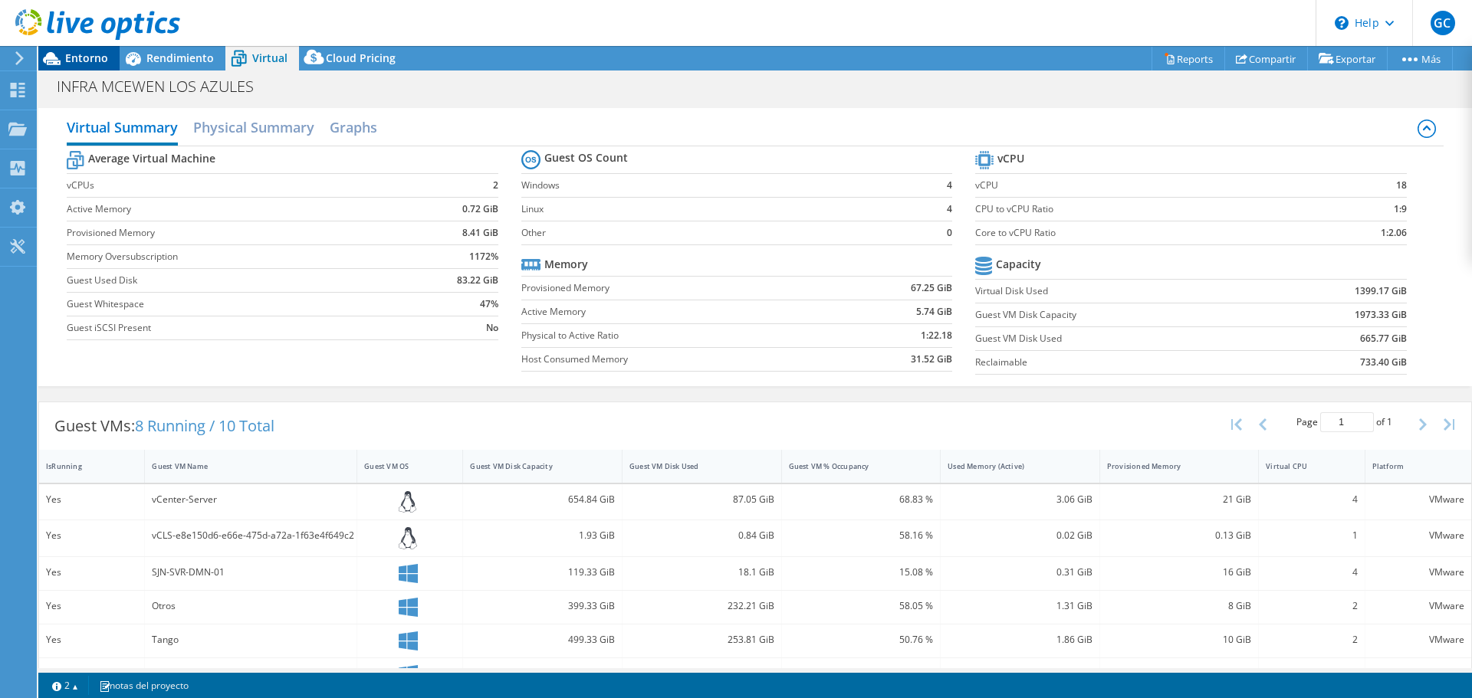
click at [87, 51] on span "Entorno" at bounding box center [86, 58] width 43 height 15
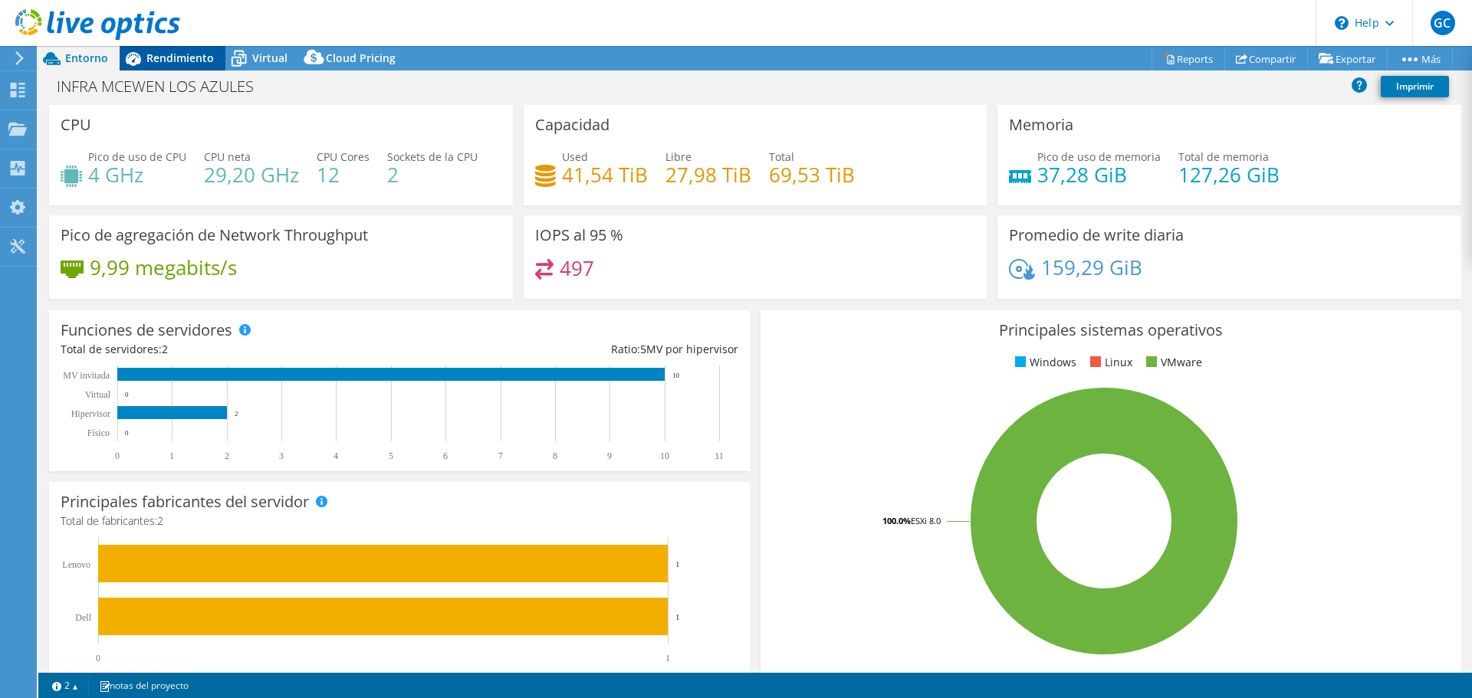
click at [185, 62] on span "Rendimiento" at bounding box center [179, 58] width 67 height 15
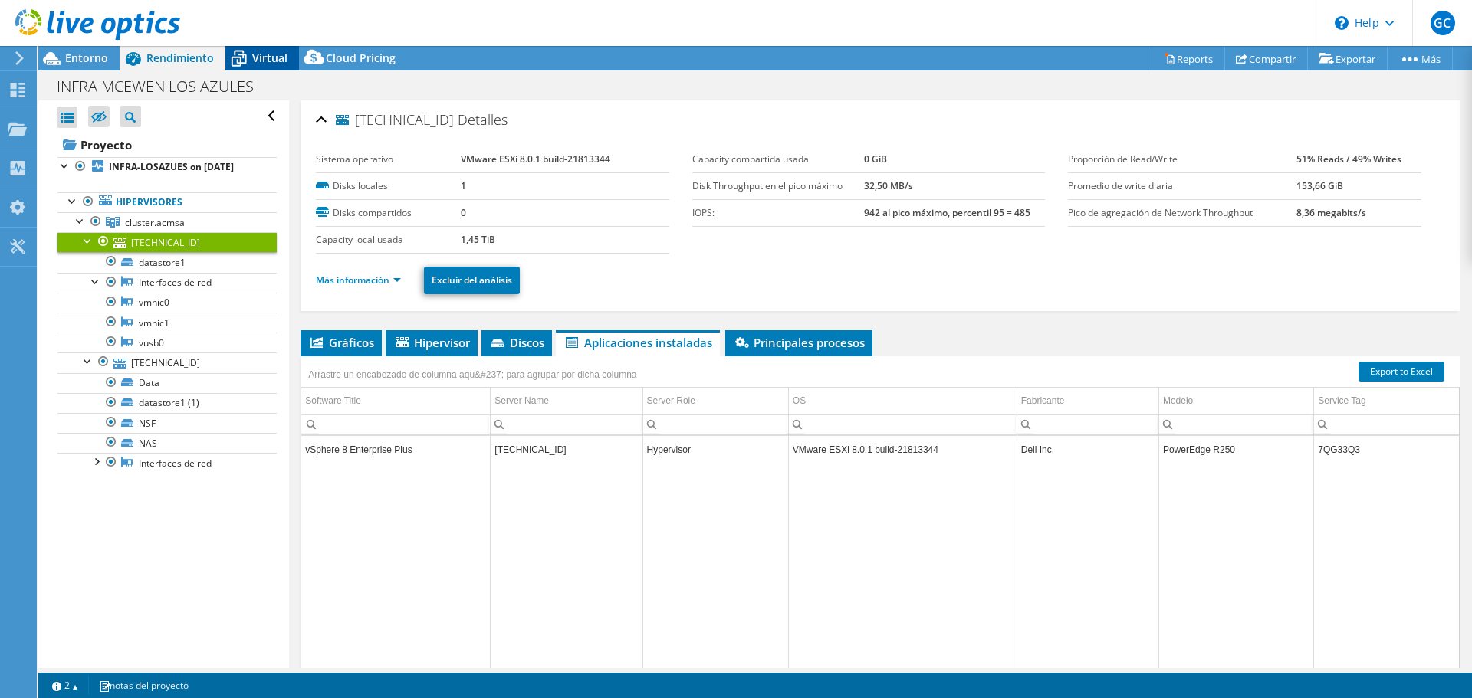
click at [266, 57] on span "Virtual" at bounding box center [269, 58] width 35 height 15
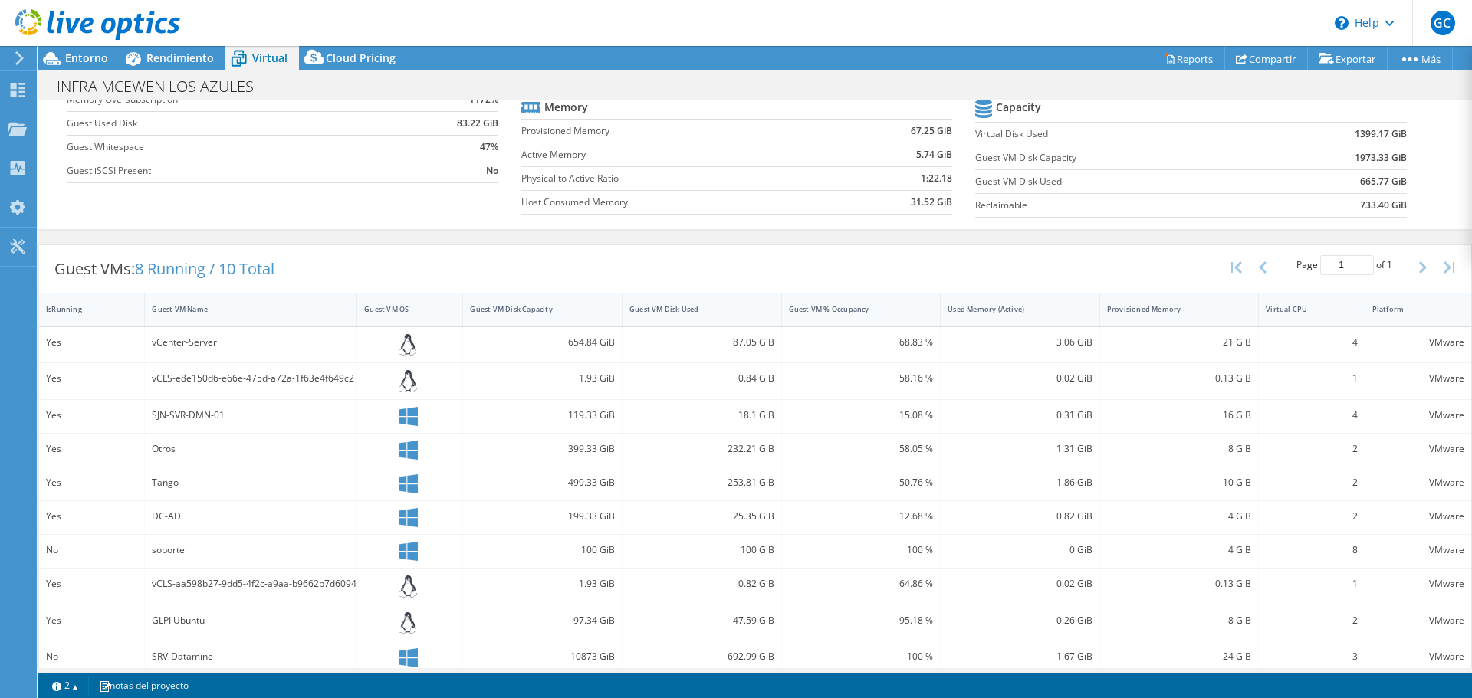
scroll to position [172, 0]
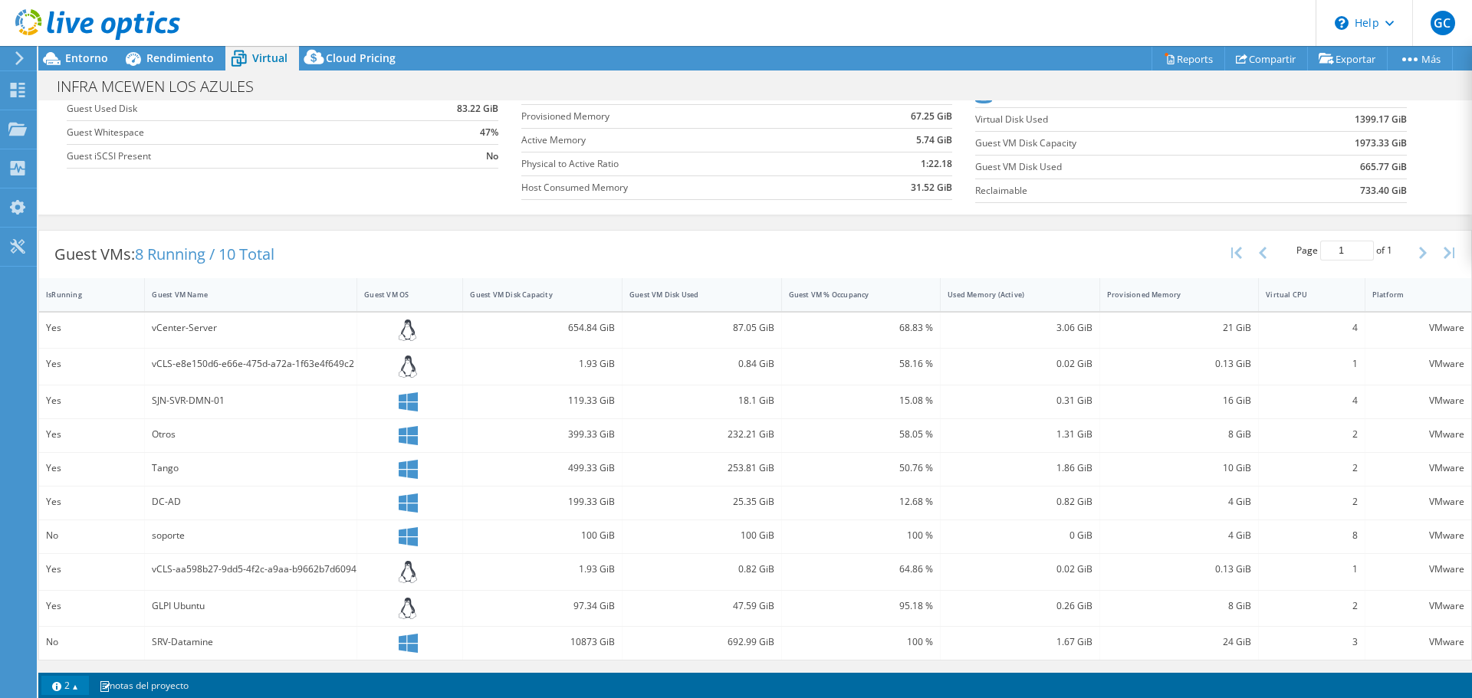
click at [77, 687] on link "2" at bounding box center [65, 685] width 48 height 19
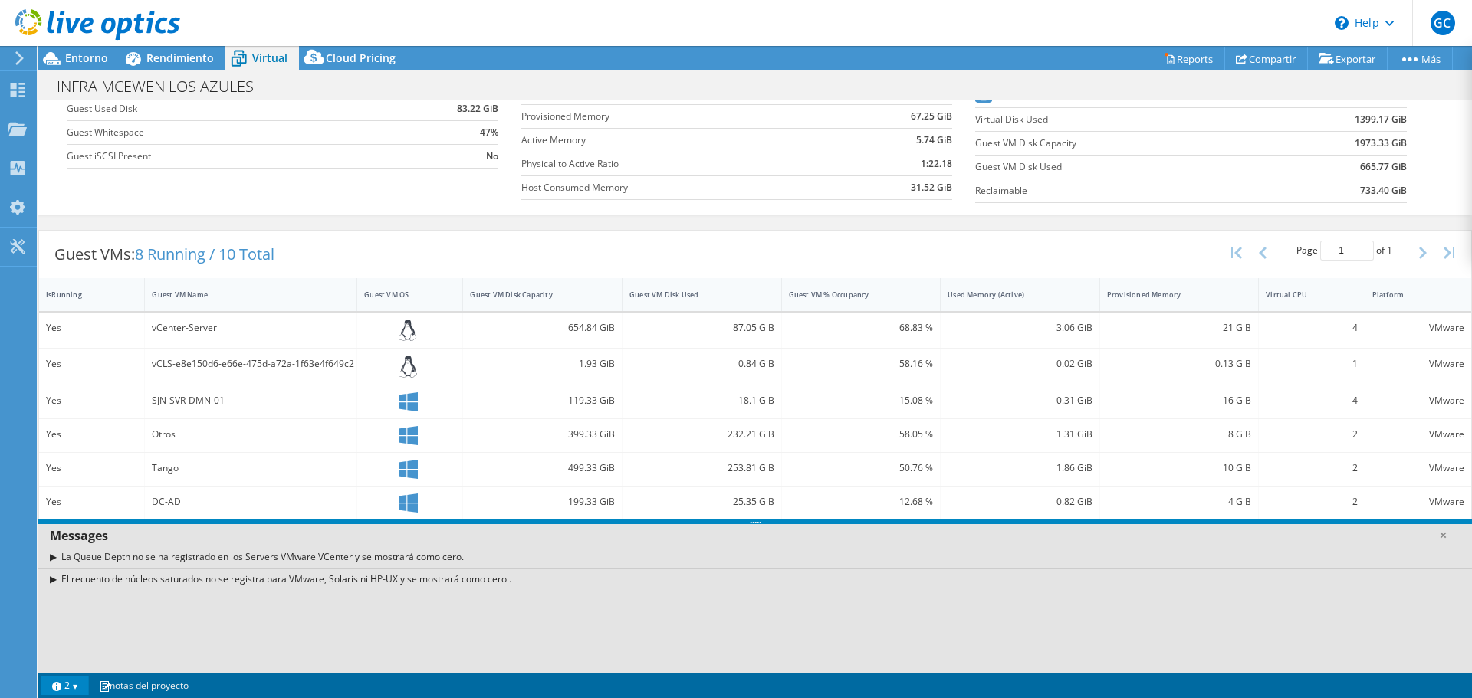
click at [77, 688] on link "2" at bounding box center [65, 685] width 48 height 19
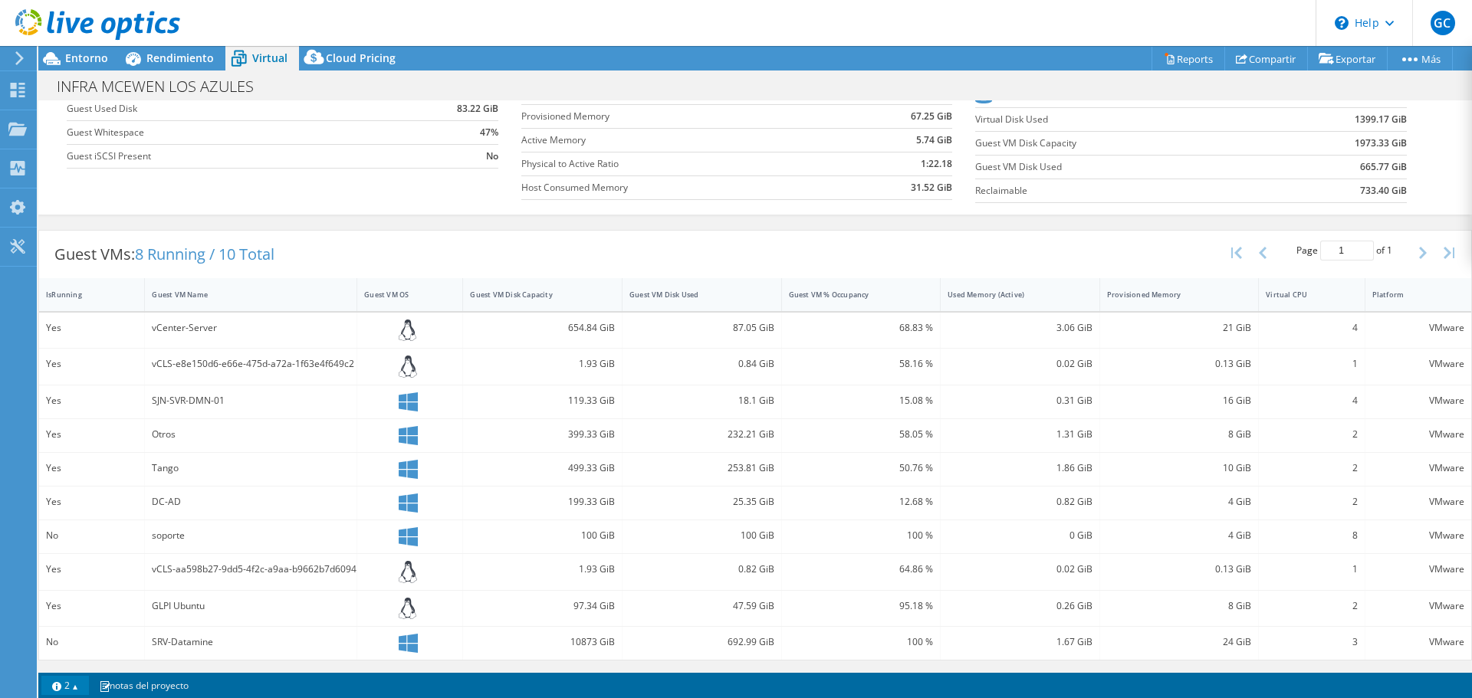
click at [82, 687] on link "2" at bounding box center [65, 685] width 48 height 19
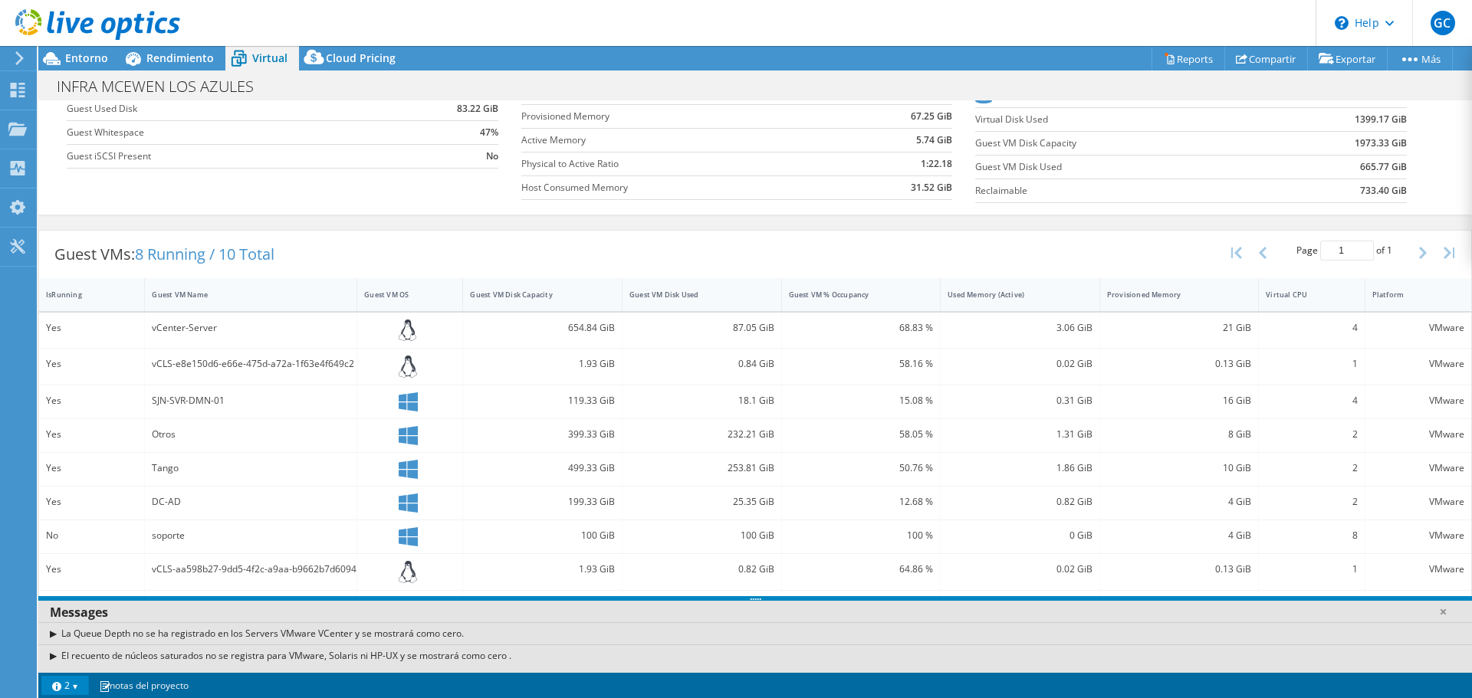
drag, startPoint x: 337, startPoint y: 521, endPoint x: 329, endPoint y: 599, distance: 78.7
click at [329, 599] on div at bounding box center [755, 598] width 1434 height 5
click at [1444, 612] on link at bounding box center [1442, 611] width 15 height 15
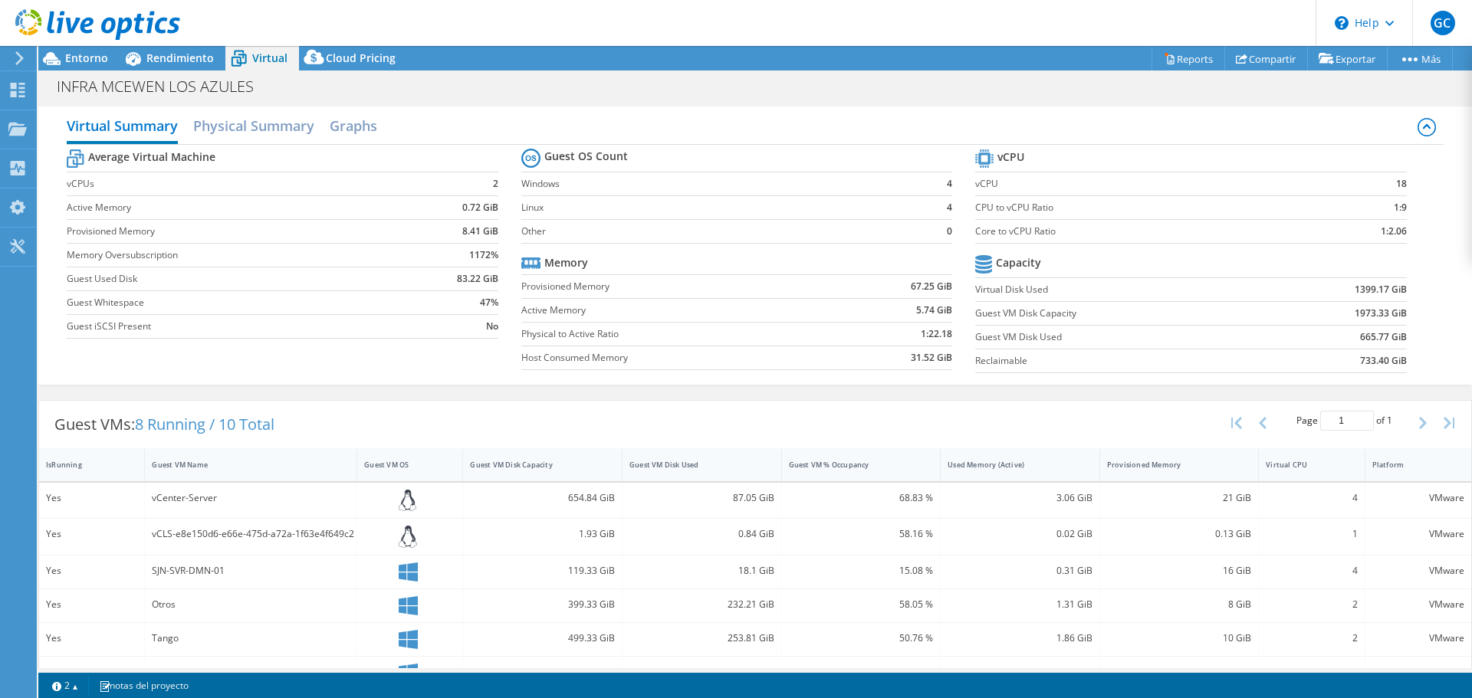
scroll to position [0, 0]
click at [1423, 127] on icon at bounding box center [1427, 127] width 8 height 5
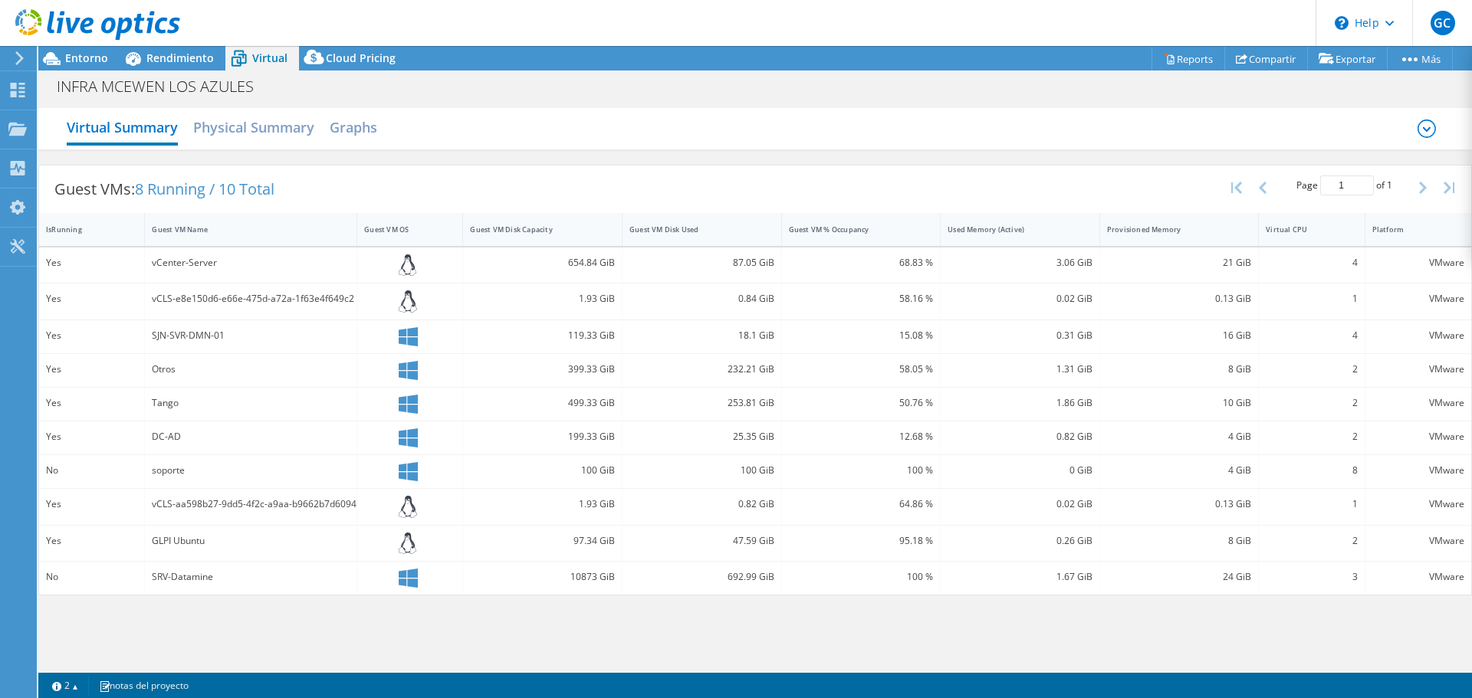
click at [1428, 127] on icon at bounding box center [1427, 129] width 18 height 18
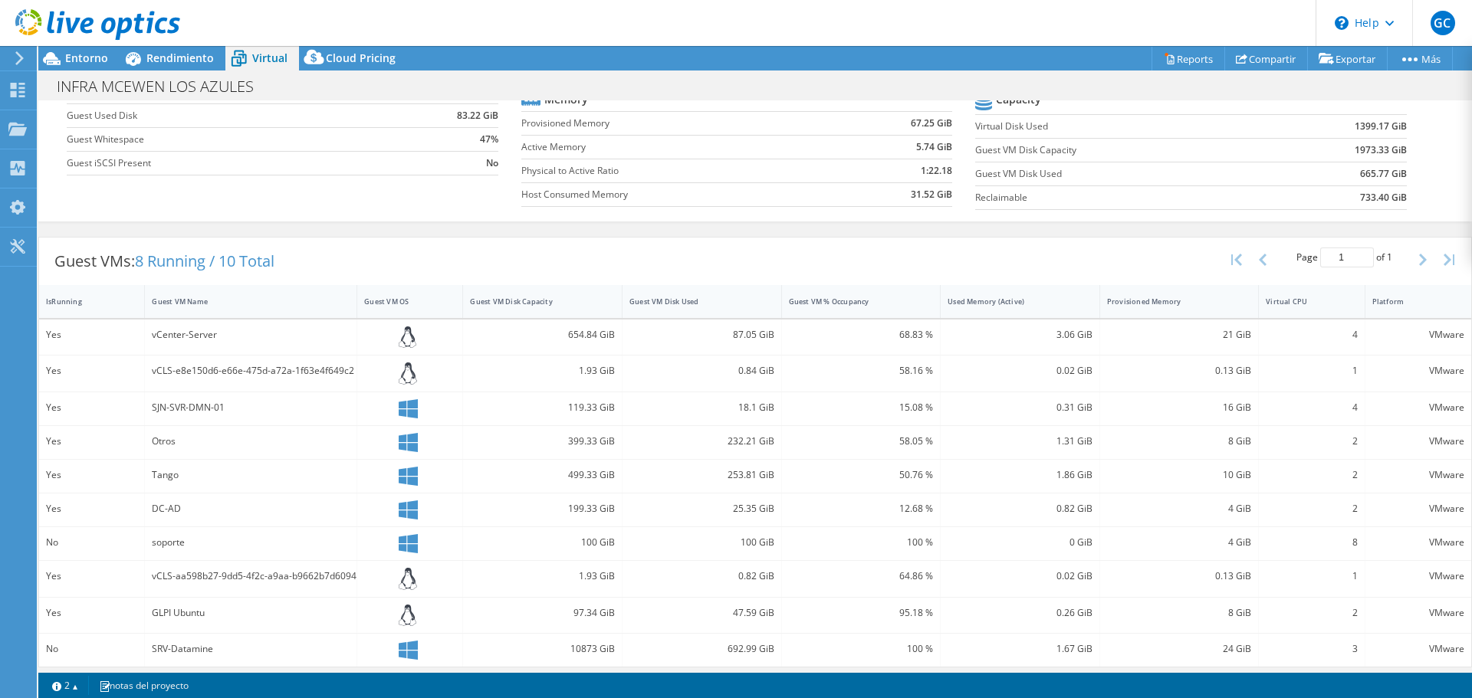
scroll to position [172, 0]
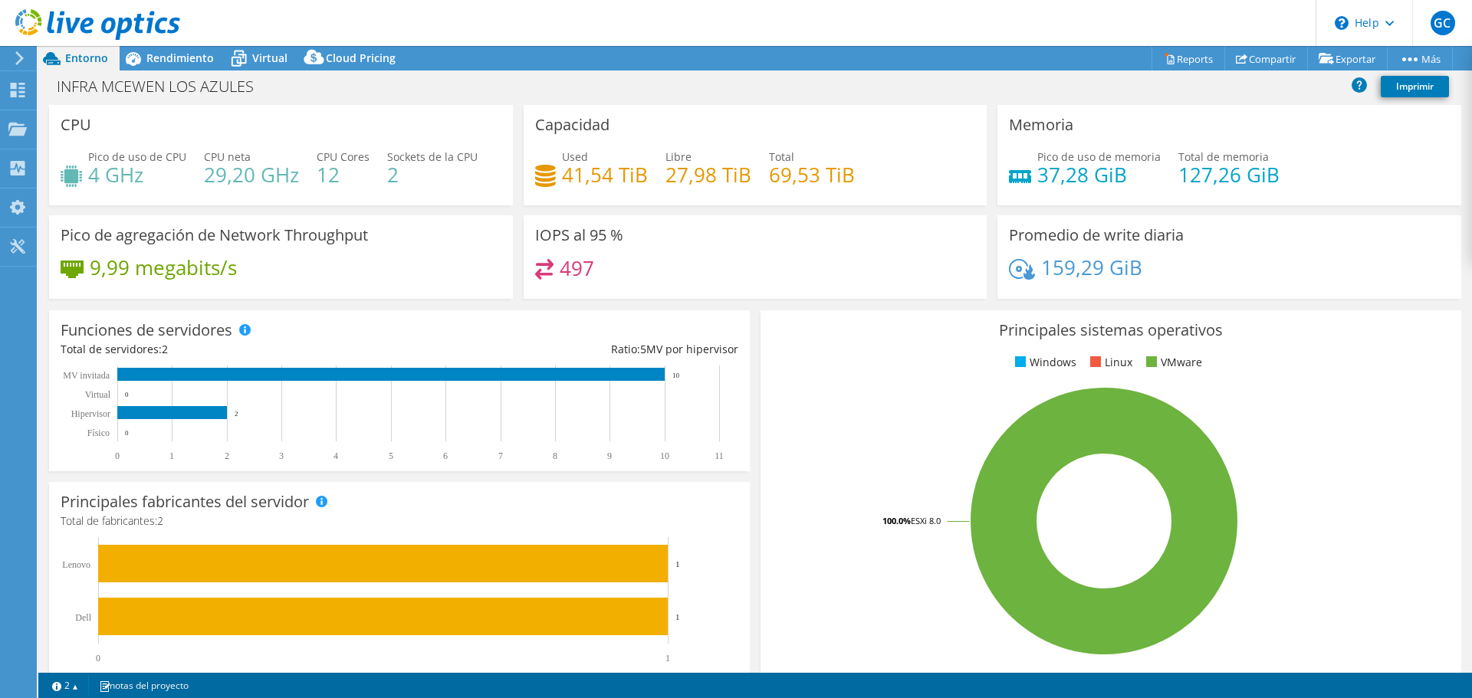
select select "USEast"
select select "USD"
click at [271, 54] on span "Virtual" at bounding box center [269, 58] width 35 height 15
